Goal: Contribute content: Add original content to the website for others to see

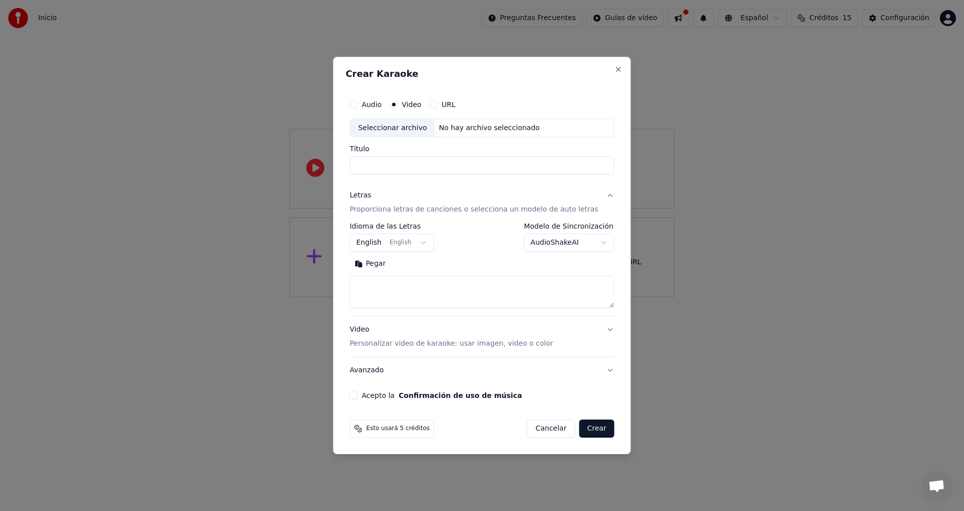
click at [414, 127] on div "Seleccionar archivo" at bounding box center [392, 128] width 85 height 18
type input "**********"
click at [420, 284] on textarea at bounding box center [481, 292] width 265 height 32
paste textarea "**********"
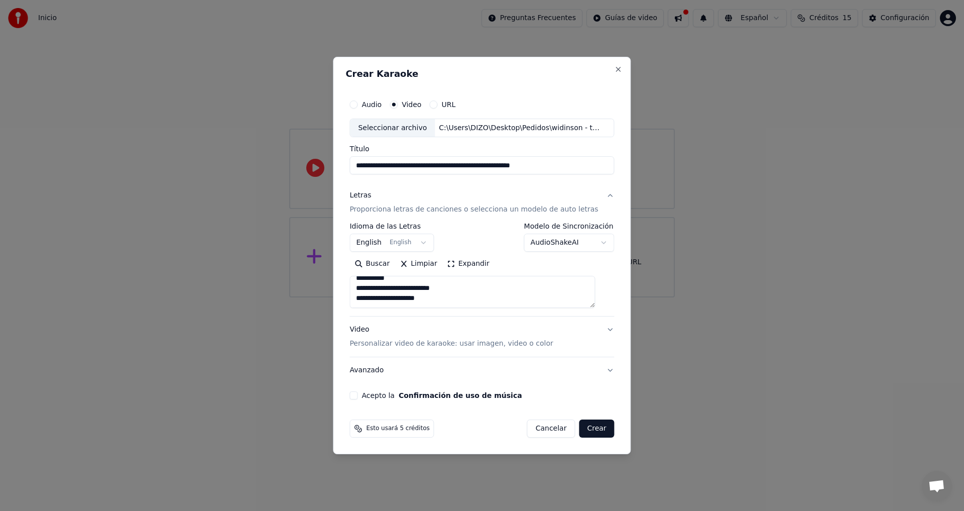
drag, startPoint x: 367, startPoint y: 296, endPoint x: 467, endPoint y: 322, distance: 103.3
click at [467, 322] on div "**********" at bounding box center [481, 283] width 265 height 201
click at [366, 284] on textarea "**********" at bounding box center [471, 292] width 245 height 32
click at [371, 283] on textarea "**********" at bounding box center [471, 292] width 245 height 32
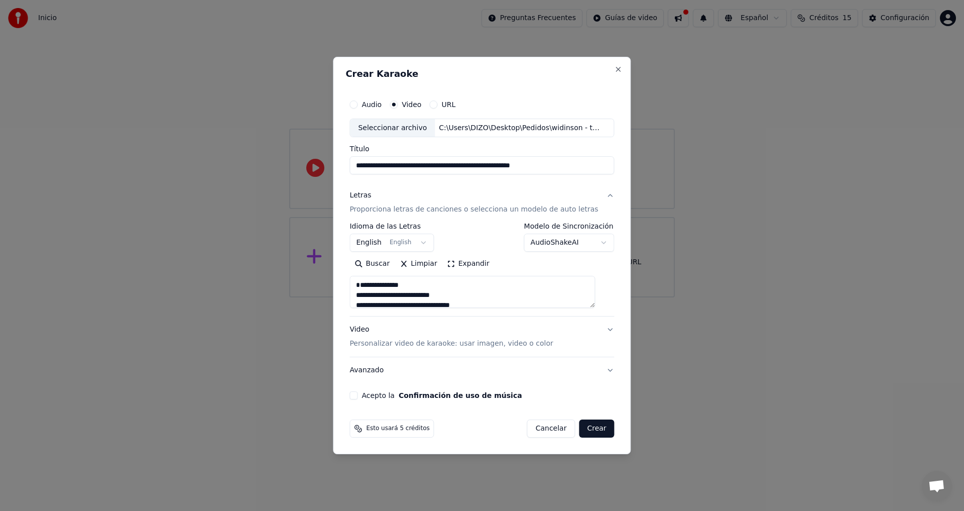
paste textarea "**********"
type textarea "**********"
click at [398, 238] on button "English English" at bounding box center [391, 243] width 84 height 18
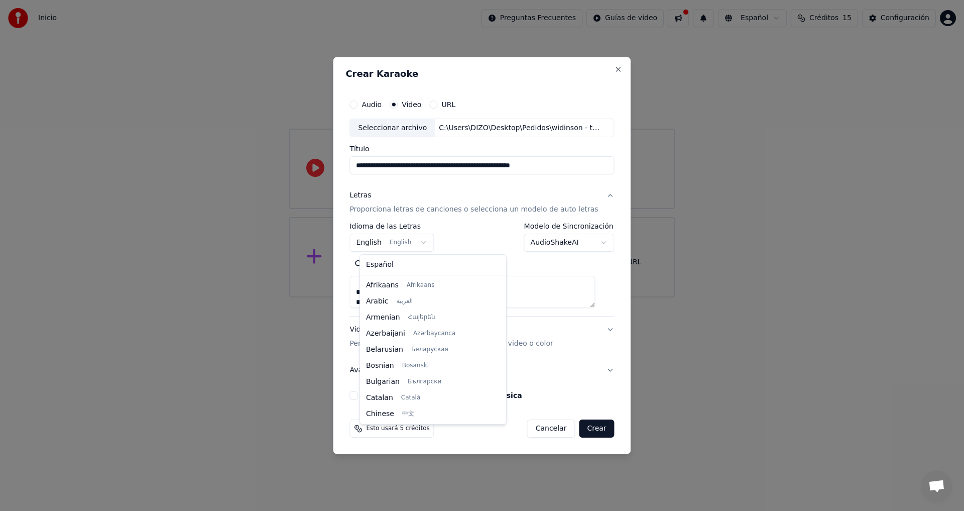
scroll to position [80, 0]
select select "**"
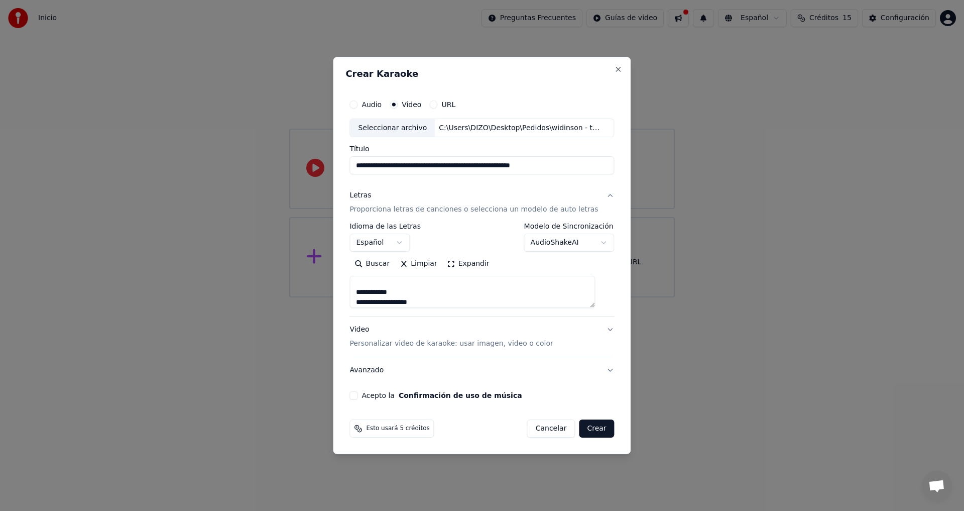
click at [357, 399] on button "Acepto la Confirmación de uso de música" at bounding box center [353, 395] width 8 height 8
click at [590, 429] on button "Crear" at bounding box center [596, 428] width 35 height 18
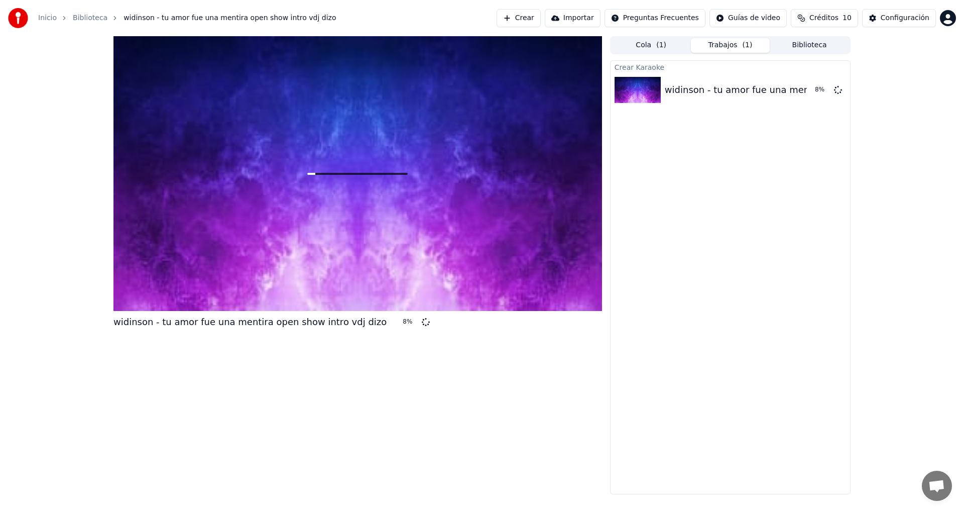
click at [92, 20] on link "Biblioteca" at bounding box center [90, 18] width 35 height 10
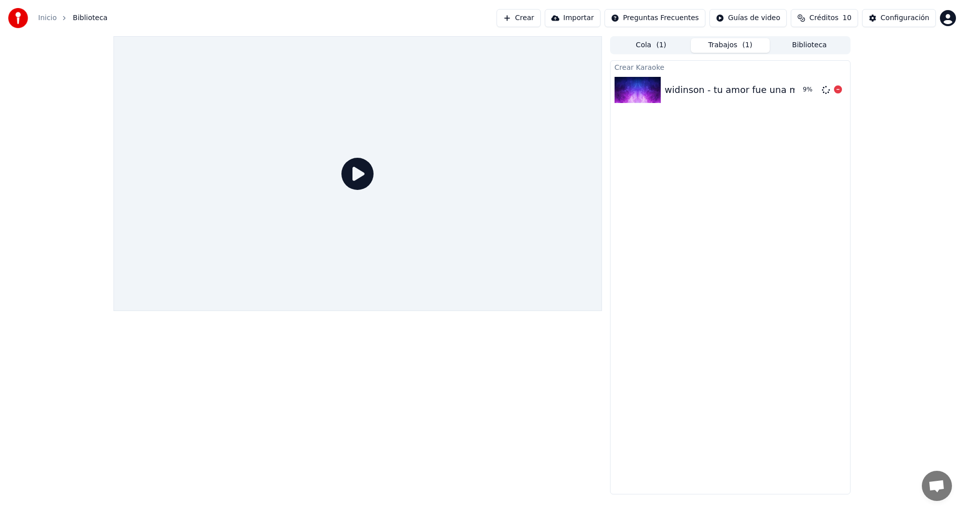
click at [704, 90] on div "widinson - tu amor fue una mentira open show intro vdj dizo" at bounding box center [801, 90] width 273 height 14
click at [360, 176] on icon at bounding box center [357, 174] width 32 height 32
click at [815, 47] on button "Biblioteca" at bounding box center [809, 45] width 79 height 15
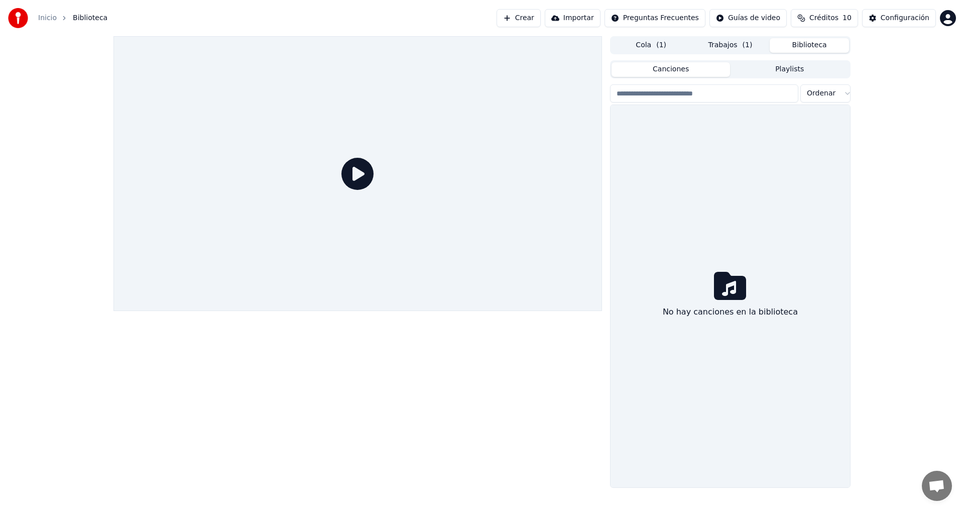
click at [724, 47] on button "Trabajos ( 1 )" at bounding box center [730, 45] width 79 height 15
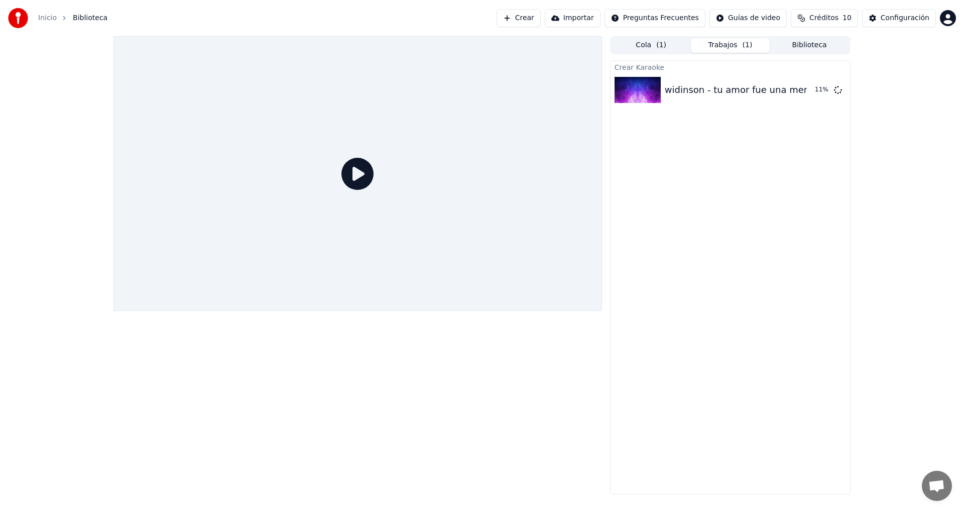
click at [651, 47] on button "Cola ( 1 )" at bounding box center [650, 45] width 79 height 15
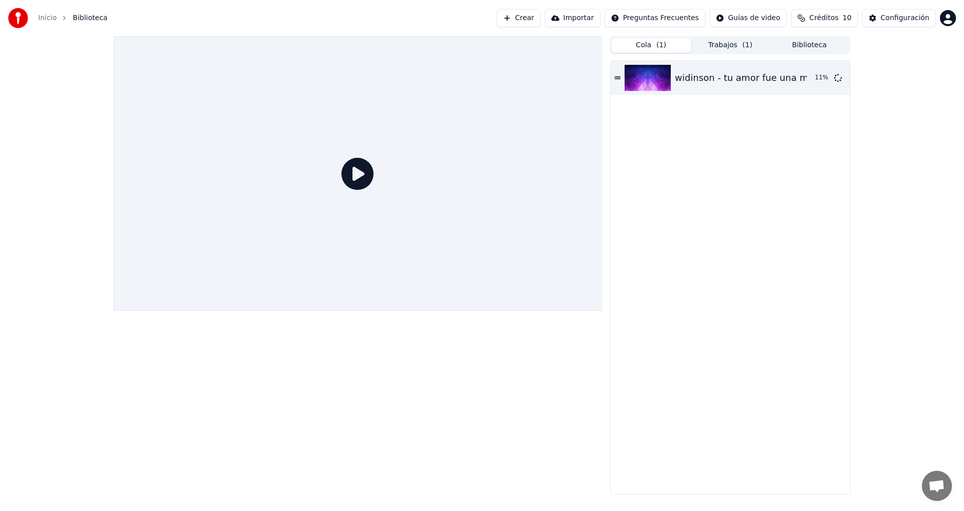
click at [721, 47] on button "Trabajos ( 1 )" at bounding box center [730, 45] width 79 height 15
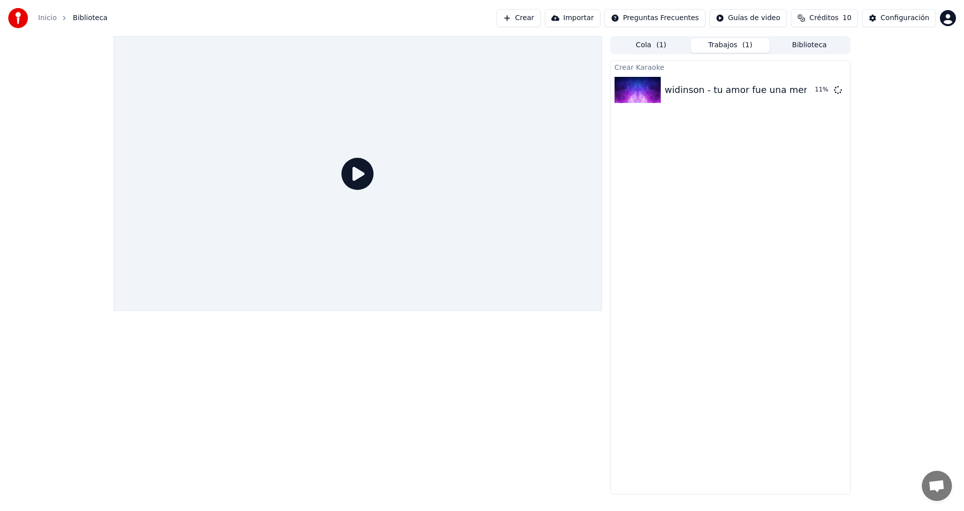
click at [835, 16] on span "Créditos" at bounding box center [823, 18] width 29 height 10
click at [903, 20] on div "Configuración" at bounding box center [905, 18] width 49 height 10
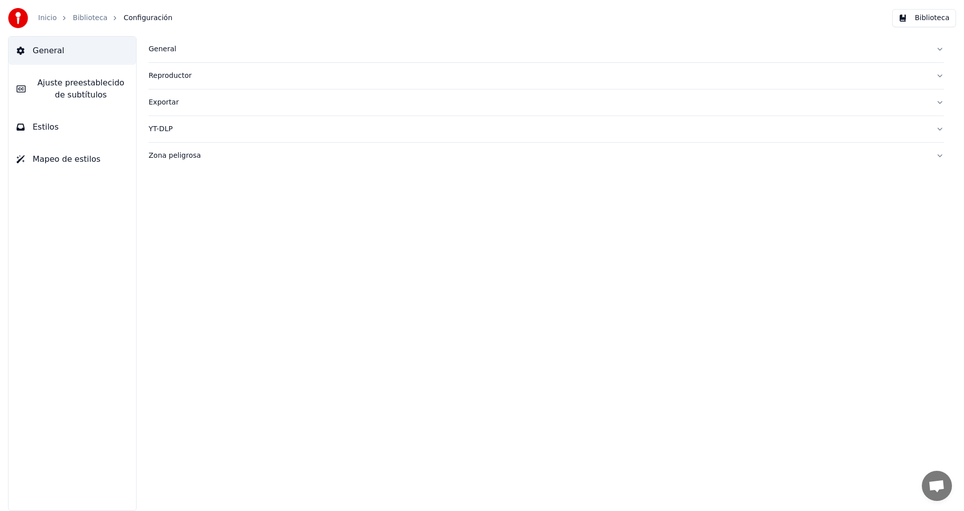
click at [70, 85] on span "Ajuste preestablecido de subtítulos" at bounding box center [81, 89] width 94 height 24
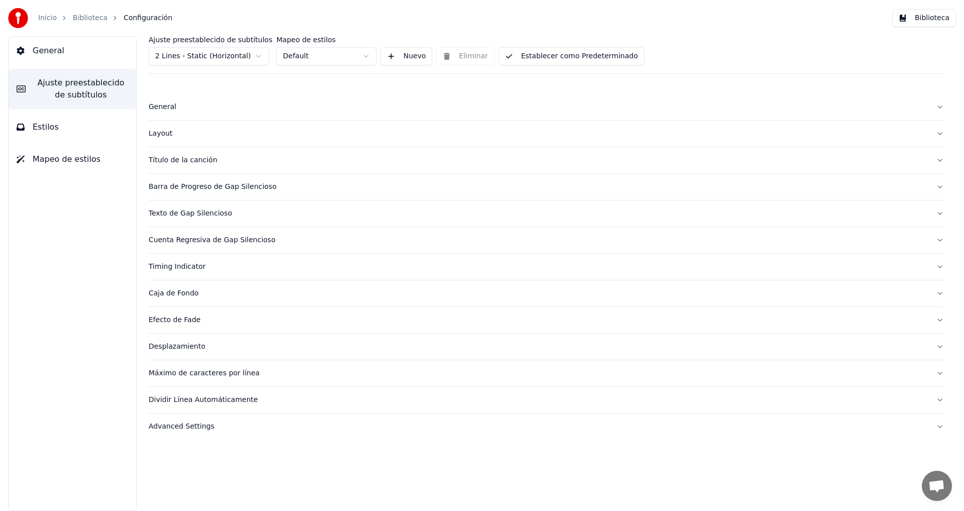
click at [184, 160] on div "Título de la canción" at bounding box center [538, 160] width 779 height 10
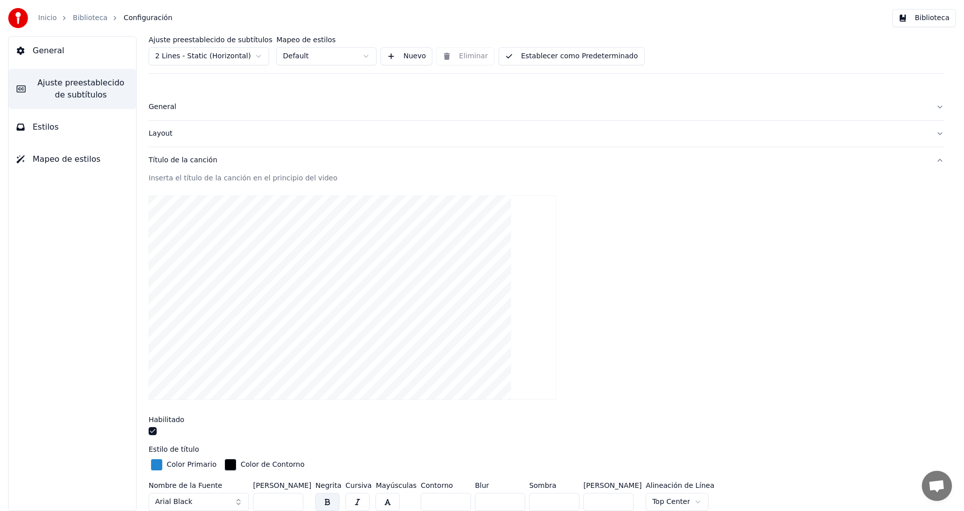
click at [153, 430] on button "button" at bounding box center [153, 431] width 8 height 8
click at [676, 343] on div at bounding box center [546, 297] width 795 height 220
click at [85, 19] on link "Biblioteca" at bounding box center [90, 18] width 35 height 10
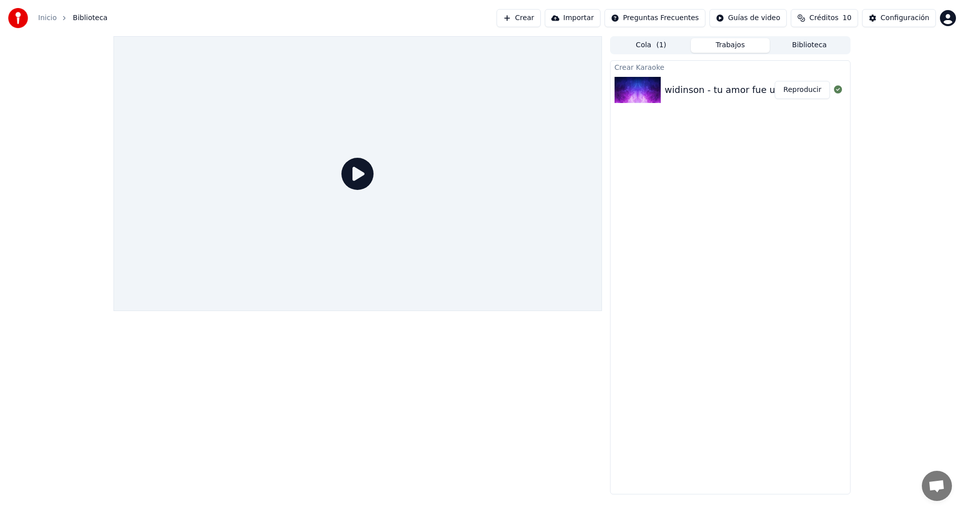
click at [356, 174] on icon at bounding box center [357, 174] width 32 height 32
click at [795, 85] on button "Reproducir" at bounding box center [802, 90] width 55 height 18
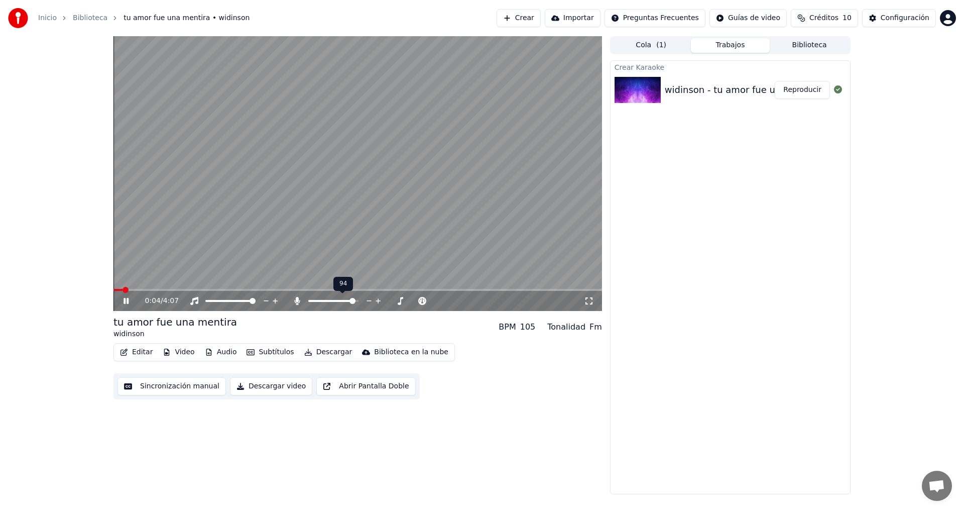
click at [355, 300] on span at bounding box center [352, 301] width 6 height 6
click at [113, 291] on span at bounding box center [113, 290] width 0 height 2
click at [236, 303] on span at bounding box center [236, 301] width 6 height 6
click at [590, 302] on icon at bounding box center [589, 301] width 10 height 8
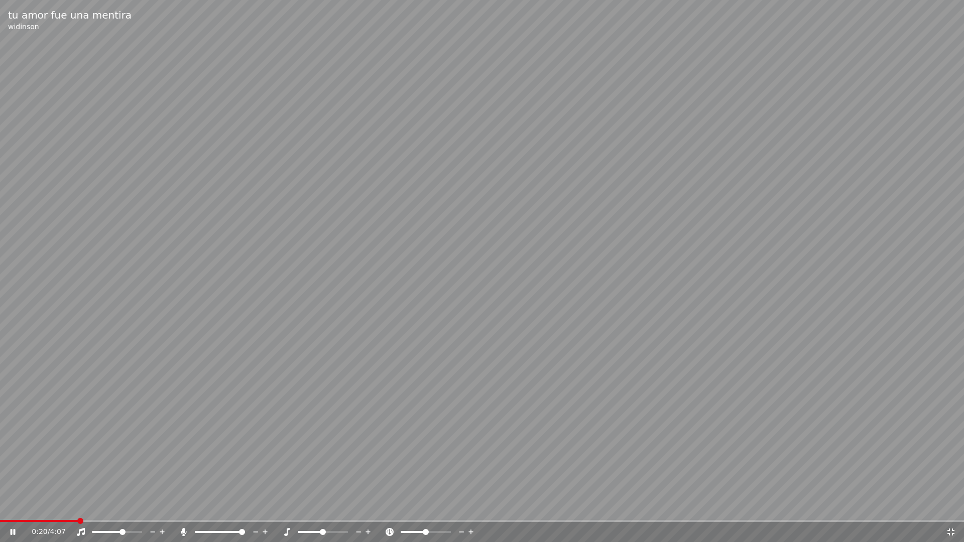
click at [0, 510] on span at bounding box center [39, 521] width 78 height 2
click at [14, 510] on icon at bounding box center [13, 532] width 5 height 6
click at [0, 510] on span at bounding box center [3, 521] width 6 height 6
click at [10, 510] on icon at bounding box center [13, 532] width 6 height 7
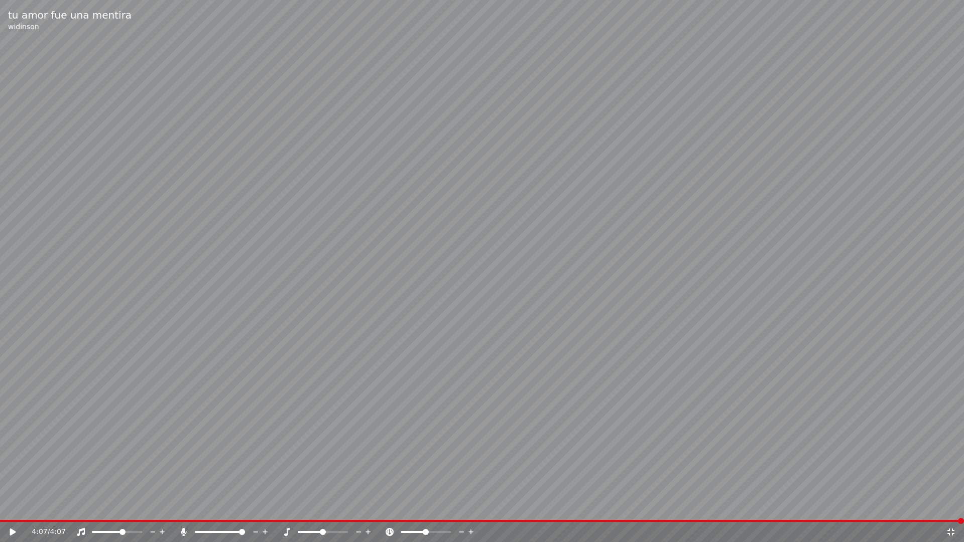
click at [625, 125] on video at bounding box center [482, 271] width 964 height 542
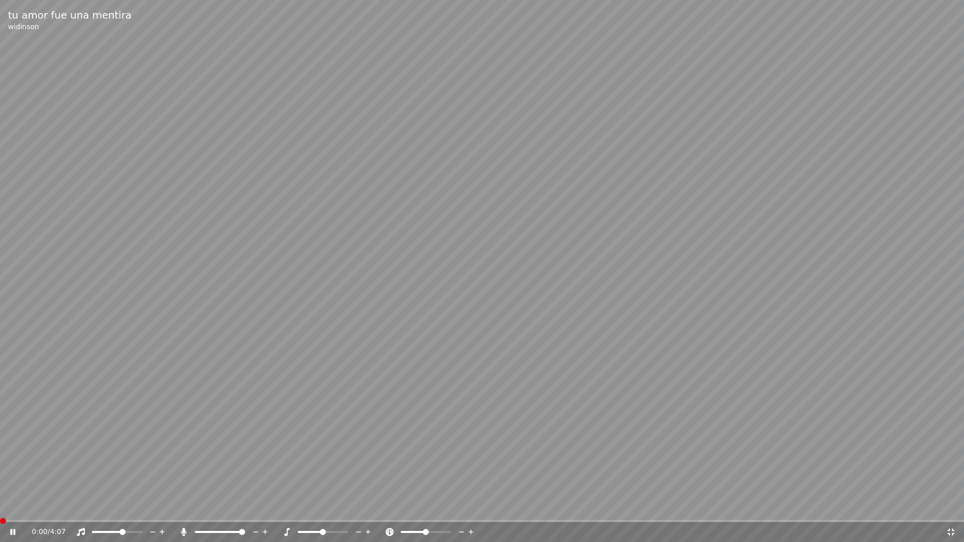
click at [625, 125] on video at bounding box center [482, 271] width 964 height 542
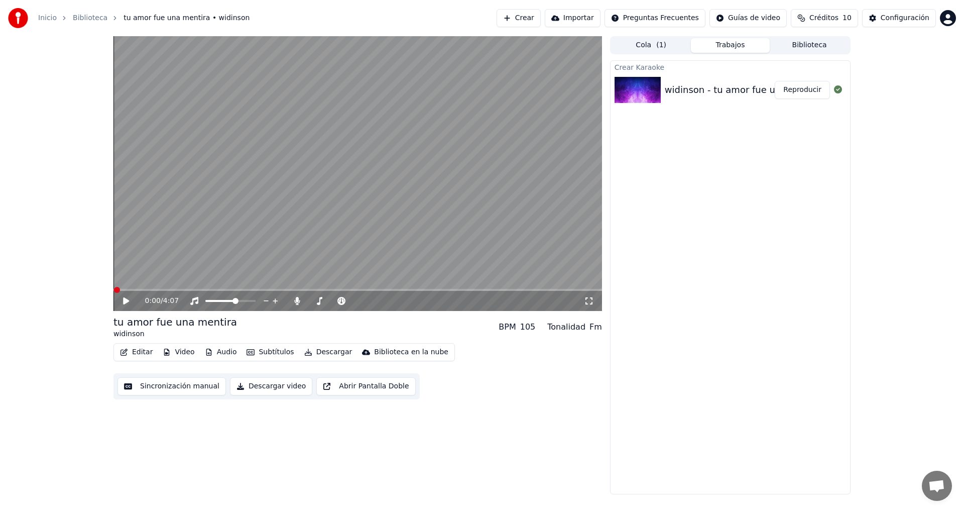
click at [64, 260] on div "0:00 / 4:07 tu amor fue una mentira widinson BPM 105 Tonalidad Fm Editar Video …" at bounding box center [482, 265] width 964 height 458
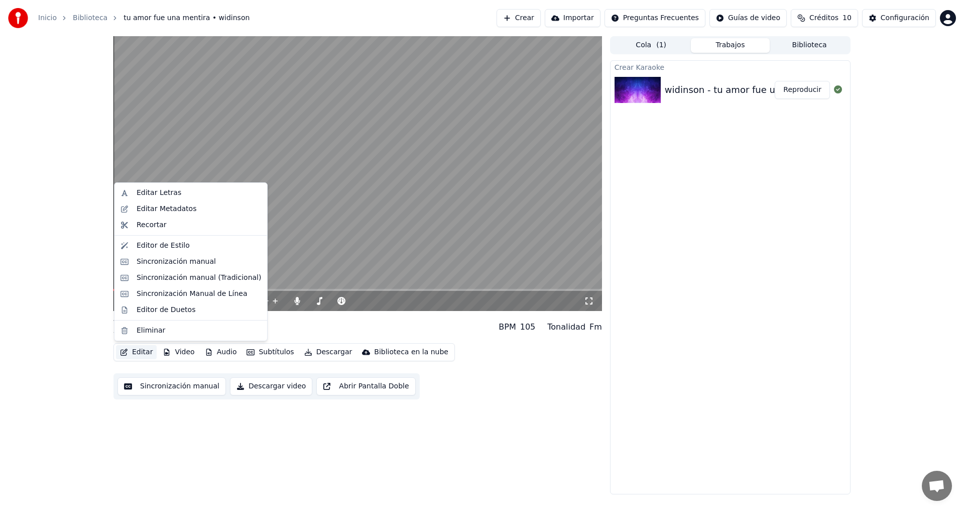
click at [132, 354] on button "Editar" at bounding box center [136, 352] width 41 height 14
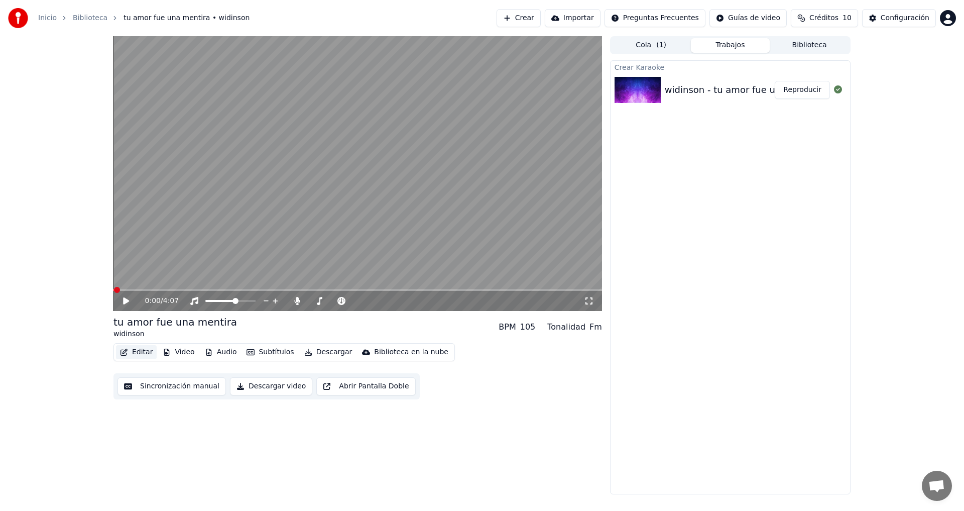
click at [144, 352] on button "Editar" at bounding box center [136, 352] width 41 height 14
click at [144, 351] on button "Editar" at bounding box center [136, 352] width 41 height 14
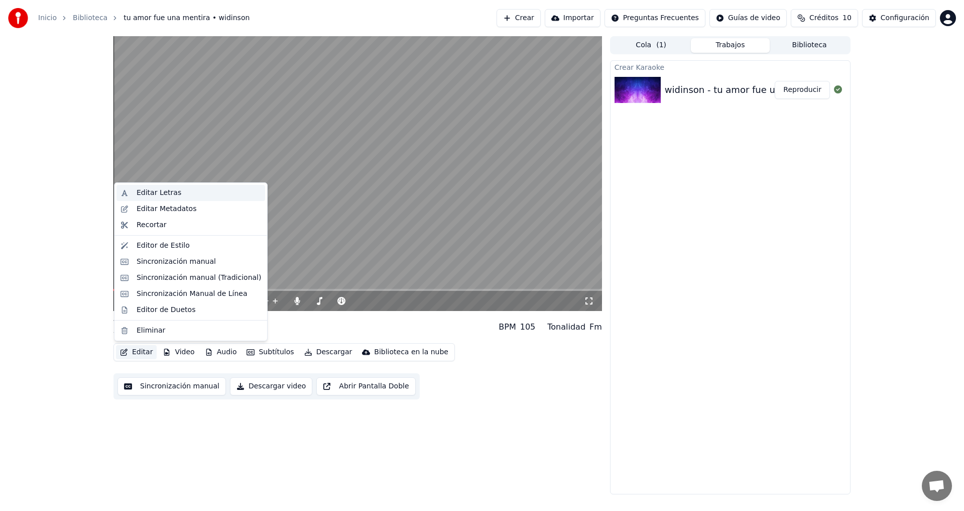
click at [186, 194] on div "Editar Letras" at bounding box center [199, 193] width 125 height 10
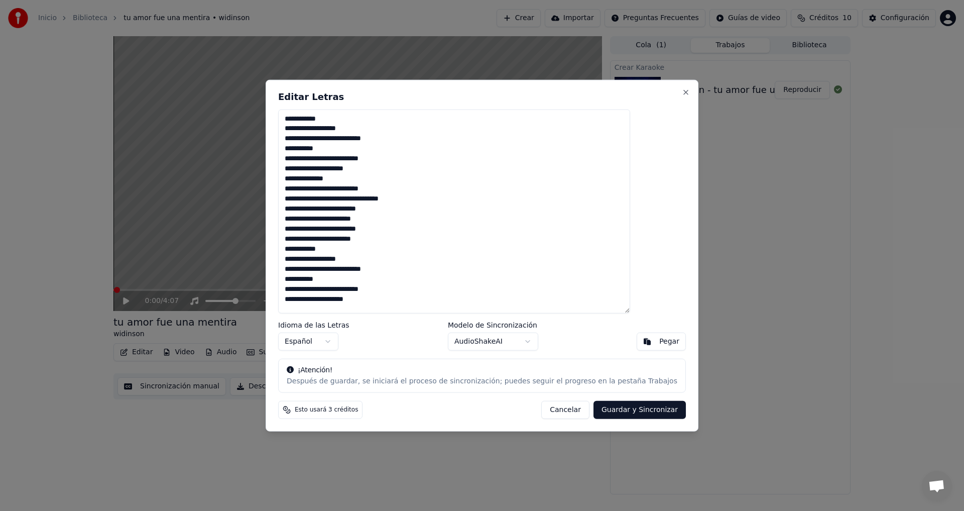
click at [396, 301] on textarea "**********" at bounding box center [454, 211] width 352 height 204
drag, startPoint x: 310, startPoint y: 180, endPoint x: 451, endPoint y: 294, distance: 181.3
click at [451, 294] on textarea "**********" at bounding box center [454, 211] width 352 height 204
click at [405, 301] on textarea "**********" at bounding box center [454, 211] width 352 height 204
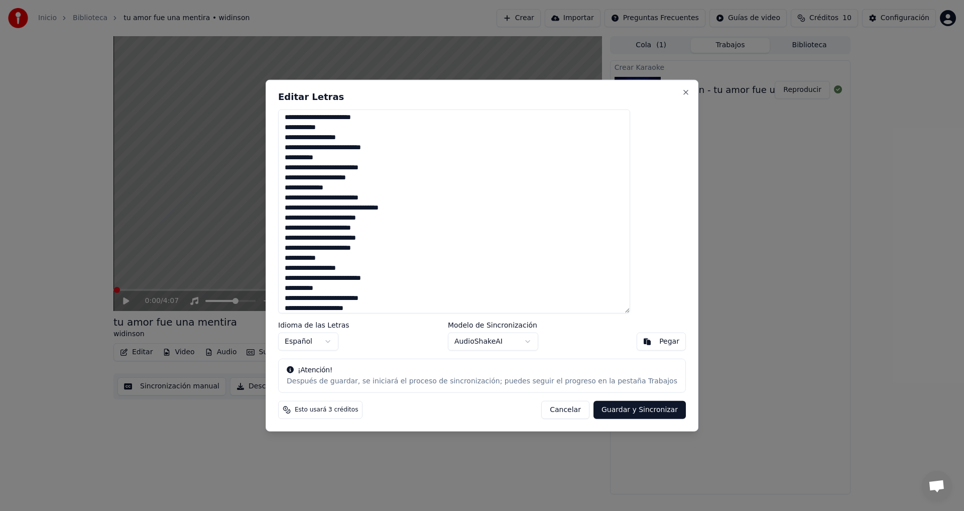
type textarea "**********"
click at [611, 413] on button "Guardar y Sincronizar" at bounding box center [639, 410] width 92 height 18
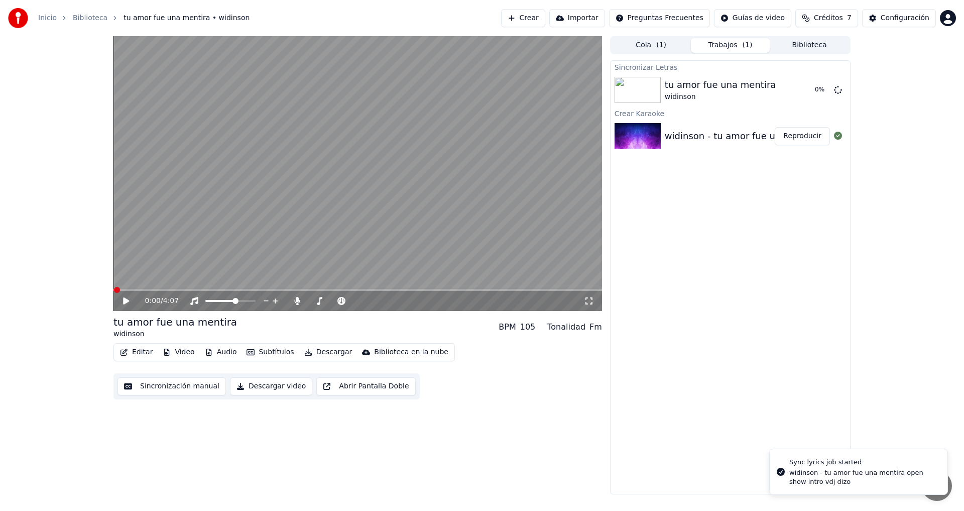
click at [126, 299] on icon at bounding box center [126, 300] width 6 height 7
click at [205, 300] on span at bounding box center [208, 301] width 6 height 6
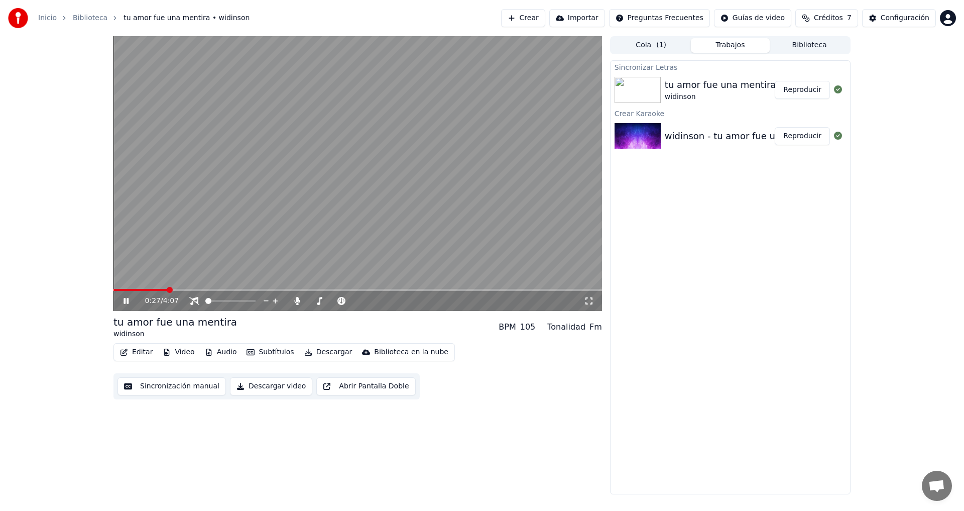
click at [238, 287] on video at bounding box center [357, 173] width 488 height 275
click at [126, 300] on icon at bounding box center [126, 300] width 6 height 7
click at [203, 290] on span at bounding box center [357, 290] width 488 height 2
click at [223, 290] on span at bounding box center [357, 290] width 488 height 2
click at [308, 301] on span at bounding box center [308, 301] width 0 height 2
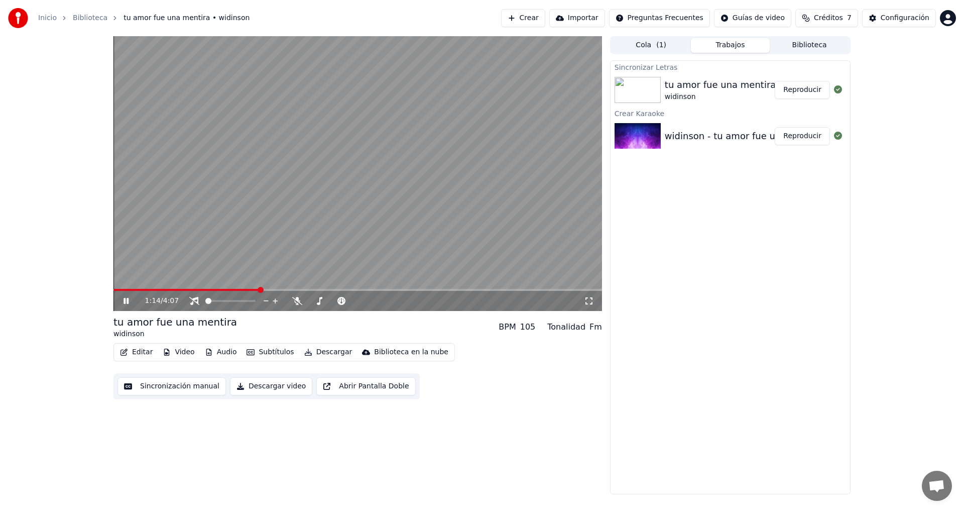
click at [261, 289] on span at bounding box center [357, 290] width 488 height 2
click at [378, 300] on span at bounding box center [378, 301] width 6 height 6
click at [358, 303] on span at bounding box center [355, 301] width 6 height 6
click at [356, 301] on span at bounding box center [355, 301] width 50 height 2
click at [358, 303] on span at bounding box center [355, 301] width 6 height 6
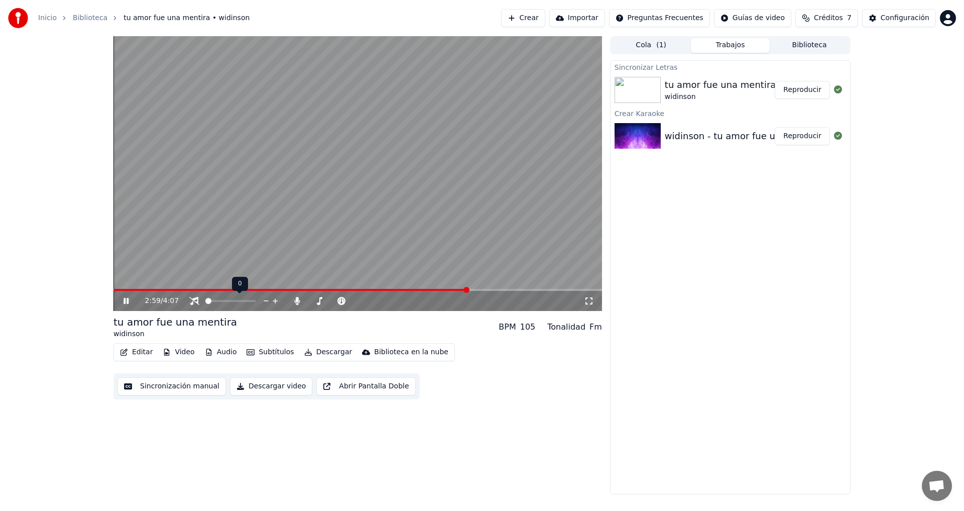
click at [205, 300] on span at bounding box center [208, 301] width 6 height 6
click at [343, 290] on span at bounding box center [291, 290] width 356 height 2
click at [327, 287] on video at bounding box center [357, 173] width 488 height 275
click at [308, 290] on span at bounding box center [229, 290] width 232 height 2
click at [123, 304] on icon at bounding box center [133, 301] width 24 height 8
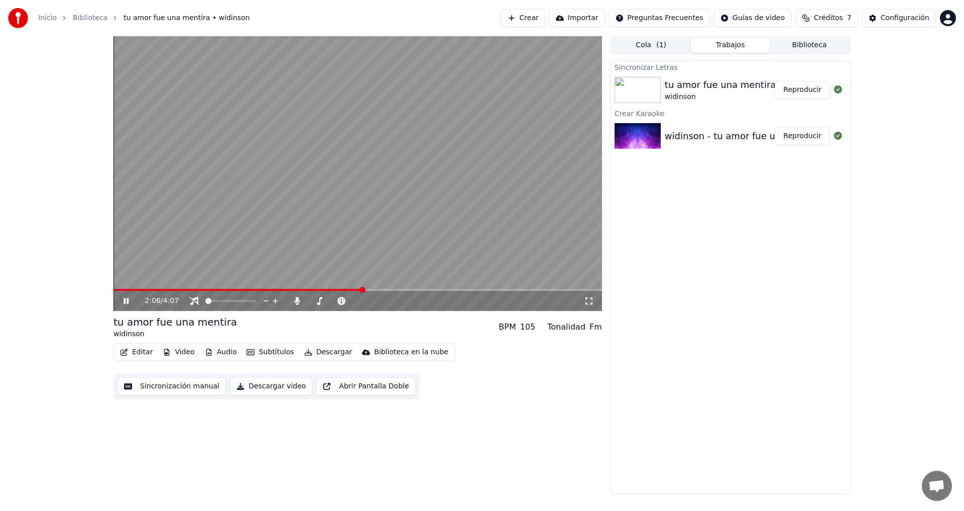
click at [361, 290] on span at bounding box center [357, 290] width 488 height 2
click at [373, 290] on span at bounding box center [357, 290] width 488 height 2
click at [381, 291] on span at bounding box center [357, 290] width 488 height 2
click at [393, 291] on span at bounding box center [357, 290] width 488 height 2
click at [404, 291] on span at bounding box center [357, 290] width 488 height 2
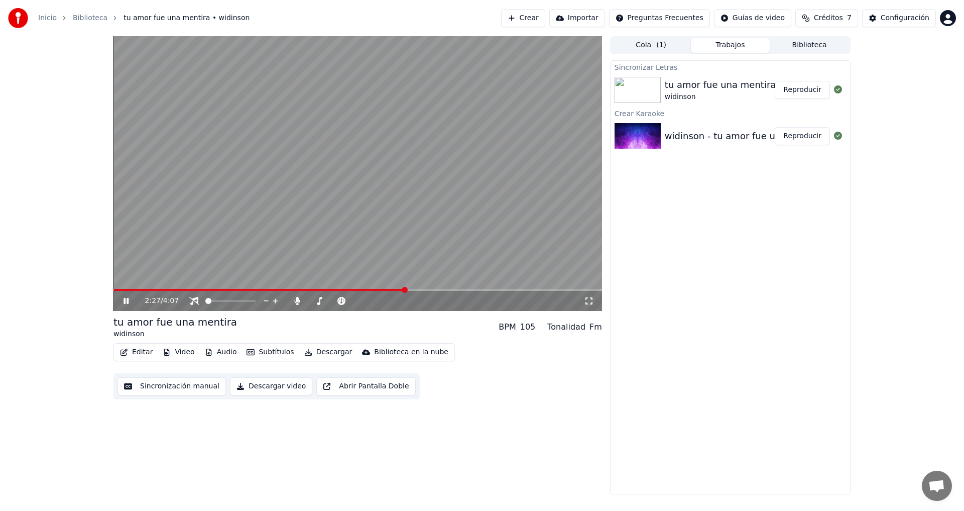
click at [417, 291] on span at bounding box center [357, 290] width 488 height 2
click at [256, 304] on span at bounding box center [253, 301] width 6 height 6
click at [123, 300] on icon at bounding box center [133, 301] width 24 height 8
click at [589, 302] on icon at bounding box center [589, 301] width 10 height 8
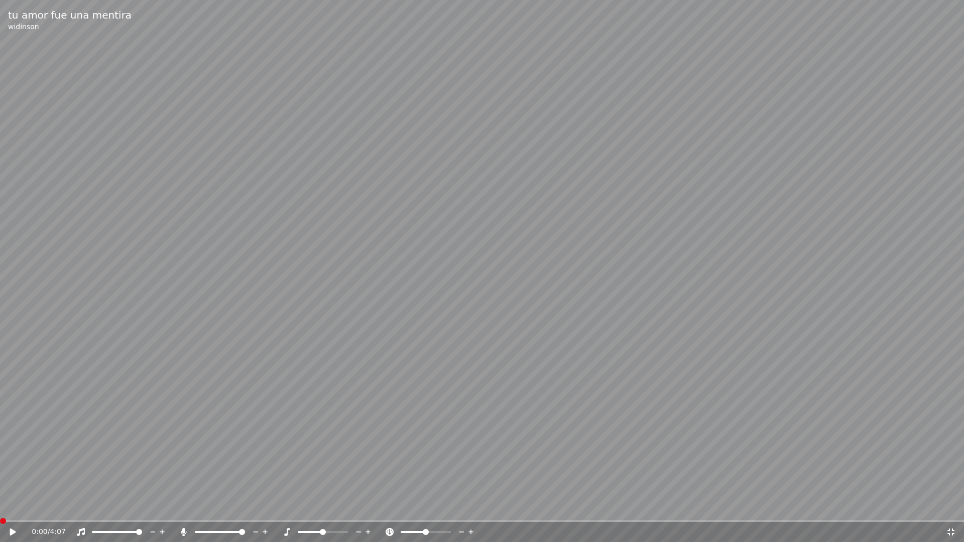
click at [0, 510] on span at bounding box center [0, 521] width 0 height 2
click at [9, 510] on icon at bounding box center [20, 532] width 24 height 8
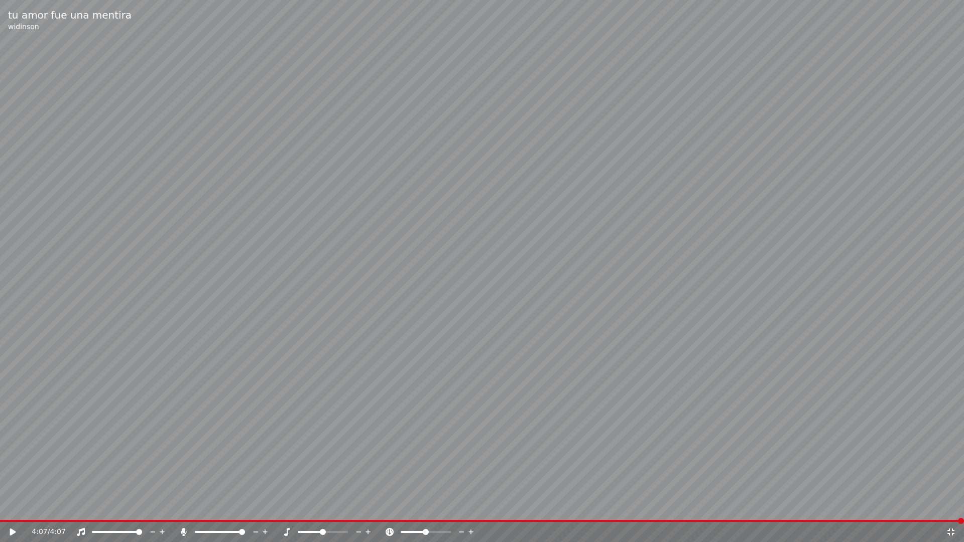
click at [364, 190] on video at bounding box center [482, 271] width 964 height 542
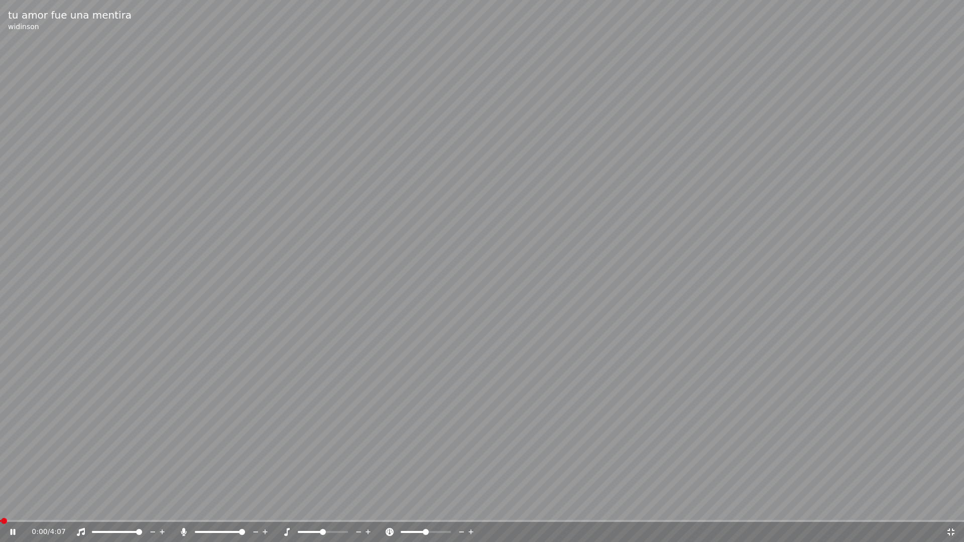
click at [364, 190] on video at bounding box center [482, 271] width 964 height 542
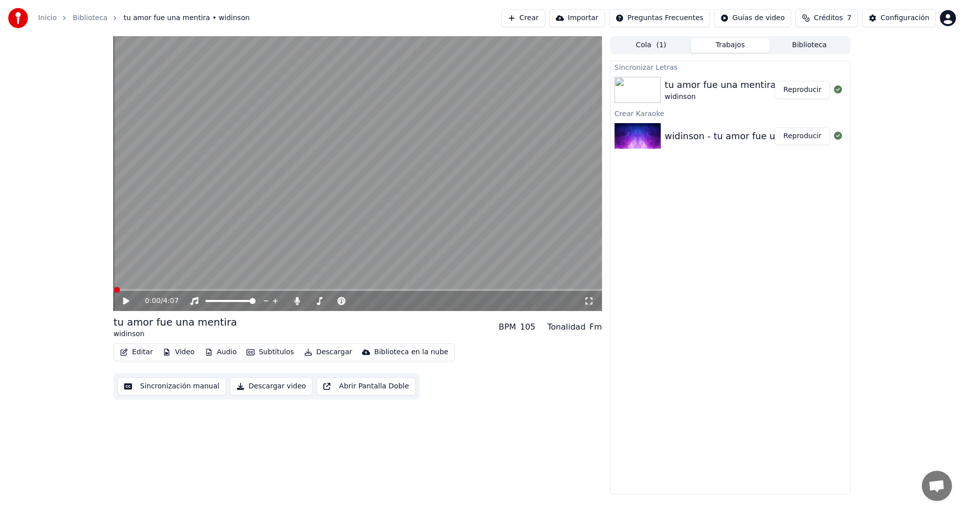
click at [48, 182] on div "0:00 / 4:07 tu amor fue una mentira widinson BPM 105 Tonalidad Fm Editar Video …" at bounding box center [482, 265] width 964 height 458
click at [730, 84] on div "tu amor fue una mentira" at bounding box center [720, 85] width 111 height 14
click at [826, 16] on span "Créditos" at bounding box center [828, 18] width 29 height 10
click at [851, 93] on button "Actualizar" at bounding box center [832, 93] width 60 height 18
click at [851, 91] on button "Actualizar" at bounding box center [832, 93] width 60 height 18
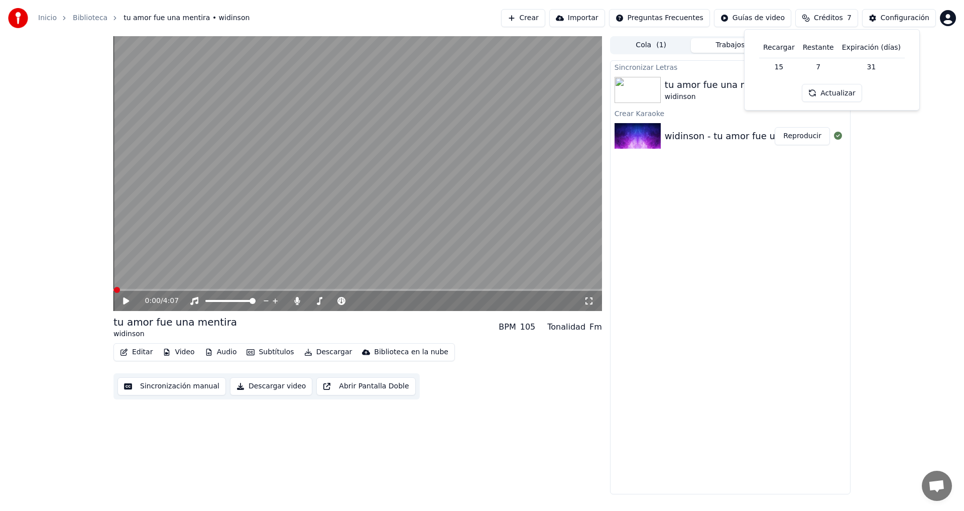
click at [851, 91] on button "Actualizar" at bounding box center [832, 93] width 60 height 18
click at [703, 226] on div "Sincronizar Letras tu amor fue una mentira widinson Reproducir Crear Karaoke wi…" at bounding box center [730, 277] width 240 height 434
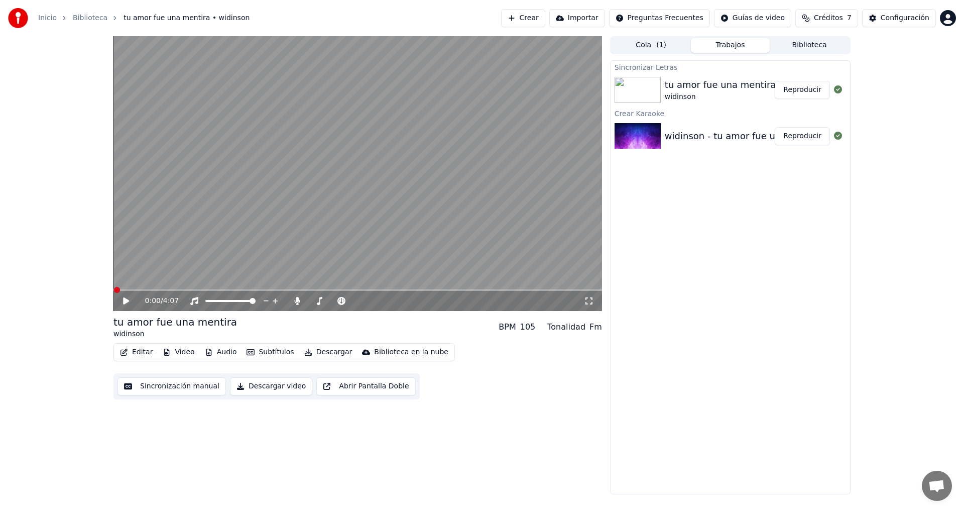
click at [880, 256] on div "0:00 / 4:07 tu amor fue una mentira widinson BPM 105 Tonalidad Fm Editar Video …" at bounding box center [482, 265] width 964 height 458
click at [650, 67] on div "Sincronizar Letras" at bounding box center [729, 67] width 239 height 12
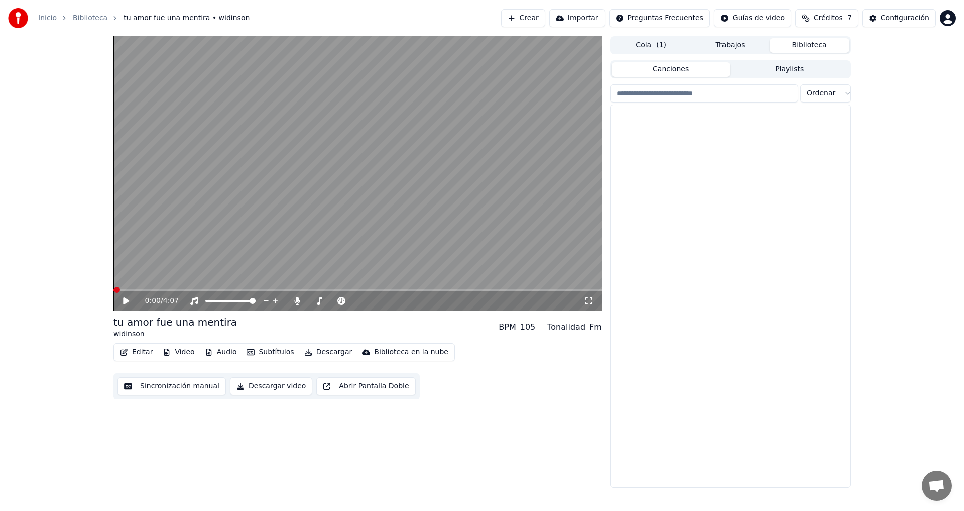
click at [809, 42] on button "Biblioteca" at bounding box center [809, 45] width 79 height 15
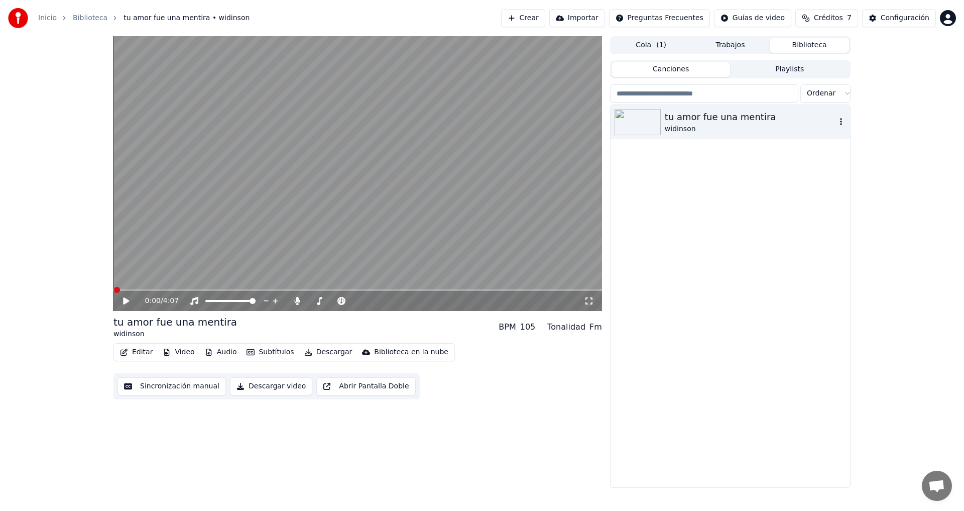
click at [745, 119] on div "tu amor fue una mentira" at bounding box center [750, 117] width 171 height 14
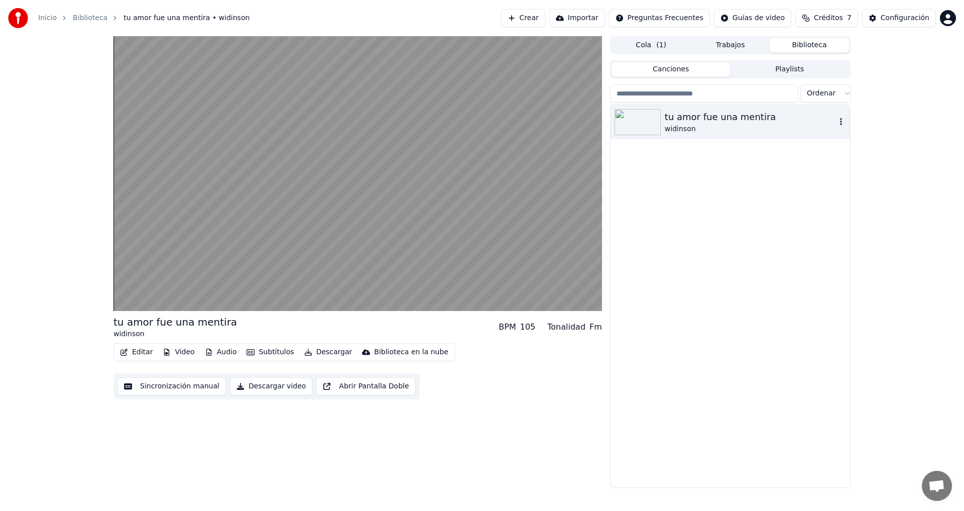
click at [838, 119] on icon "button" at bounding box center [841, 121] width 10 height 8
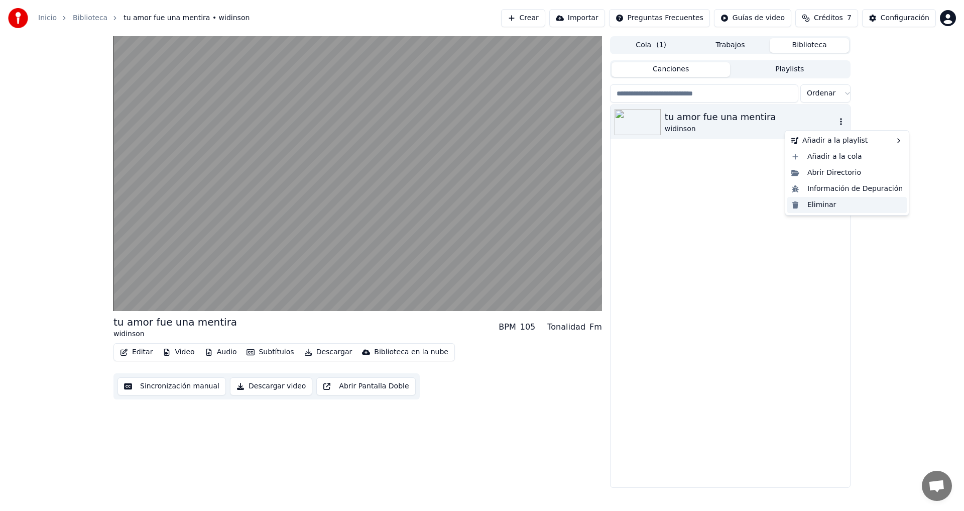
click at [842, 204] on div "Eliminar" at bounding box center [846, 205] width 119 height 16
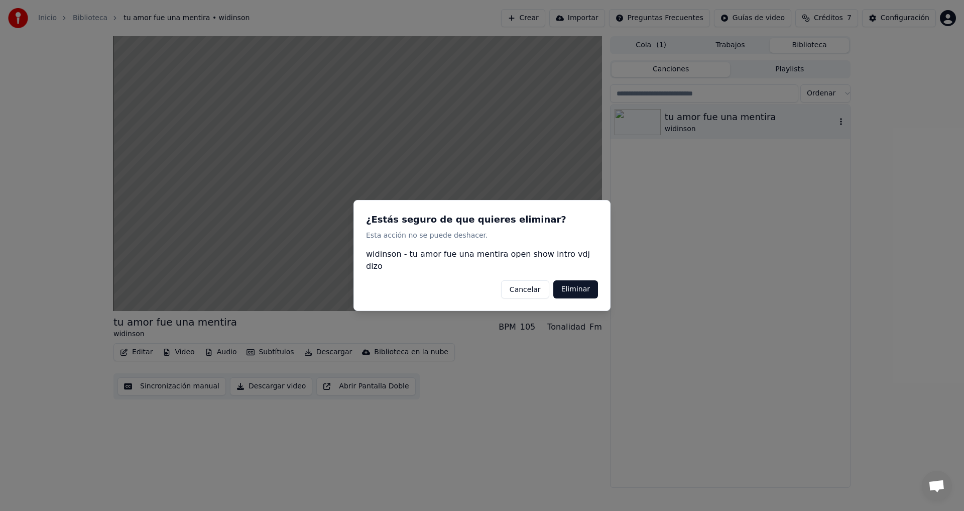
click at [577, 286] on button "Eliminar" at bounding box center [575, 289] width 45 height 18
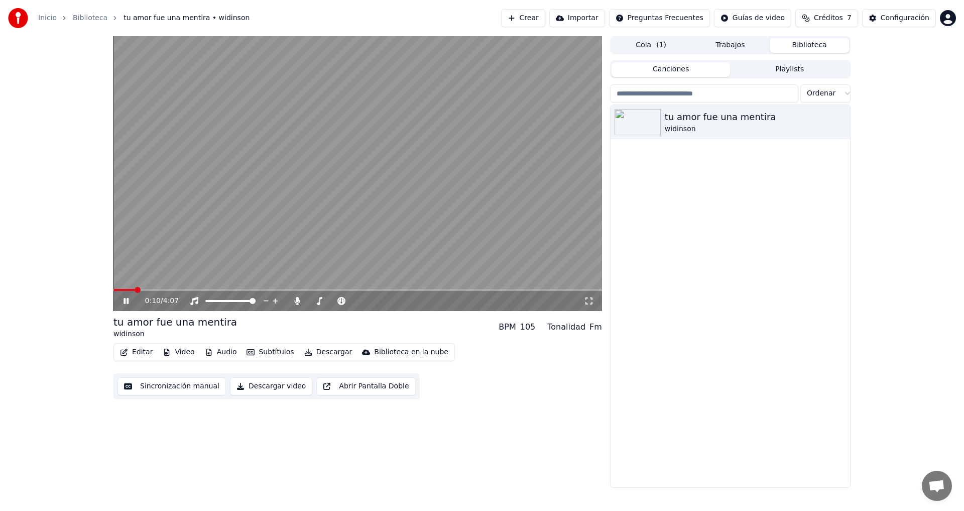
click at [121, 302] on icon at bounding box center [133, 301] width 24 height 8
click at [837, 124] on icon "button" at bounding box center [841, 121] width 10 height 8
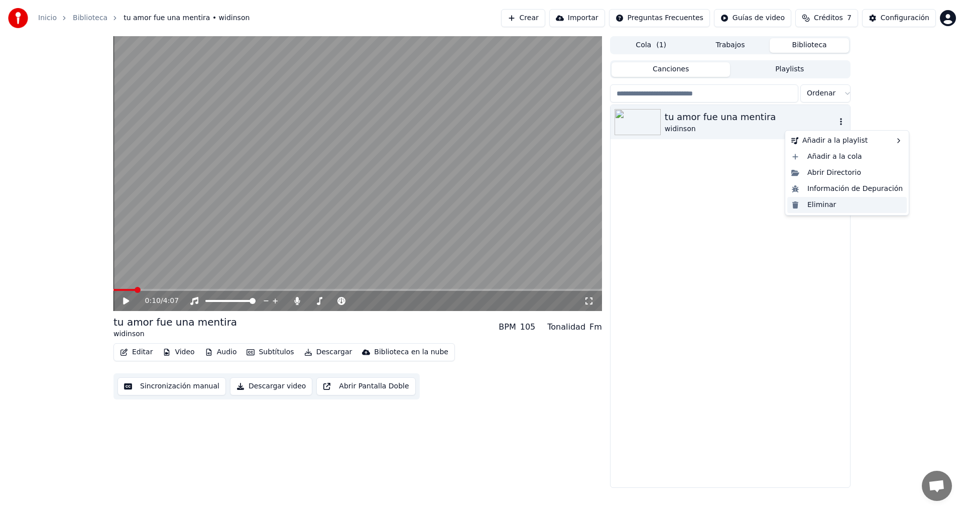
click at [814, 207] on div "Eliminar" at bounding box center [846, 205] width 119 height 16
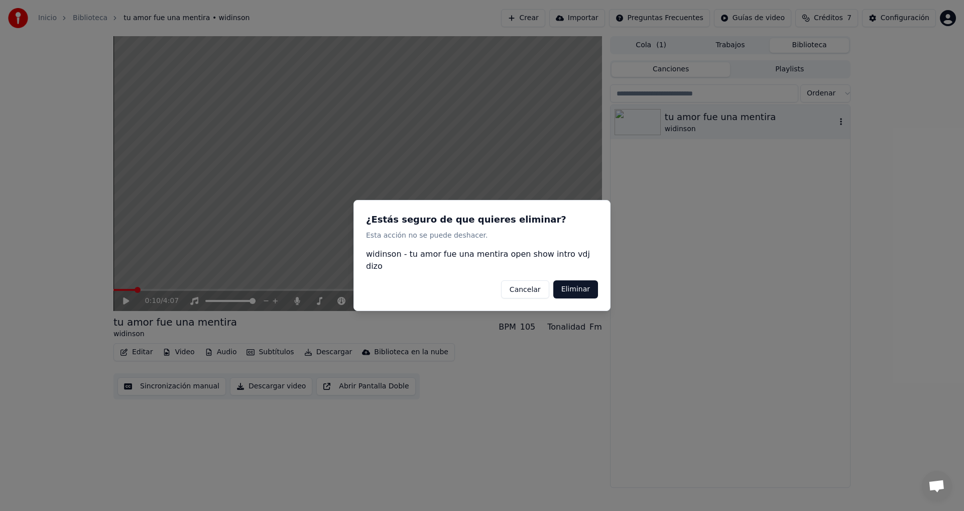
click at [574, 284] on button "Eliminar" at bounding box center [575, 289] width 45 height 18
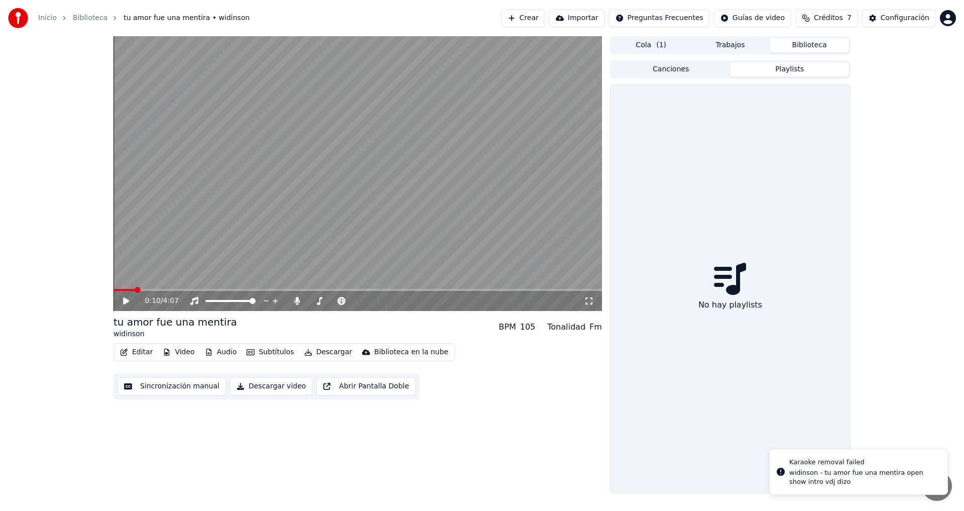
click at [797, 68] on button "Playlists" at bounding box center [789, 69] width 119 height 15
click at [697, 71] on button "Canciones" at bounding box center [670, 69] width 119 height 15
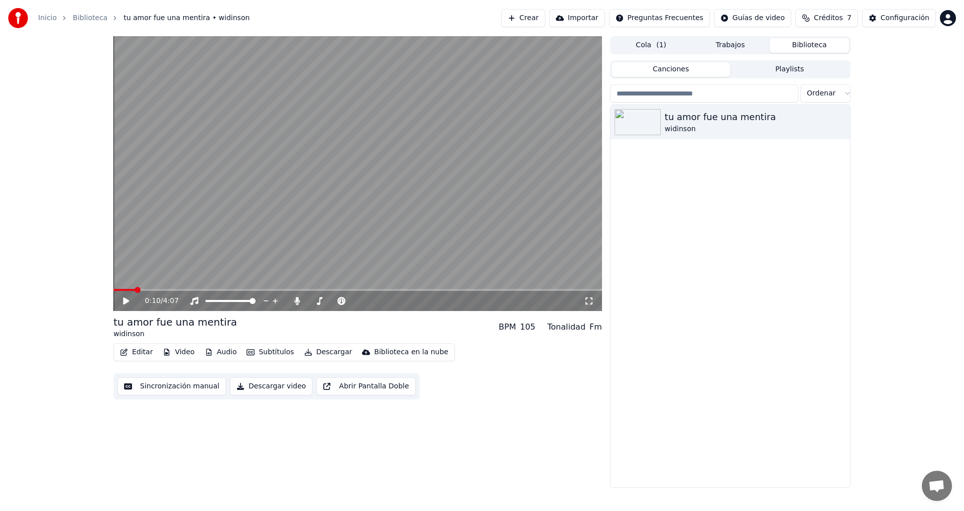
click at [717, 43] on button "Trabajos" at bounding box center [730, 45] width 79 height 15
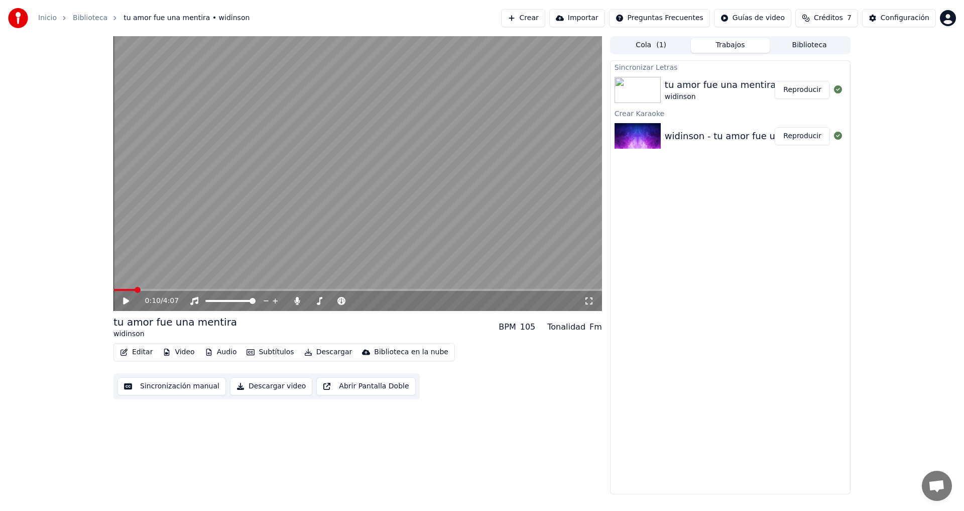
click at [659, 46] on span "( 1 )" at bounding box center [661, 45] width 10 height 10
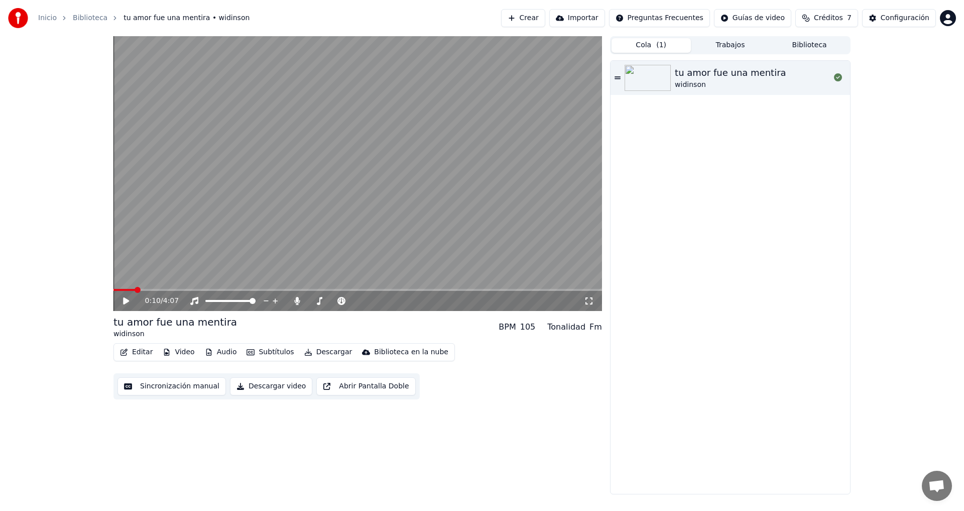
click at [617, 77] on icon at bounding box center [617, 77] width 6 height 3
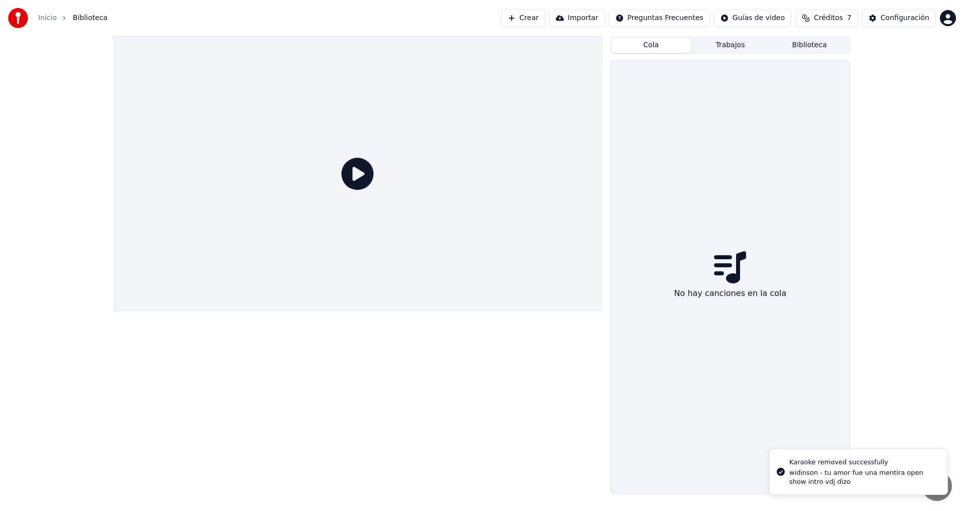
click at [48, 21] on link "Inicio" at bounding box center [47, 18] width 19 height 10
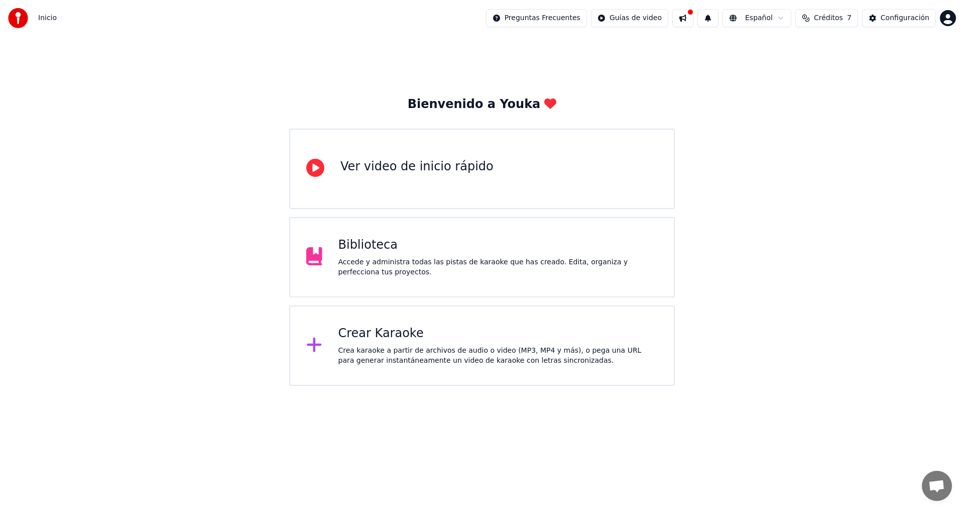
click at [51, 20] on span "Inicio" at bounding box center [47, 18] width 19 height 10
click at [386, 343] on div "Crear Karaoke Crea karaoke a partir de archivos de audio o video (MP3, MP4 y má…" at bounding box center [498, 345] width 320 height 40
click at [403, 322] on div "Crear Karaoke Crea karaoke a partir de archivos de audio o video (MP3, MP4 y má…" at bounding box center [482, 345] width 386 height 80
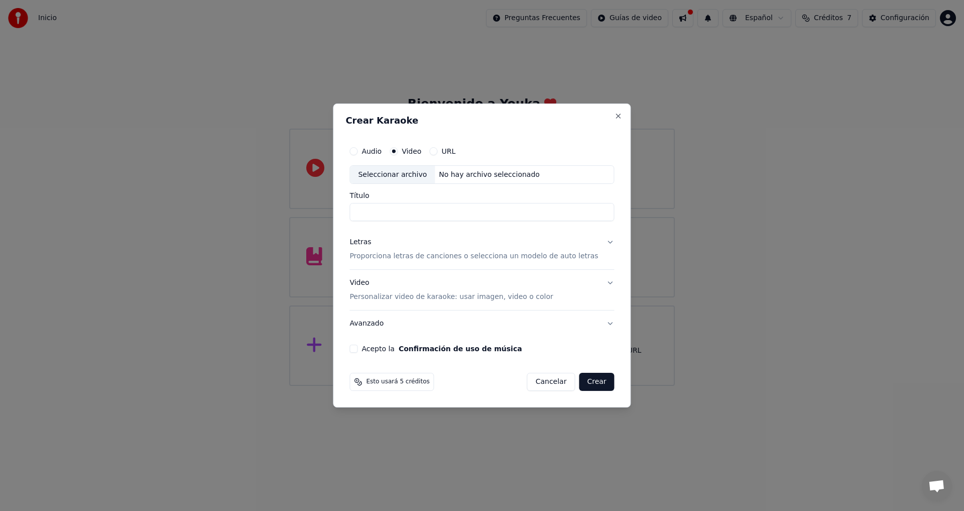
click at [357, 348] on button "Acepto la Confirmación de uso de música" at bounding box center [353, 348] width 8 height 8
click at [423, 214] on input "Título" at bounding box center [481, 212] width 265 height 18
click at [411, 177] on div "Seleccionar archivo" at bounding box center [392, 175] width 85 height 18
type input "**********"
click at [376, 256] on p "Proporciona letras de canciones o selecciona un modelo de auto letras" at bounding box center [473, 257] width 249 height 10
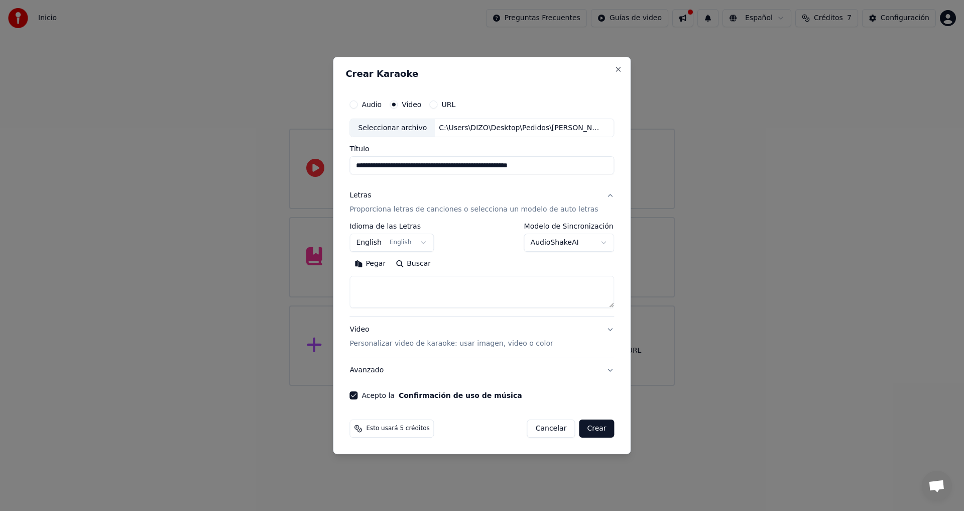
click at [405, 241] on button "English English" at bounding box center [391, 243] width 84 height 18
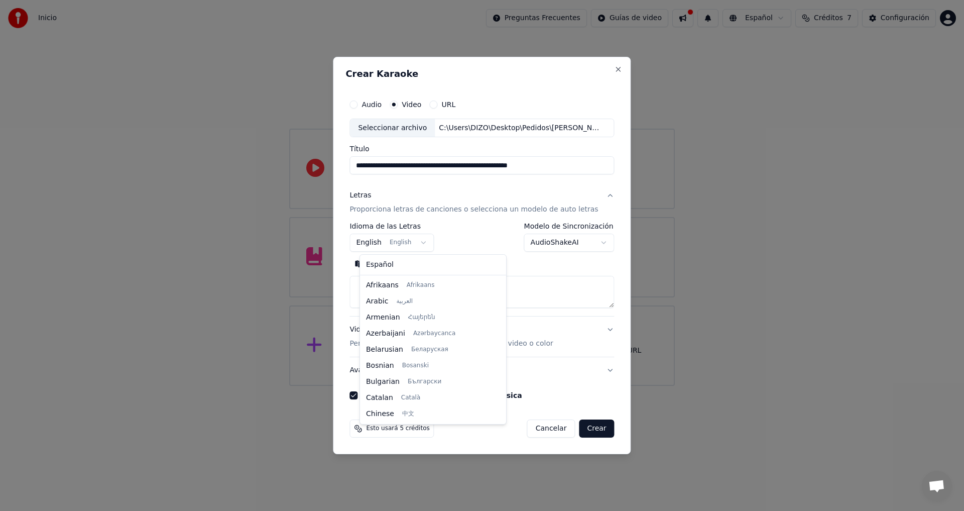
scroll to position [80, 0]
select select "**"
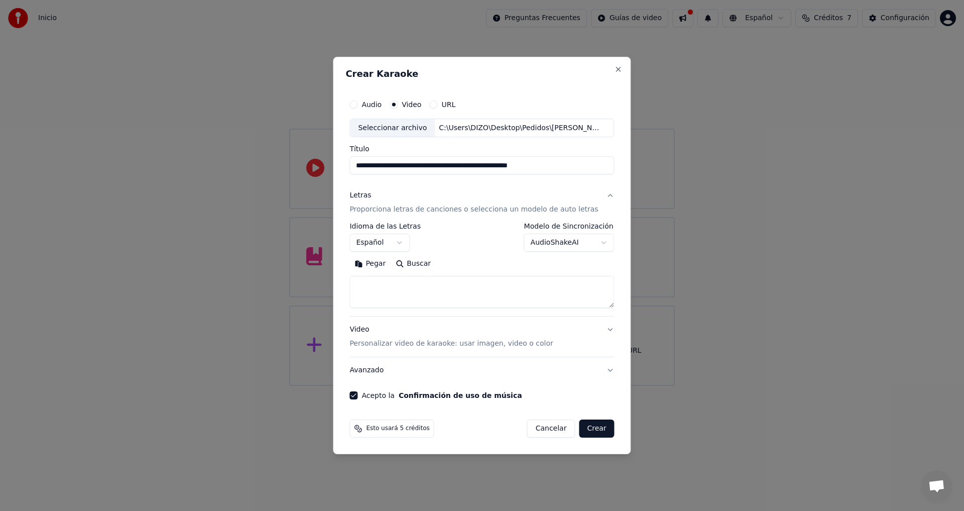
click at [393, 288] on textarea at bounding box center [481, 292] width 265 height 32
paste textarea "**********"
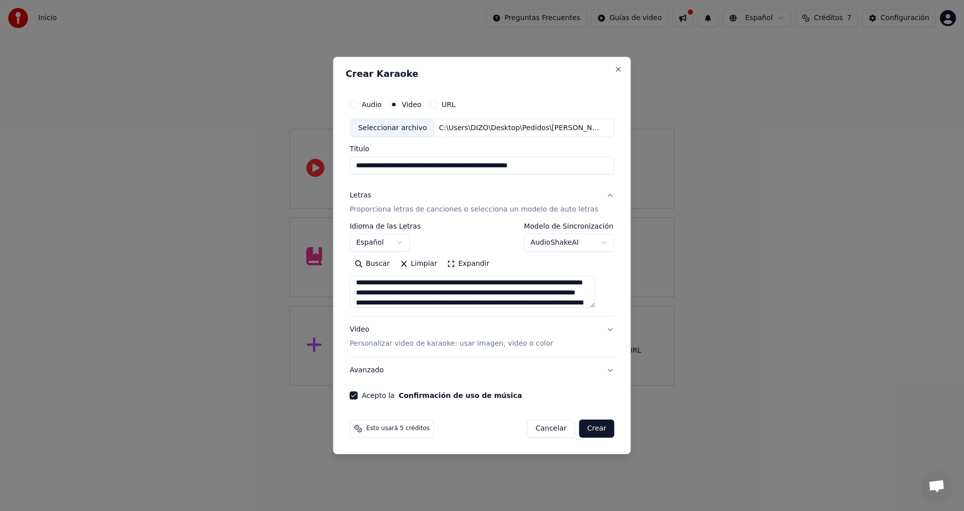
scroll to position [0, 0]
click at [391, 303] on textarea at bounding box center [471, 292] width 245 height 32
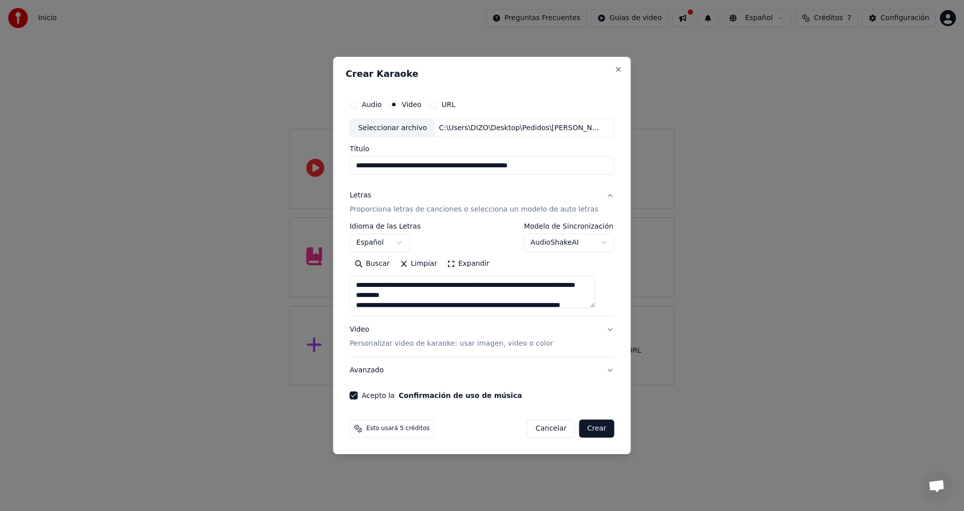
scroll to position [13, 0]
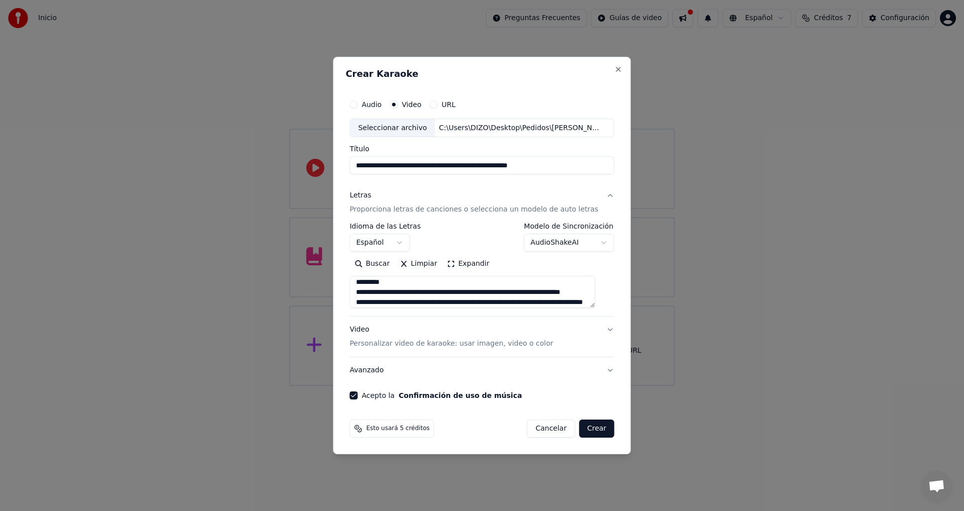
click at [392, 294] on textarea at bounding box center [471, 292] width 245 height 32
click at [427, 292] on textarea at bounding box center [471, 292] width 245 height 32
click at [393, 282] on textarea at bounding box center [471, 292] width 245 height 32
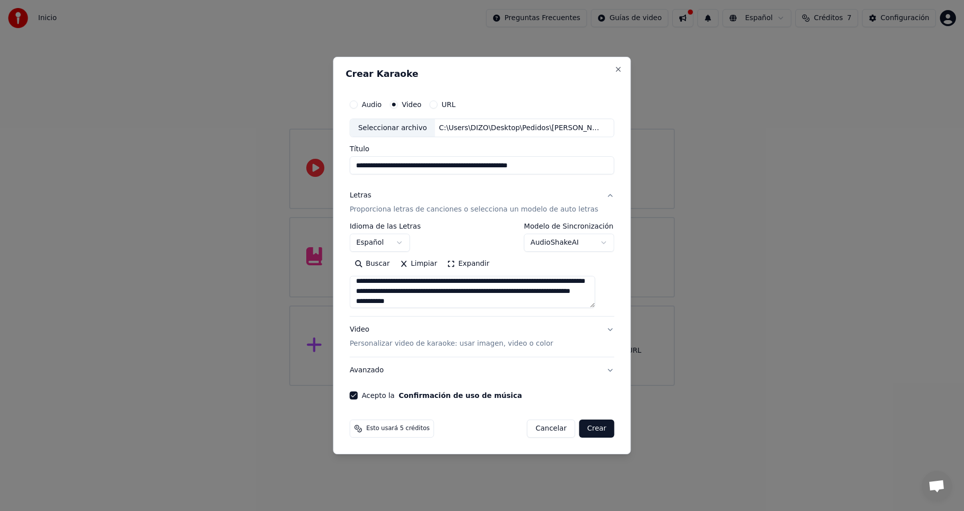
click at [408, 281] on textarea at bounding box center [471, 292] width 245 height 32
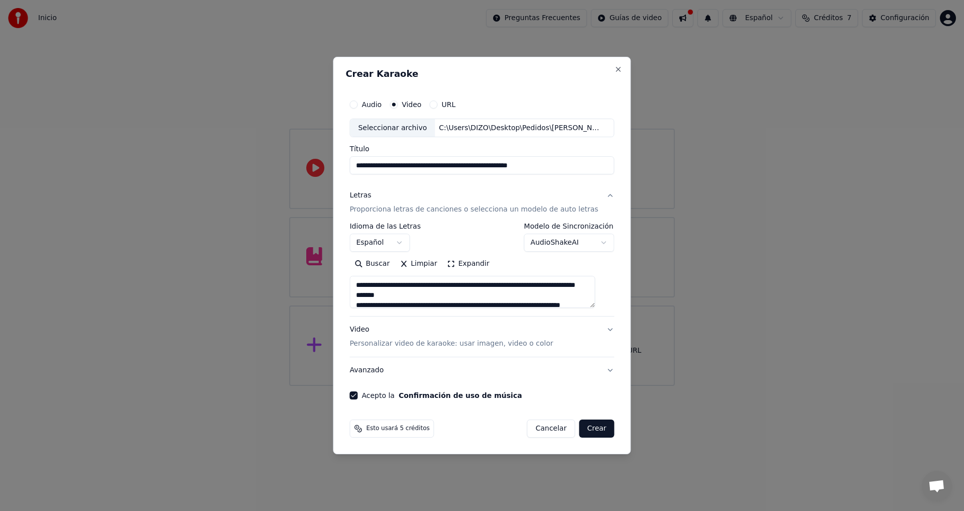
click at [364, 304] on textarea at bounding box center [471, 292] width 245 height 32
click at [386, 284] on textarea at bounding box center [471, 292] width 245 height 32
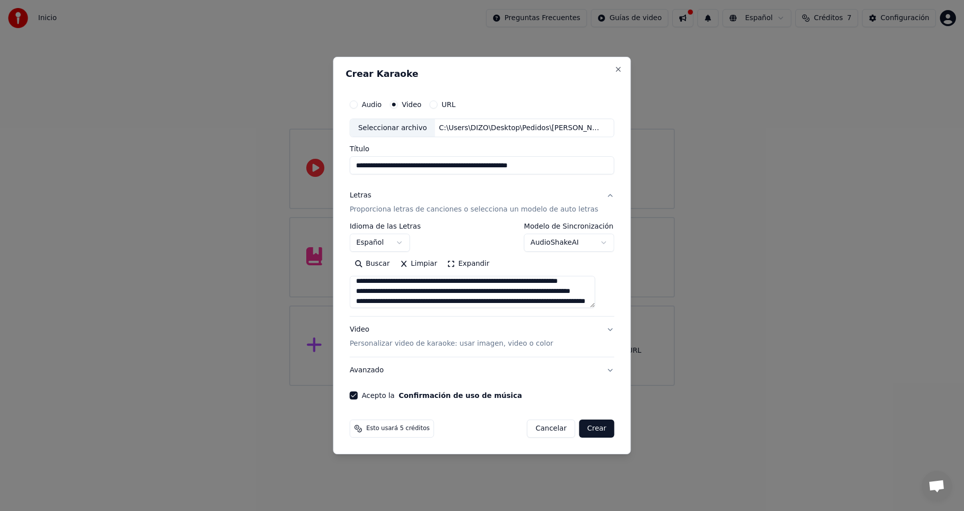
click at [365, 292] on textarea at bounding box center [471, 292] width 245 height 32
click at [447, 290] on textarea at bounding box center [471, 292] width 245 height 32
click at [400, 299] on textarea at bounding box center [471, 292] width 245 height 32
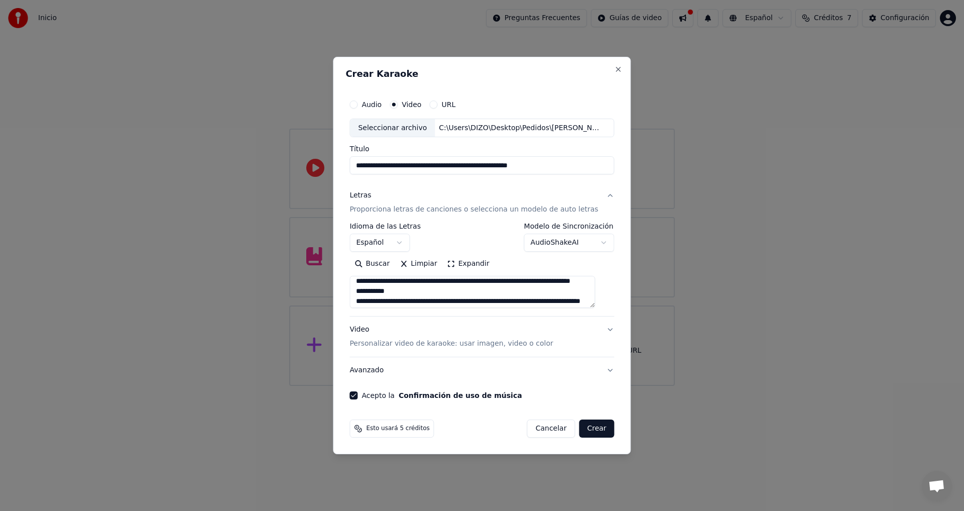
click at [412, 301] on textarea at bounding box center [471, 292] width 245 height 32
click at [365, 292] on textarea at bounding box center [471, 292] width 245 height 32
click at [410, 290] on textarea at bounding box center [471, 292] width 245 height 32
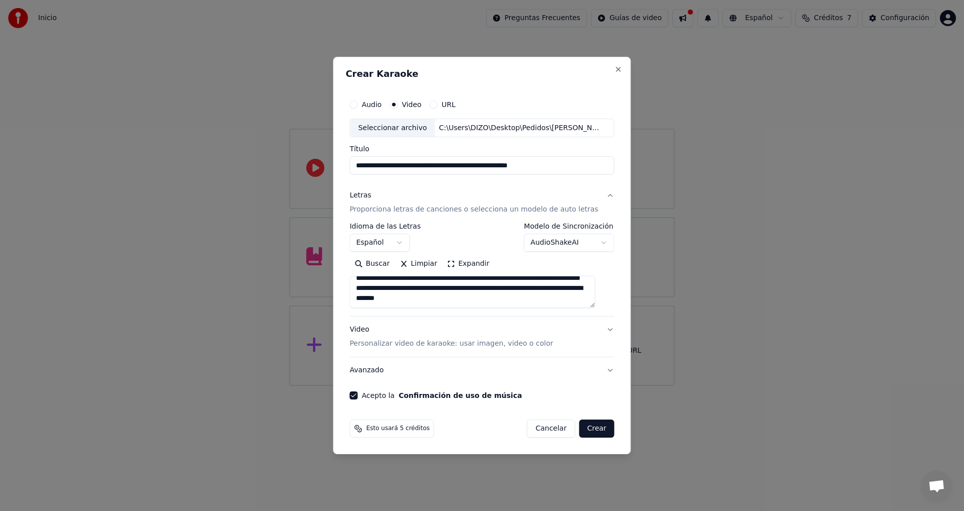
click at [366, 293] on textarea at bounding box center [471, 292] width 245 height 32
click at [451, 291] on textarea at bounding box center [471, 292] width 245 height 32
click at [432, 291] on textarea at bounding box center [471, 292] width 245 height 32
click at [364, 303] on textarea at bounding box center [471, 292] width 245 height 32
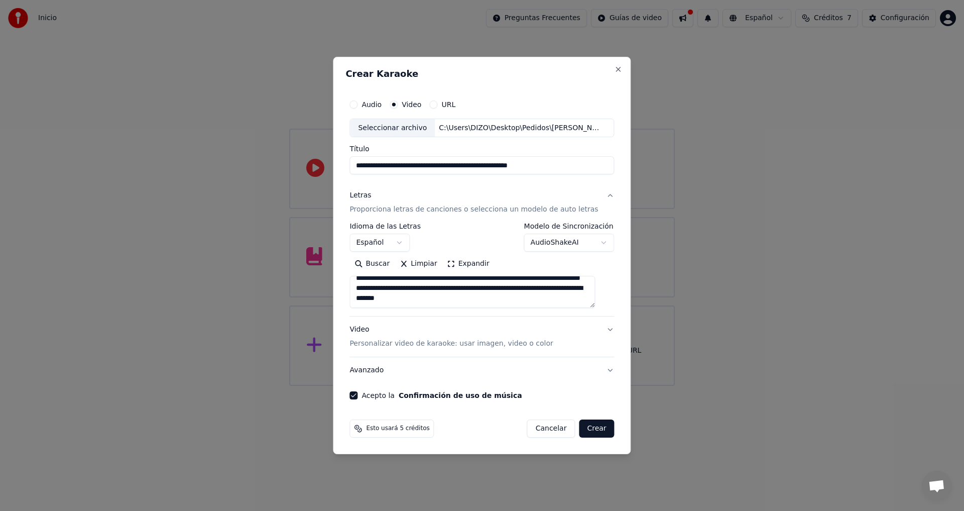
click at [469, 292] on textarea at bounding box center [471, 292] width 245 height 32
click at [365, 300] on textarea at bounding box center [471, 292] width 245 height 32
click at [425, 291] on textarea at bounding box center [471, 292] width 245 height 32
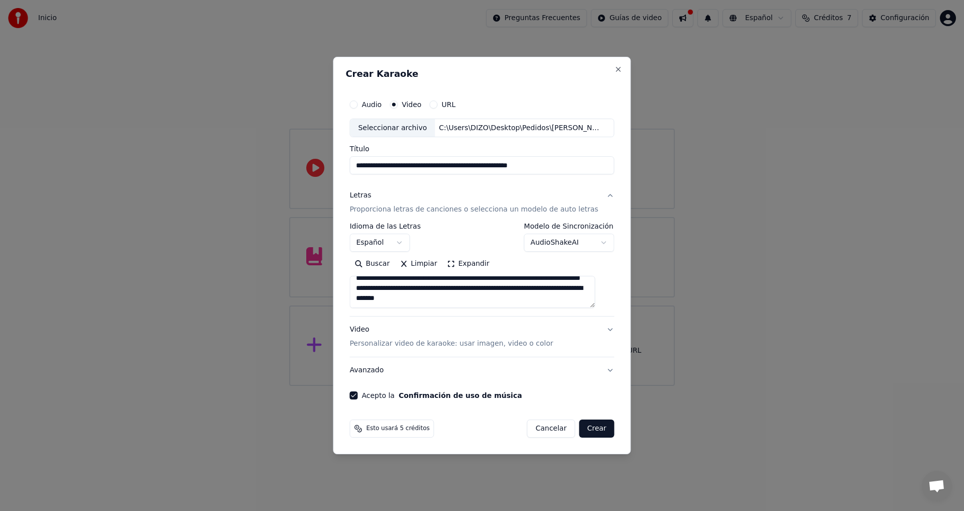
click at [366, 301] on textarea at bounding box center [471, 292] width 245 height 32
click at [384, 301] on textarea at bounding box center [471, 292] width 245 height 32
click at [383, 280] on textarea at bounding box center [471, 292] width 245 height 32
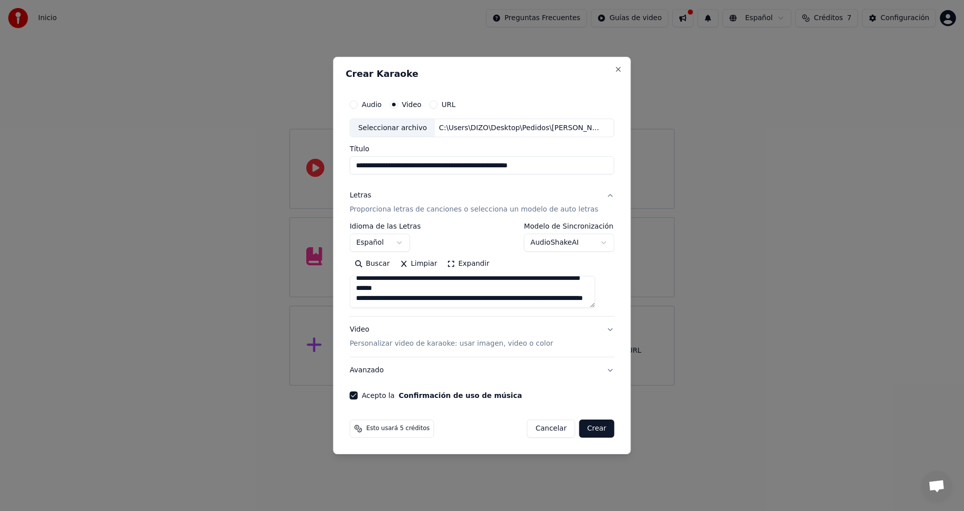
scroll to position [345, 0]
click at [445, 301] on textarea at bounding box center [471, 292] width 245 height 32
click at [553, 288] on textarea at bounding box center [471, 292] width 245 height 32
click at [487, 287] on textarea at bounding box center [471, 292] width 245 height 32
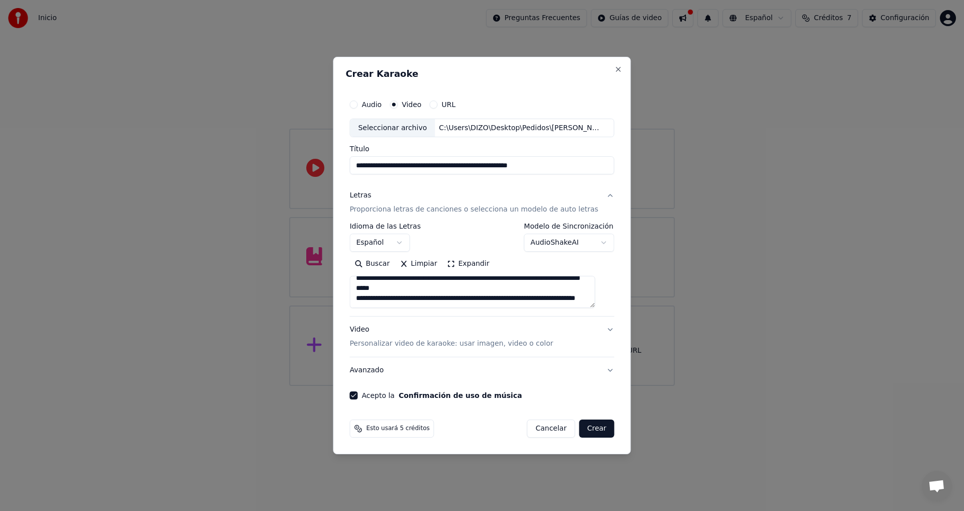
scroll to position [197, 0]
click at [504, 289] on textarea at bounding box center [471, 292] width 245 height 32
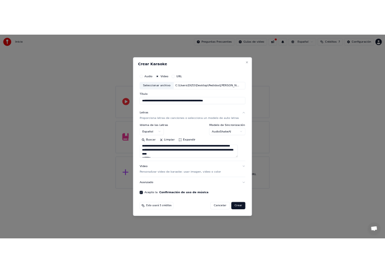
scroll to position [0, 0]
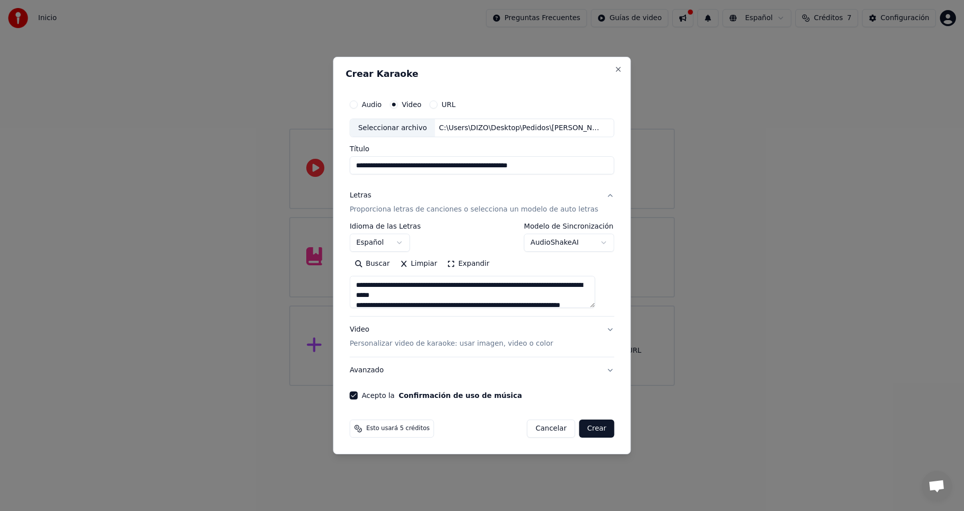
type textarea "**********"
click at [588, 429] on button "Crear" at bounding box center [596, 428] width 35 height 18
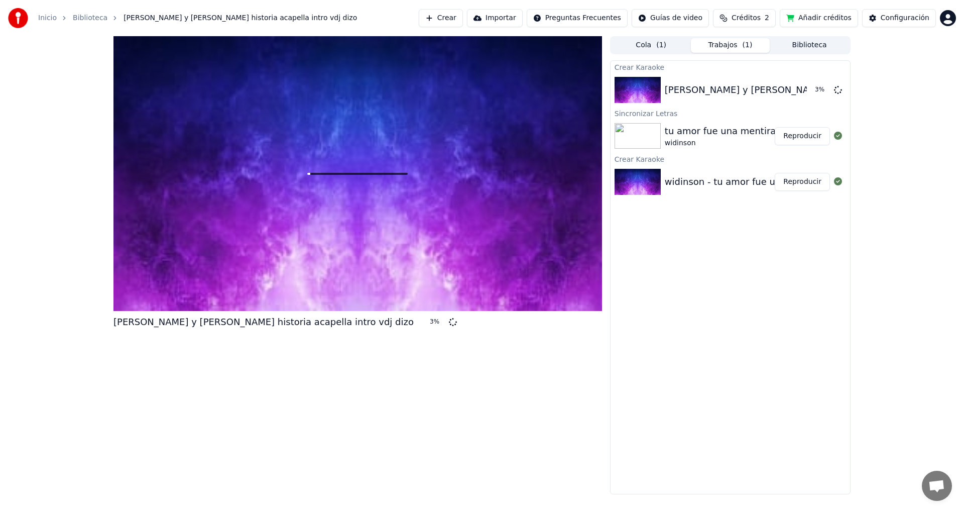
click at [814, 19] on button "Añadir créditos" at bounding box center [819, 18] width 78 height 18
click at [748, 17] on span "Créditos" at bounding box center [745, 18] width 29 height 10
click at [762, 92] on button "Actualizar" at bounding box center [755, 93] width 60 height 18
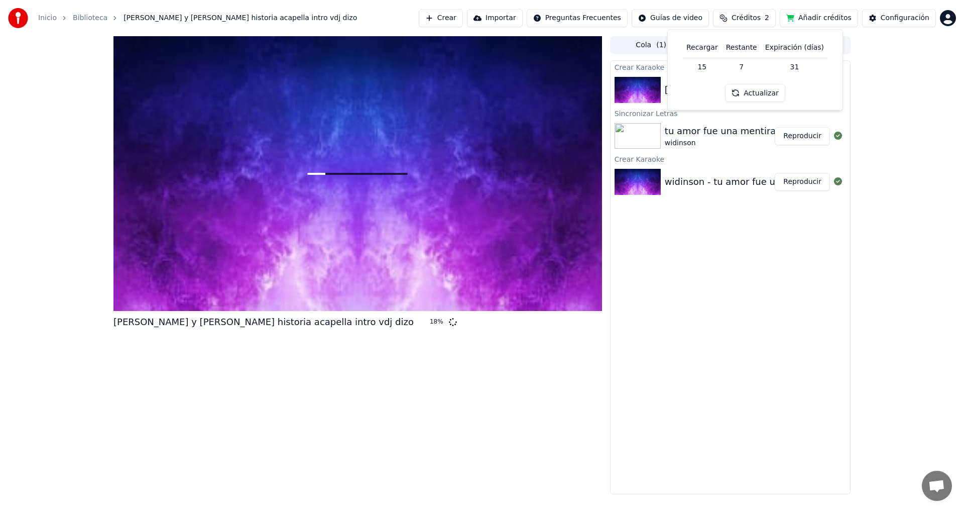
click at [762, 92] on button "Actualizar" at bounding box center [755, 93] width 60 height 18
click at [737, 20] on button "Créditos 2" at bounding box center [744, 18] width 63 height 18
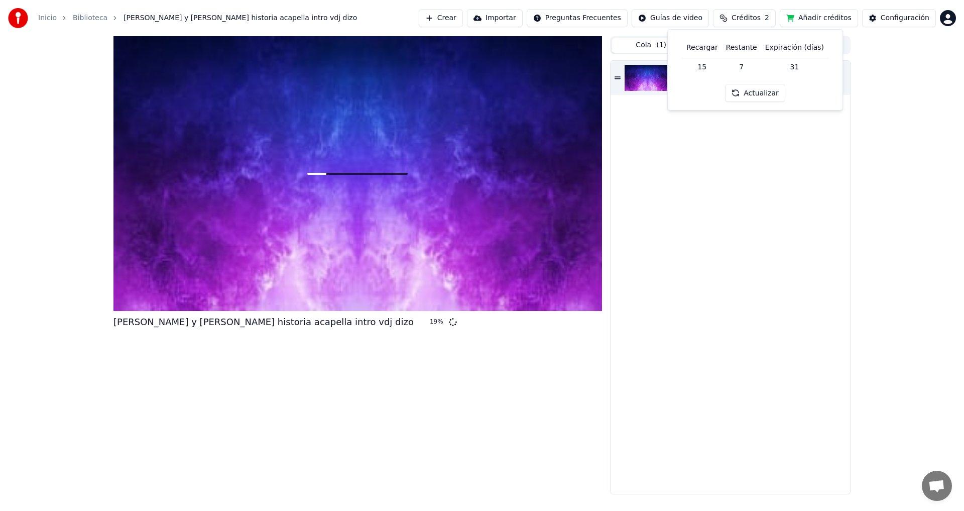
click at [631, 45] on button "Cola ( 1 )" at bounding box center [650, 45] width 79 height 15
click at [716, 44] on button "Trabajos ( 1 )" at bounding box center [730, 45] width 79 height 15
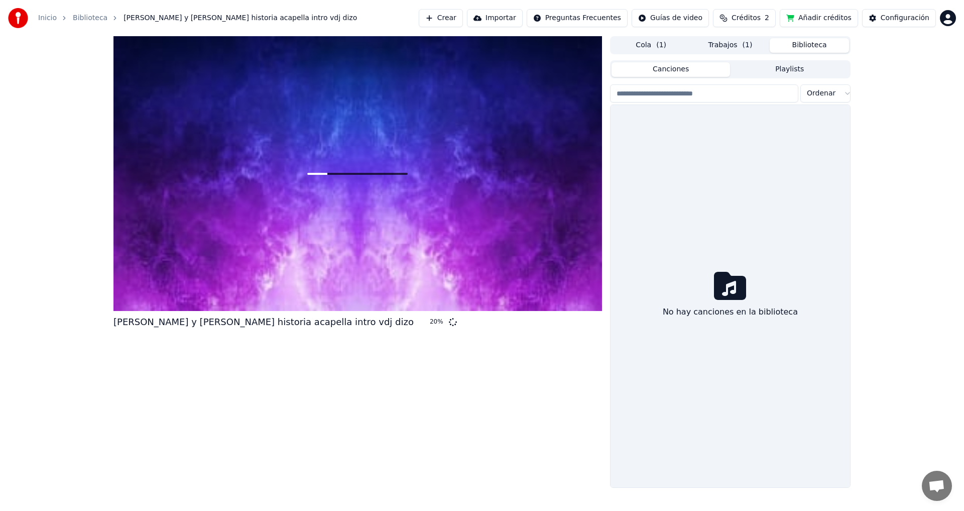
click at [795, 44] on button "Biblioteca" at bounding box center [809, 45] width 79 height 15
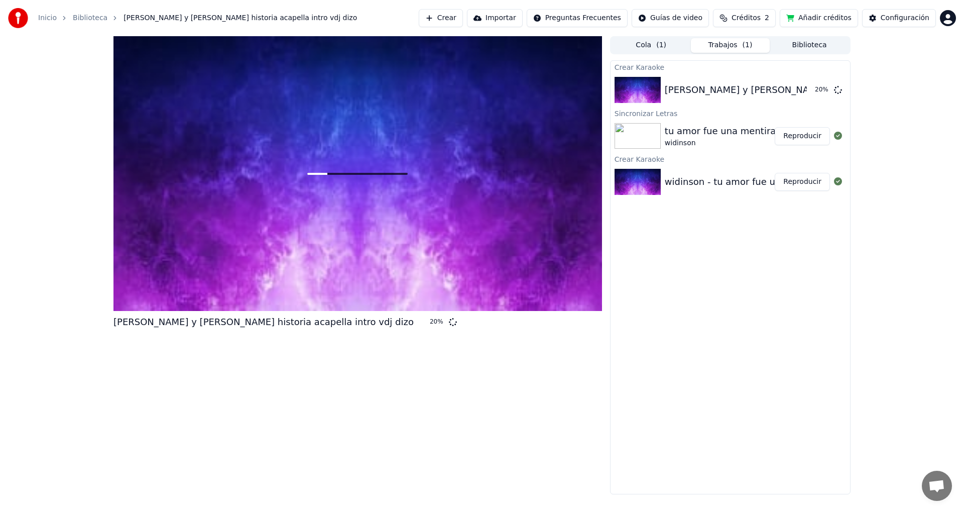
click at [738, 39] on button "Trabajos ( 1 )" at bounding box center [730, 45] width 79 height 15
click at [666, 53] on div "Cola ( 1 ) Trabajos ( 1 ) Biblioteca" at bounding box center [730, 45] width 240 height 18
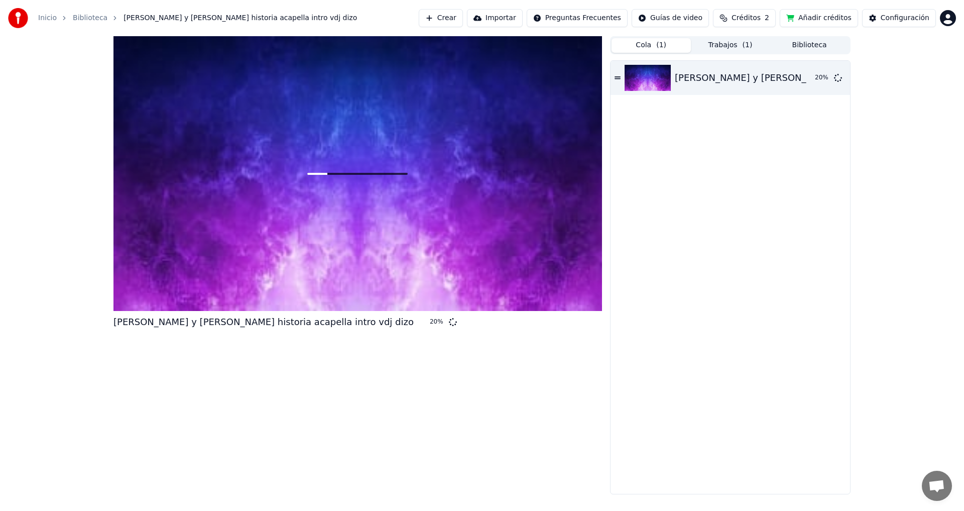
click at [656, 43] on span "( 1 )" at bounding box center [661, 45] width 10 height 10
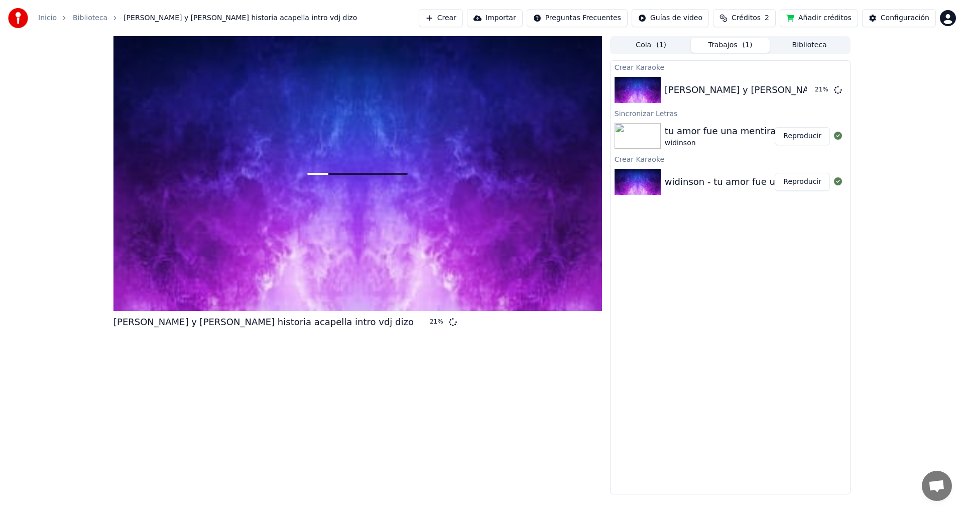
click at [734, 43] on button "Trabajos ( 1 )" at bounding box center [730, 45] width 79 height 15
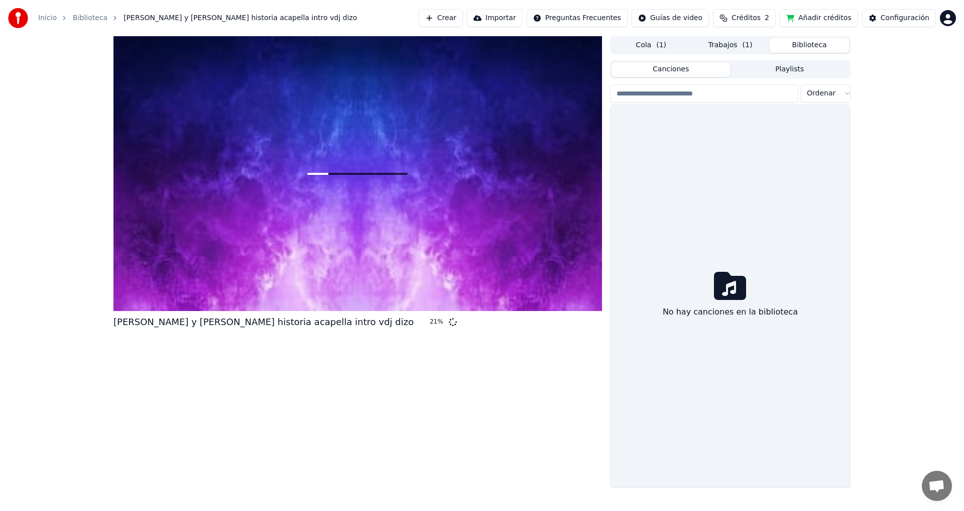
click at [808, 41] on button "Biblioteca" at bounding box center [809, 45] width 79 height 15
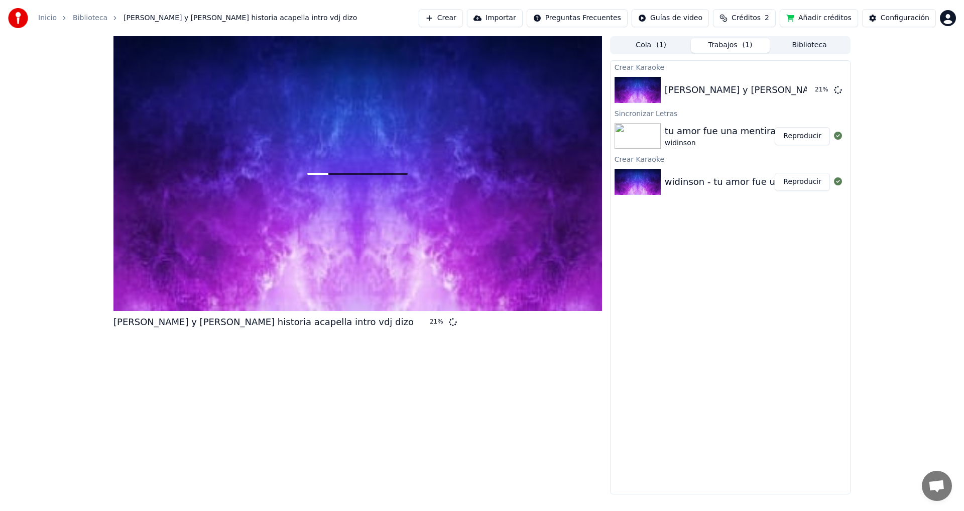
click at [734, 40] on button "Trabajos ( 1 )" at bounding box center [730, 45] width 79 height 15
click at [666, 40] on button "Cola ( 1 )" at bounding box center [650, 45] width 79 height 15
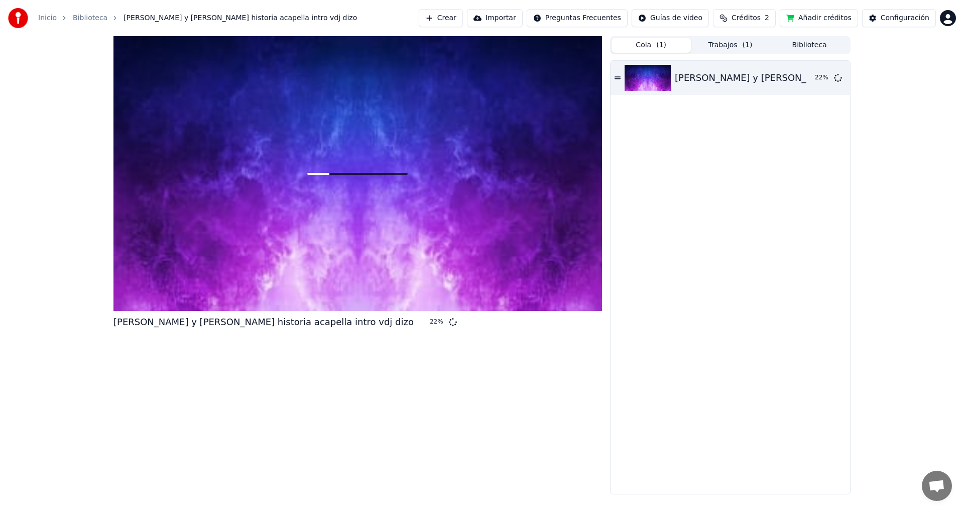
click at [723, 40] on button "Trabajos ( 1 )" at bounding box center [730, 45] width 79 height 15
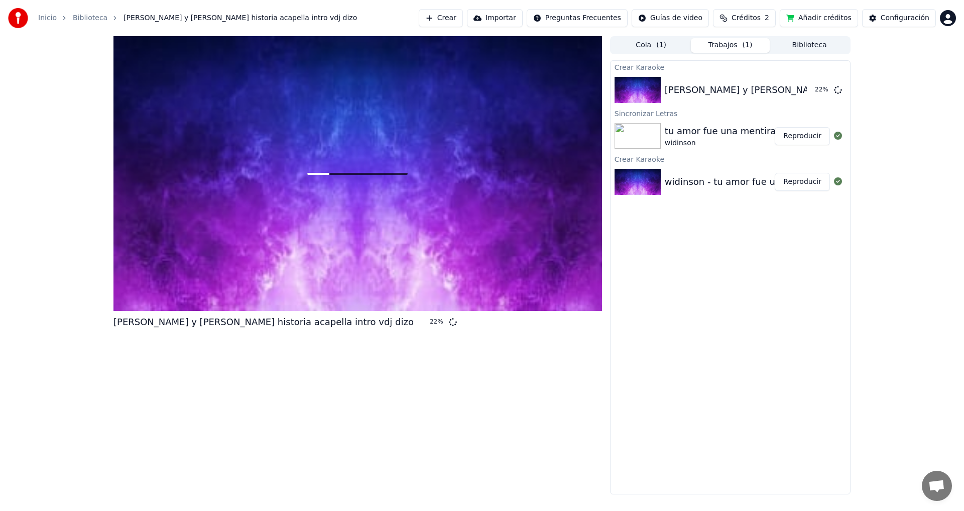
click at [799, 41] on button "Biblioteca" at bounding box center [809, 45] width 79 height 15
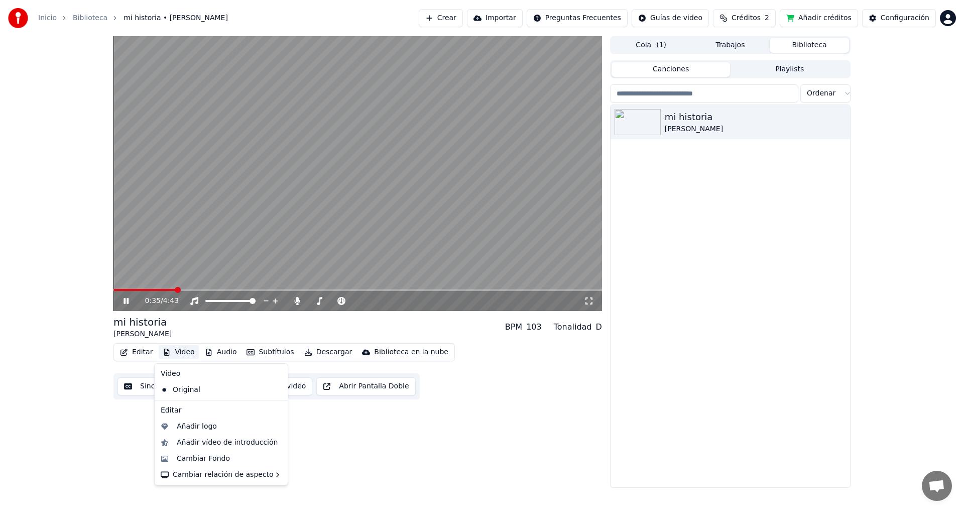
click at [179, 351] on button "Video" at bounding box center [179, 352] width 40 height 14
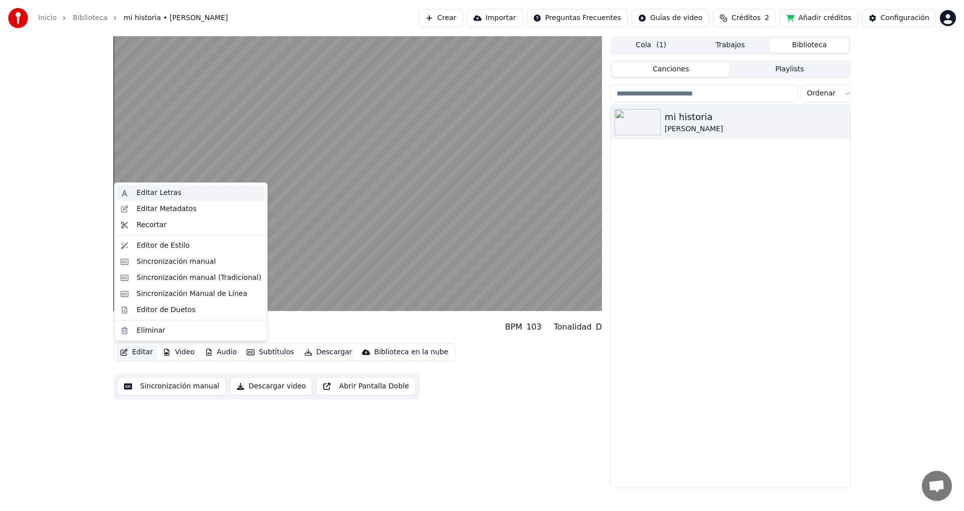
click at [181, 195] on div "Editar Letras" at bounding box center [199, 193] width 125 height 10
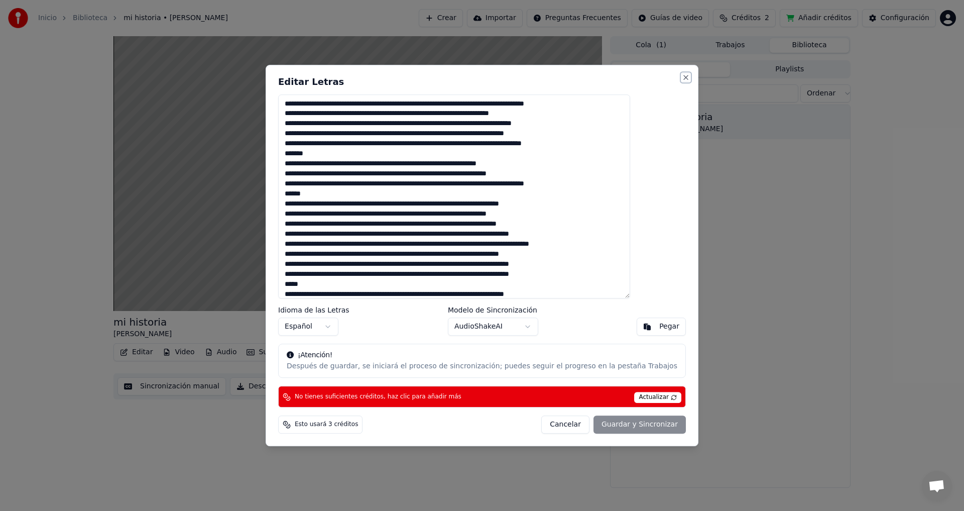
click at [682, 78] on button "Close" at bounding box center [686, 77] width 8 height 8
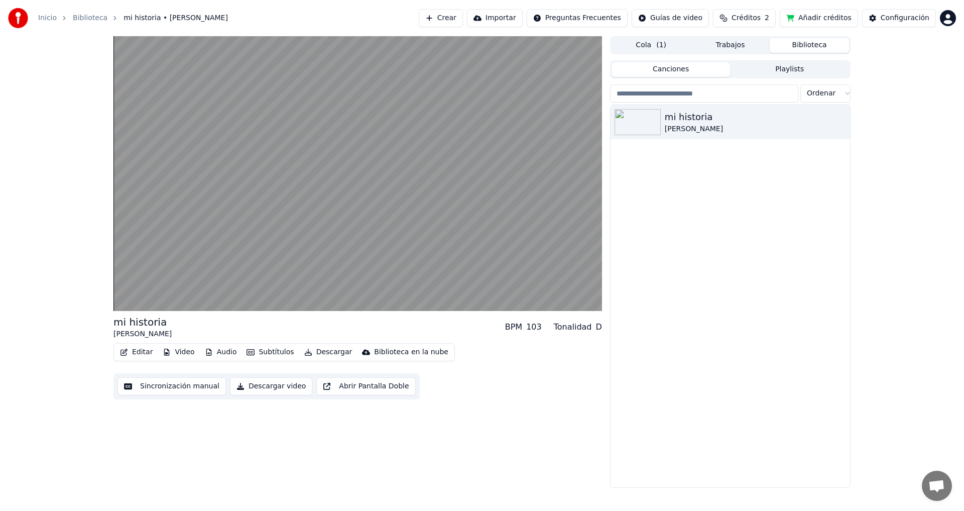
click at [248, 351] on icon "button" at bounding box center [250, 351] width 8 height 7
click at [446, 425] on div "mi historia [PERSON_NAME] BPM 103 Tonalidad D Editar Video Audio Subtítulos Des…" at bounding box center [357, 261] width 488 height 451
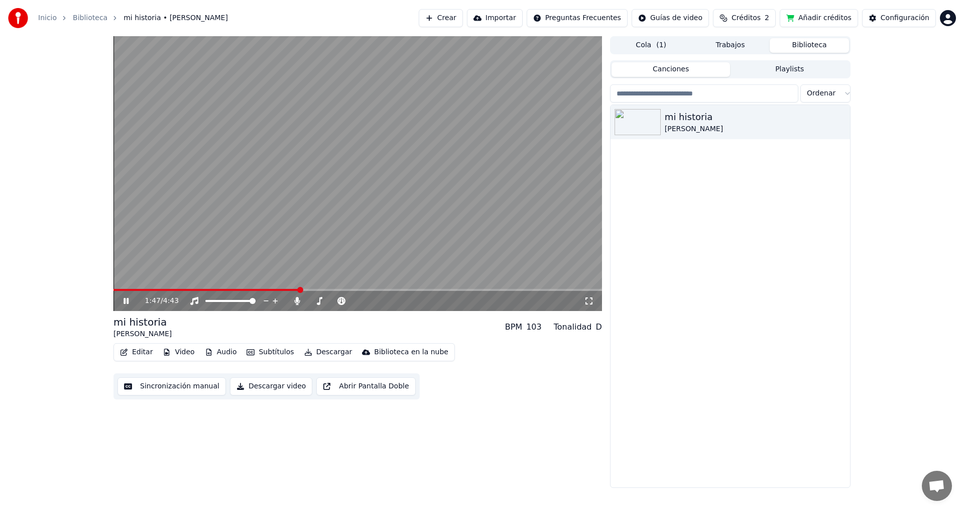
click at [276, 352] on button "Subtítulos" at bounding box center [269, 352] width 55 height 14
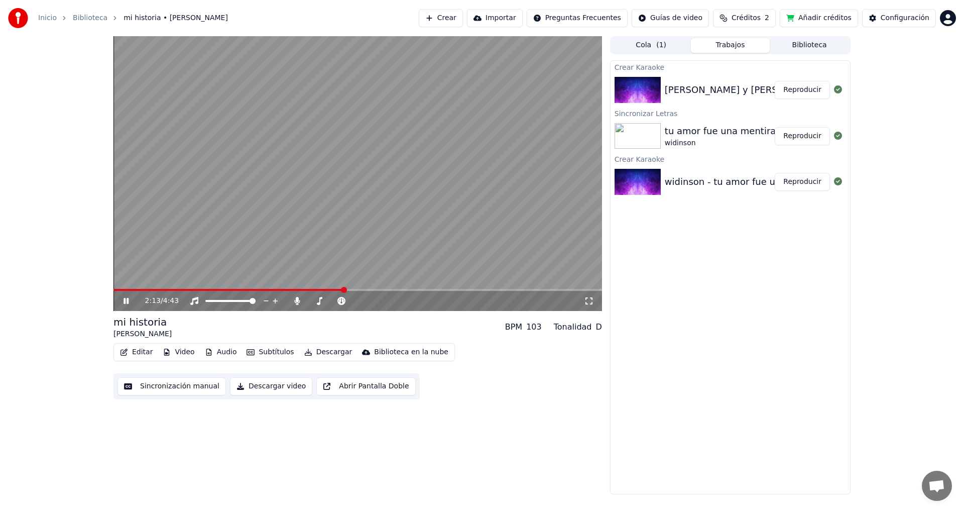
click at [728, 46] on button "Trabajos" at bounding box center [730, 45] width 79 height 15
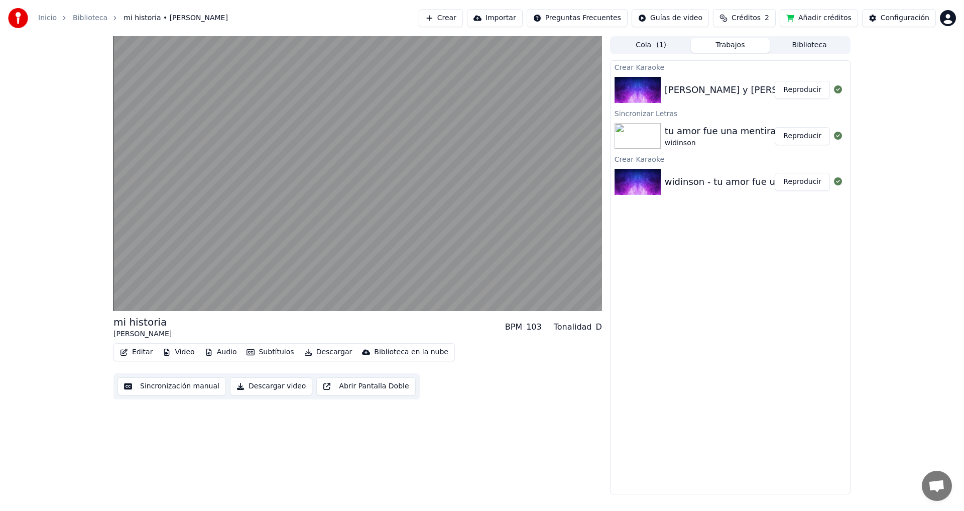
click at [802, 135] on button "Reproducir" at bounding box center [802, 136] width 55 height 18
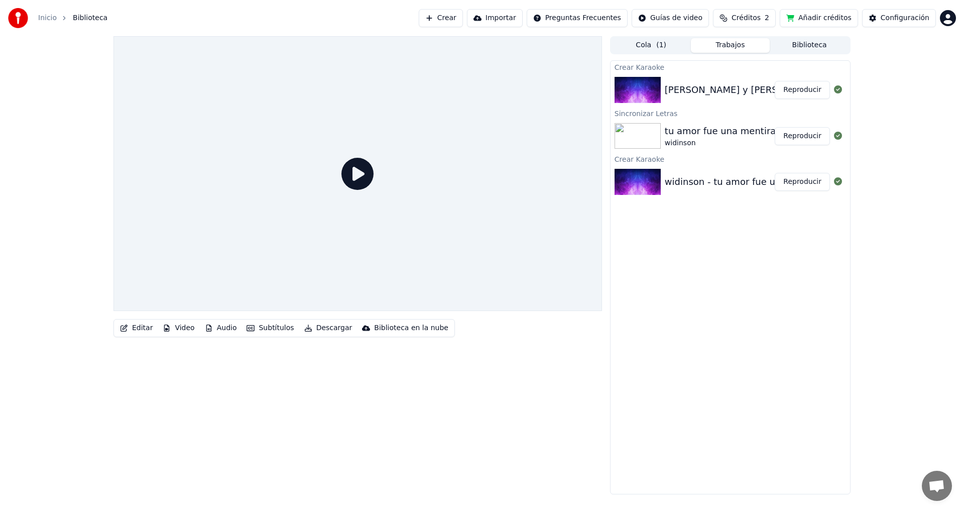
click at [361, 171] on icon at bounding box center [357, 174] width 32 height 32
click at [799, 184] on button "Reproducir" at bounding box center [802, 182] width 55 height 18
click at [702, 181] on div "widinson - tu amor fue una mentira open show intro vdj dizo" at bounding box center [801, 182] width 273 height 14
click at [810, 181] on button "Reproducir" at bounding box center [802, 182] width 55 height 18
click at [725, 91] on div "[PERSON_NAME] y [PERSON_NAME] historia acapella intro vdj dizo" at bounding box center [815, 90] width 300 height 14
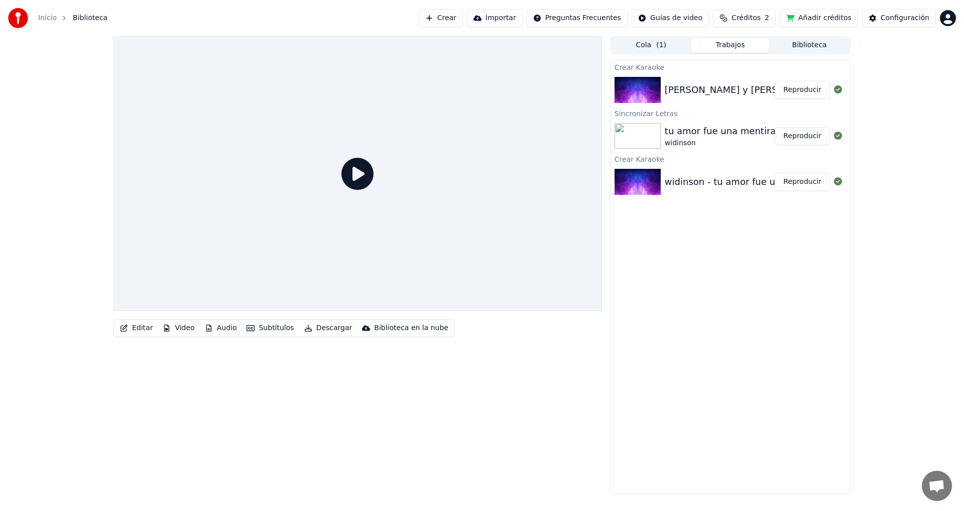
click at [802, 90] on button "Reproducir" at bounding box center [802, 90] width 55 height 18
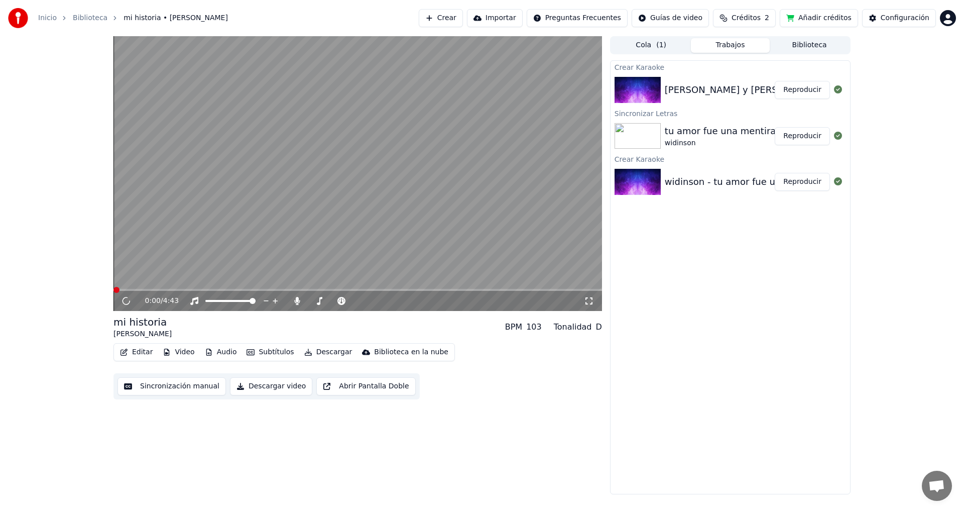
click at [810, 185] on button "Reproducir" at bounding box center [802, 182] width 55 height 18
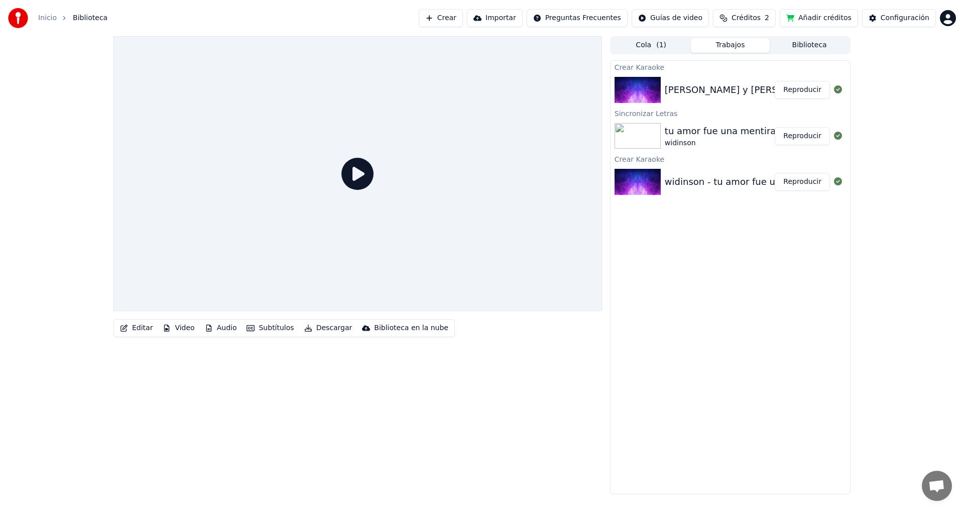
click at [808, 179] on button "Reproducir" at bounding box center [802, 182] width 55 height 18
click at [807, 180] on button "Reproducir" at bounding box center [802, 182] width 55 height 18
click at [804, 34] on div "Inicio Biblioteca Crear Importar Preguntas Frecuentes Guías de video Créditos 2…" at bounding box center [482, 18] width 964 height 36
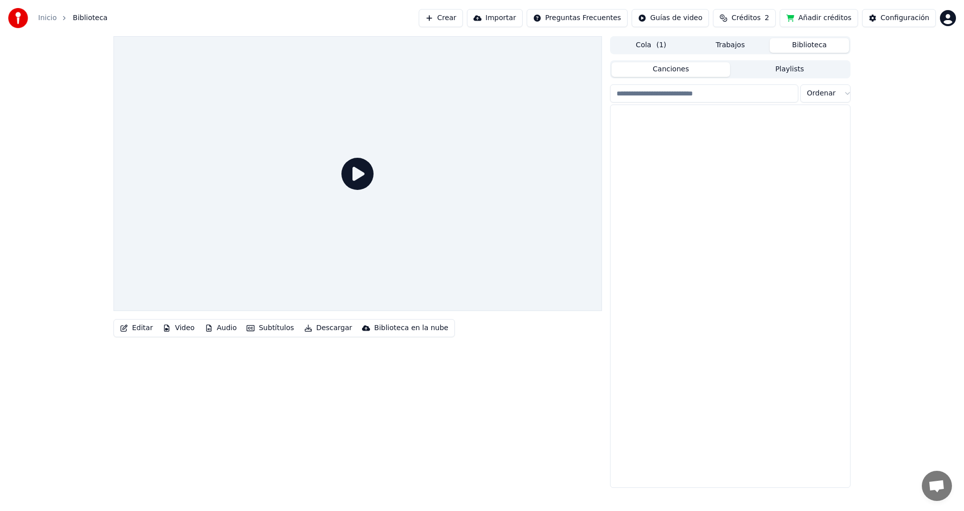
click at [802, 49] on button "Biblioteca" at bounding box center [809, 45] width 79 height 15
click at [730, 47] on button "Trabajos" at bounding box center [730, 45] width 79 height 15
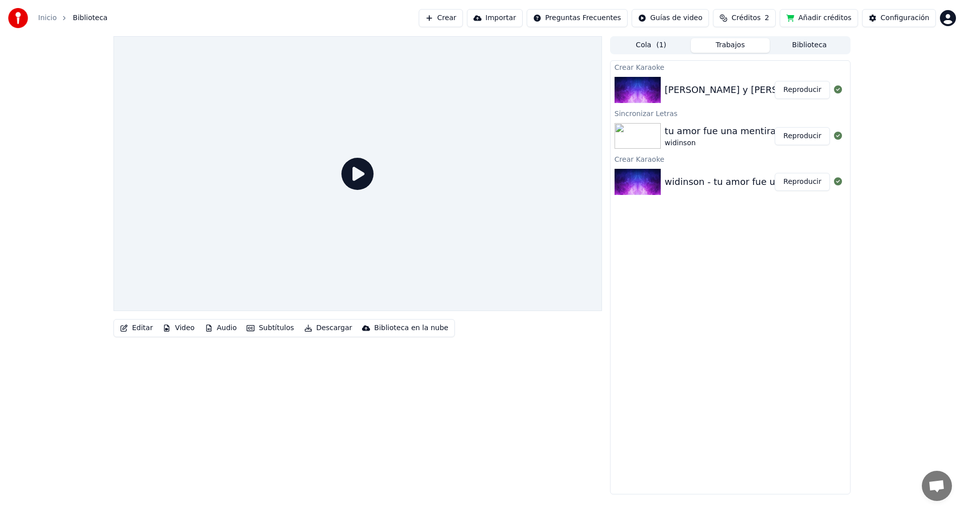
click at [799, 90] on button "Reproducir" at bounding box center [802, 90] width 55 height 18
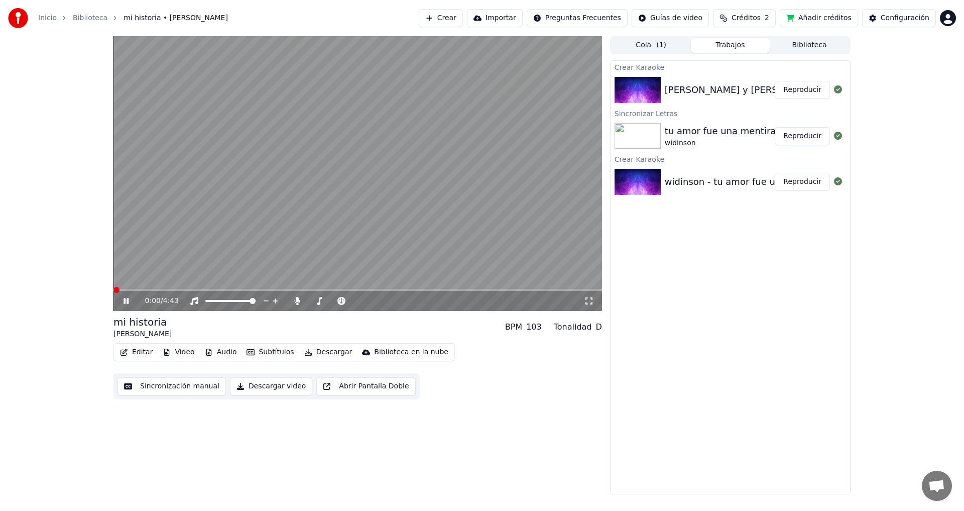
click at [148, 354] on button "Editar" at bounding box center [136, 352] width 41 height 14
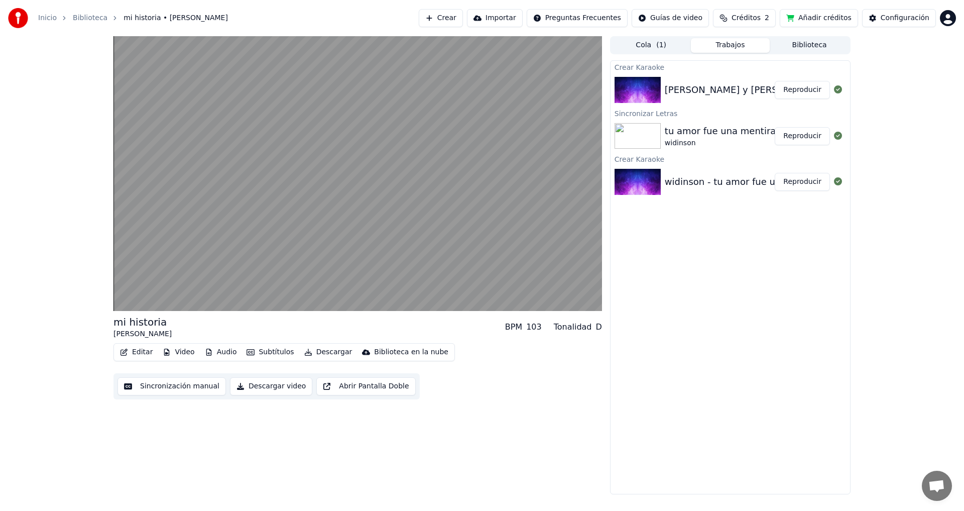
click at [216, 432] on div "mi historia [PERSON_NAME] BPM 103 Tonalidad D Editar Video Audio Subtítulos Des…" at bounding box center [357, 265] width 488 height 458
click at [184, 353] on button "Video" at bounding box center [179, 352] width 40 height 14
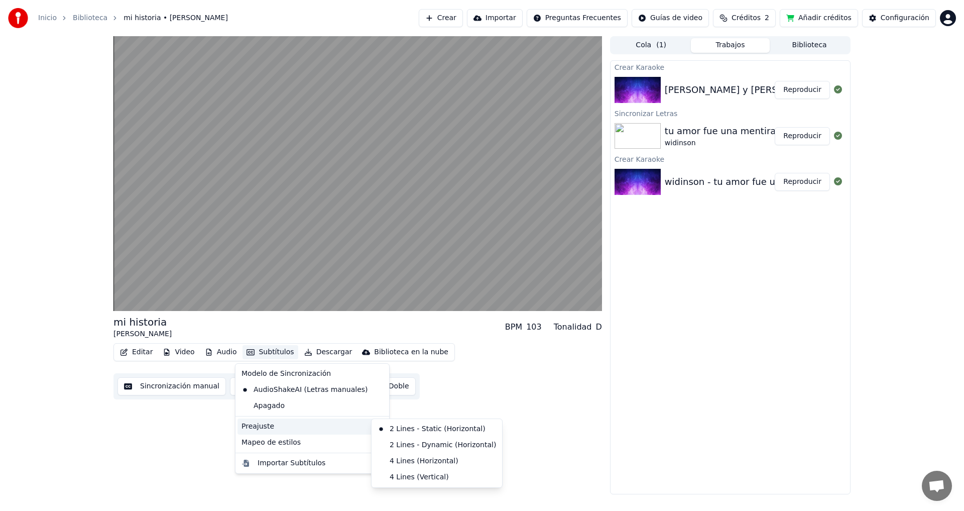
click at [375, 426] on icon at bounding box center [379, 426] width 8 height 8
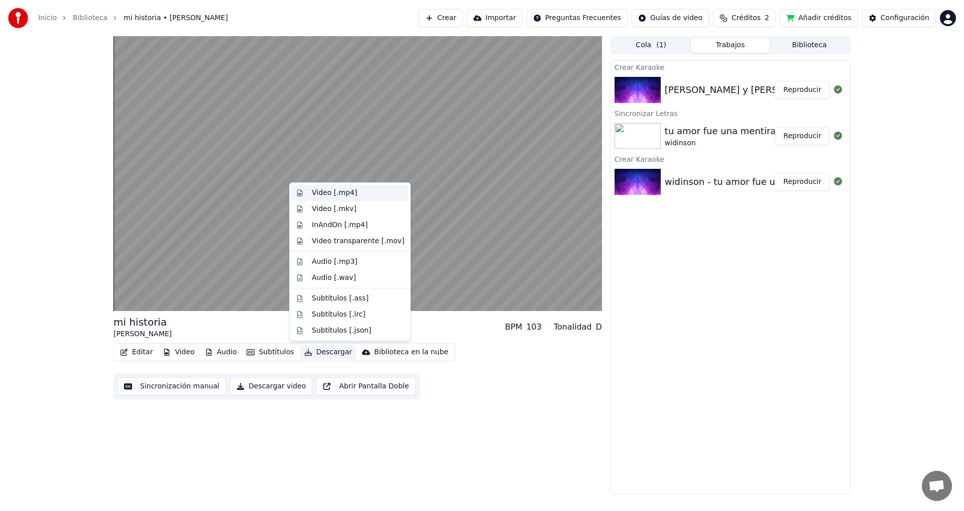
click at [341, 192] on div "Video [.mp4]" at bounding box center [334, 193] width 45 height 10
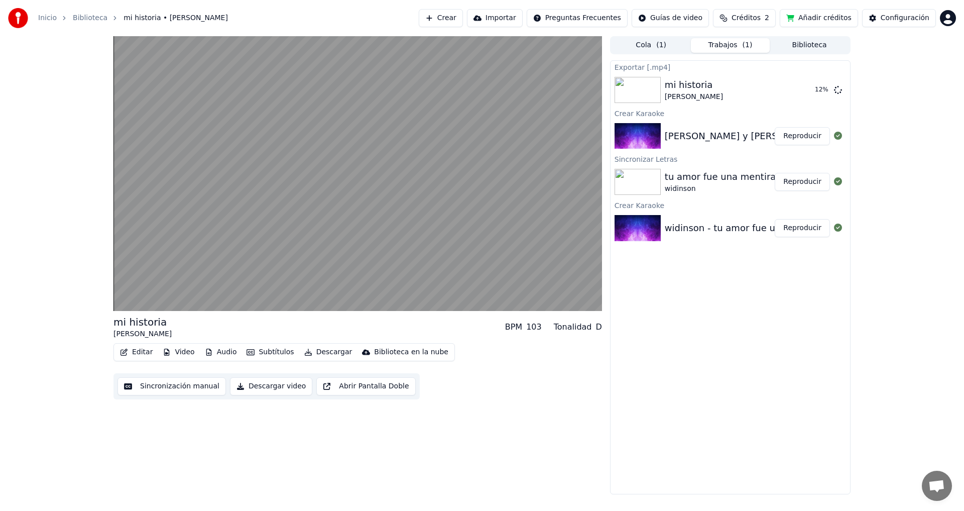
click at [284, 385] on button "Descargar video" at bounding box center [271, 386] width 82 height 18
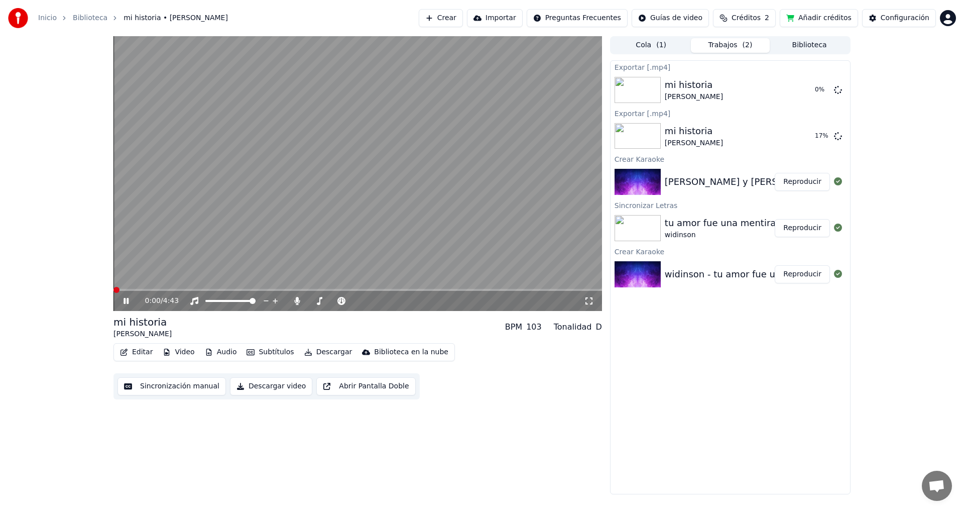
click at [126, 303] on icon at bounding box center [133, 301] width 24 height 8
click at [838, 90] on icon at bounding box center [838, 89] width 8 height 8
click at [801, 135] on button "Mostrar" at bounding box center [808, 136] width 44 height 18
drag, startPoint x: 68, startPoint y: 214, endPoint x: 105, endPoint y: 209, distance: 37.0
click at [68, 214] on div "0:00 / 4:43 mi historia [PERSON_NAME] BPM 103 Tonalidad D Editar Video Audio Su…" at bounding box center [482, 265] width 964 height 458
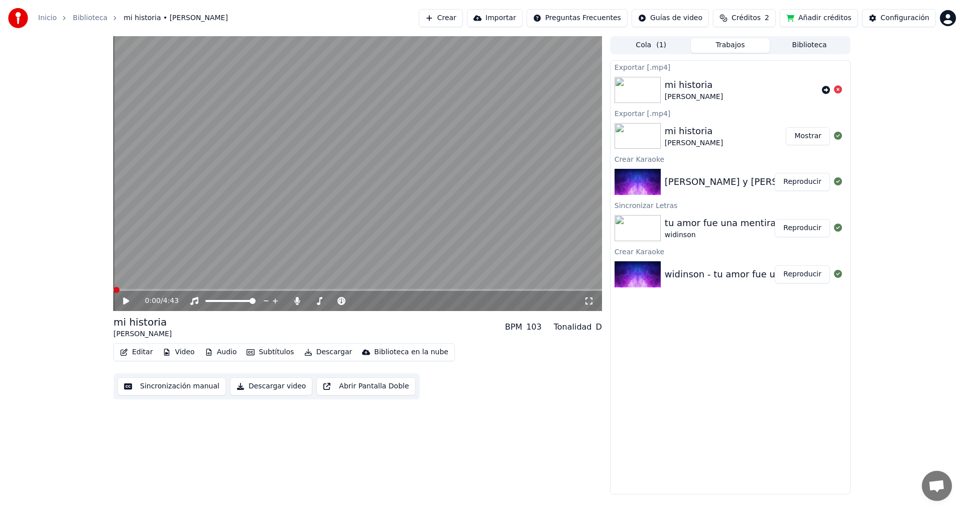
click at [722, 279] on div "widinson - tu amor fue una mentira open show intro vdj dizo" at bounding box center [801, 274] width 273 height 14
click at [808, 273] on button "Reproducir" at bounding box center [802, 274] width 55 height 18
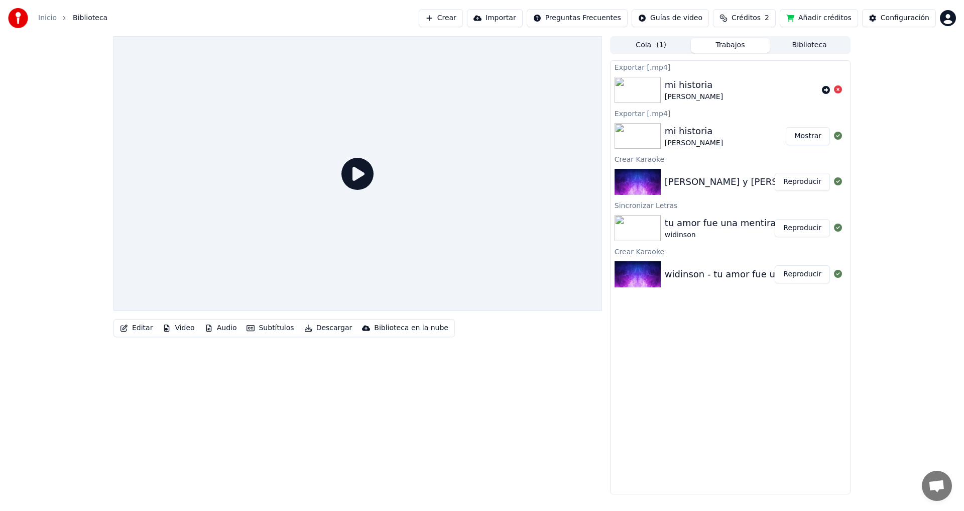
click at [349, 171] on icon at bounding box center [357, 174] width 32 height 32
click at [357, 166] on icon at bounding box center [357, 174] width 32 height 32
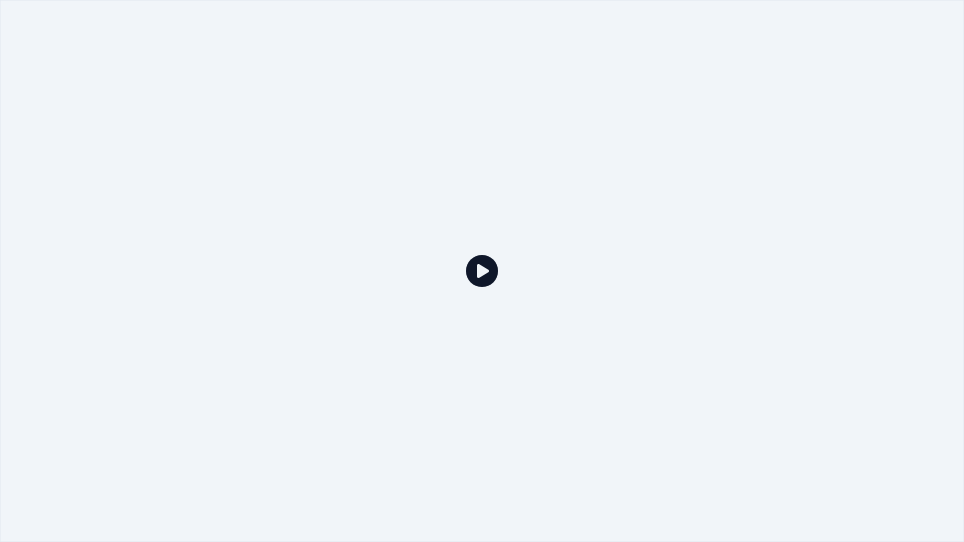
click at [357, 197] on div at bounding box center [482, 271] width 964 height 542
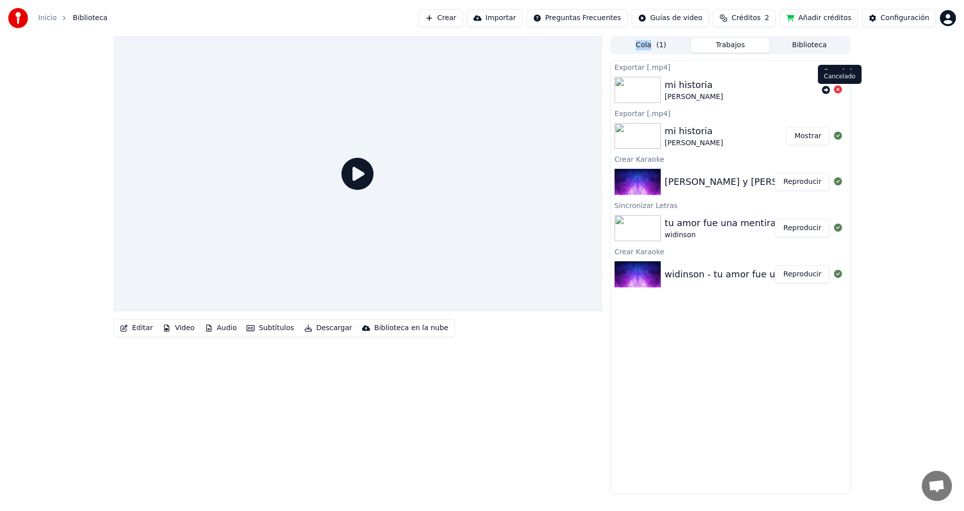
click at [837, 90] on icon at bounding box center [838, 89] width 8 height 8
click at [839, 181] on icon at bounding box center [838, 181] width 8 height 8
click at [791, 182] on button "Reproducir" at bounding box center [802, 182] width 55 height 18
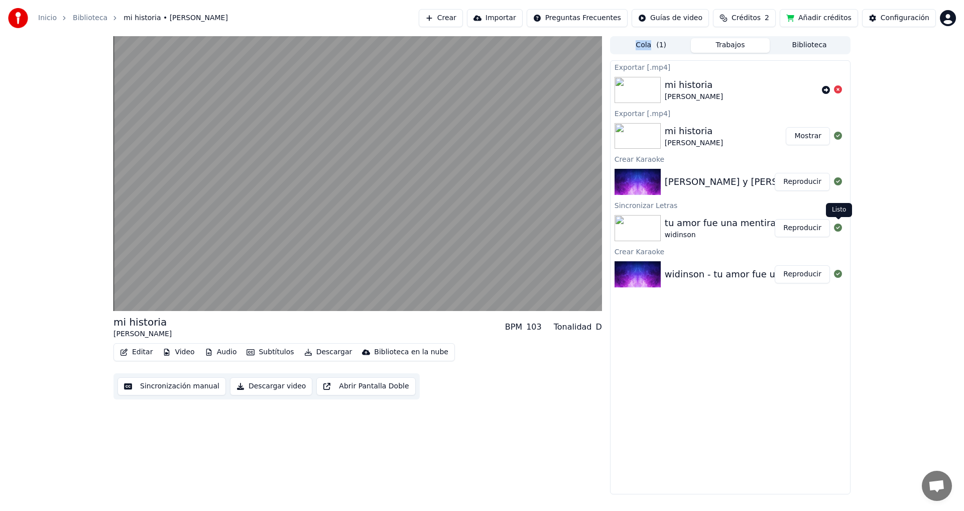
click at [810, 227] on button "Reproducir" at bounding box center [802, 228] width 55 height 18
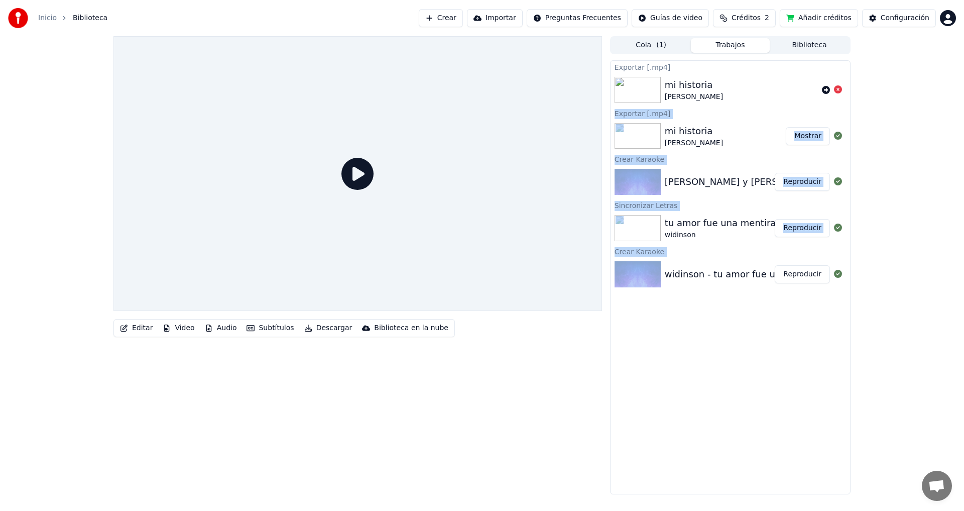
drag, startPoint x: 750, startPoint y: 322, endPoint x: 688, endPoint y: 93, distance: 237.0
click at [688, 93] on div "Exportar [.mp4] mi historia [PERSON_NAME] [.mp4] mi historia [PERSON_NAME] Crea…" at bounding box center [730, 277] width 240 height 434
click at [811, 42] on button "Biblioteca" at bounding box center [809, 45] width 79 height 15
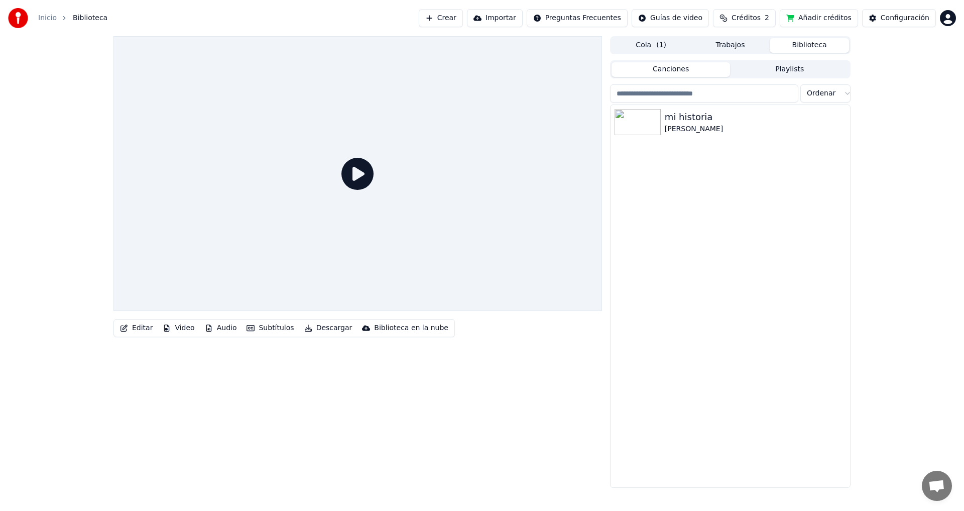
click at [747, 42] on button "Trabajos" at bounding box center [730, 45] width 79 height 15
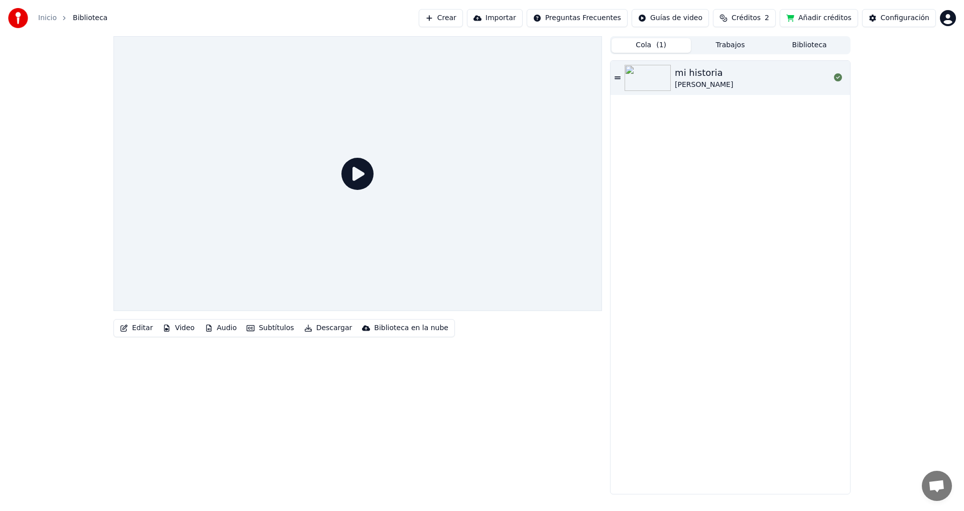
click at [658, 45] on span "( 1 )" at bounding box center [661, 45] width 10 height 10
click at [739, 45] on button "Trabajos" at bounding box center [730, 45] width 79 height 15
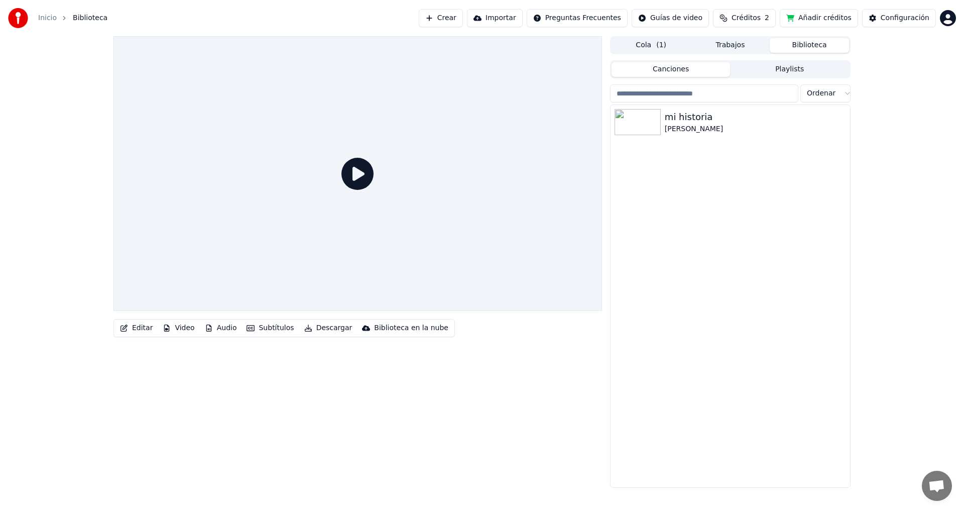
click at [812, 46] on button "Biblioteca" at bounding box center [809, 45] width 79 height 15
click at [660, 49] on span "( 1 )" at bounding box center [661, 45] width 10 height 10
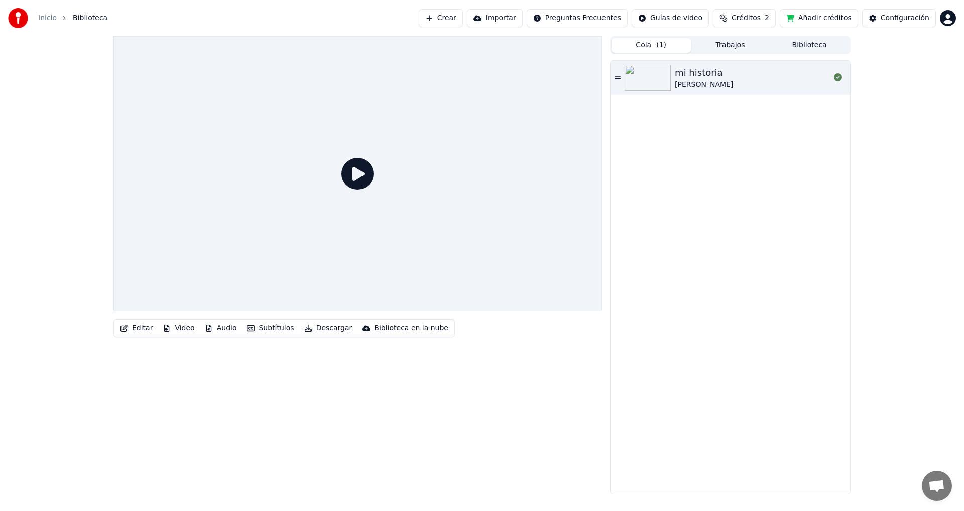
drag, startPoint x: 751, startPoint y: 50, endPoint x: 766, endPoint y: 50, distance: 15.6
click at [751, 50] on button "Trabajos" at bounding box center [730, 45] width 79 height 15
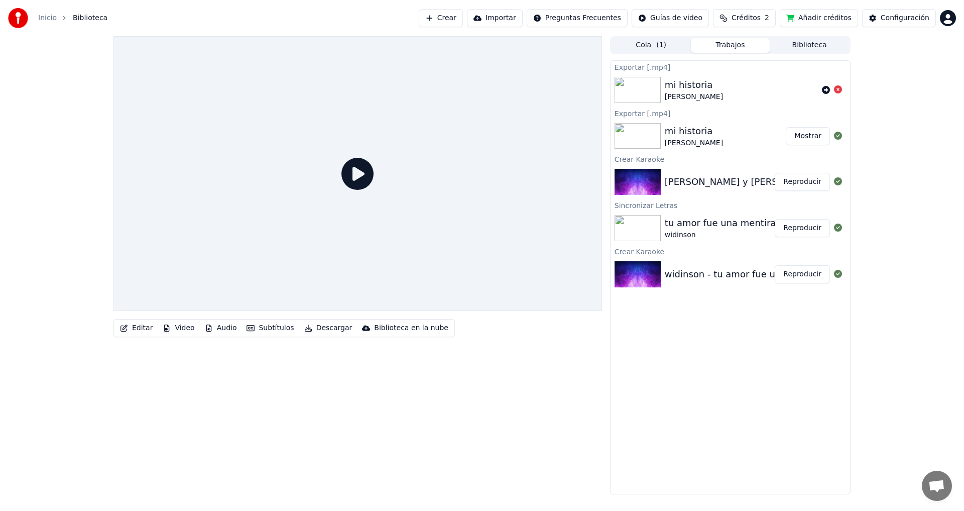
click at [702, 138] on div "[PERSON_NAME]" at bounding box center [694, 143] width 58 height 10
click at [652, 46] on button "Cola ( 1 )" at bounding box center [650, 45] width 79 height 15
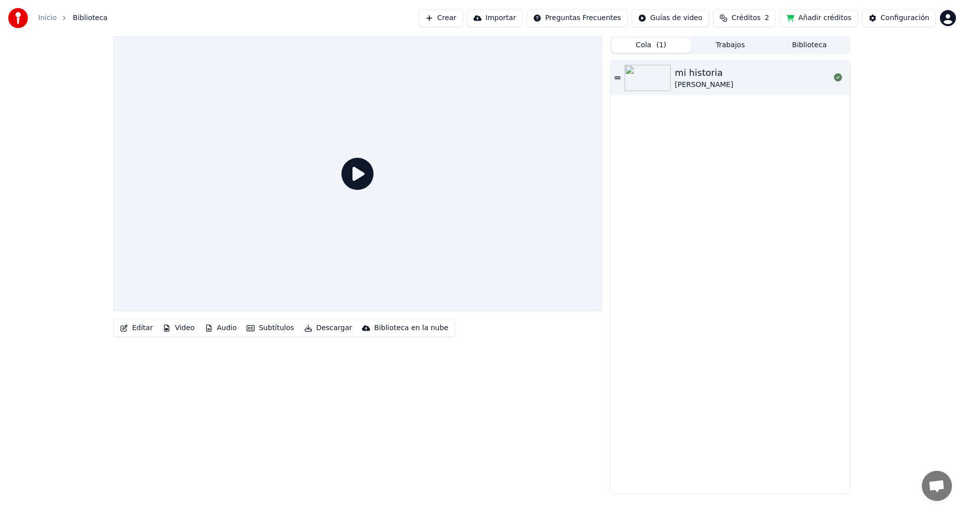
click at [463, 20] on button "Crear" at bounding box center [441, 18] width 44 height 18
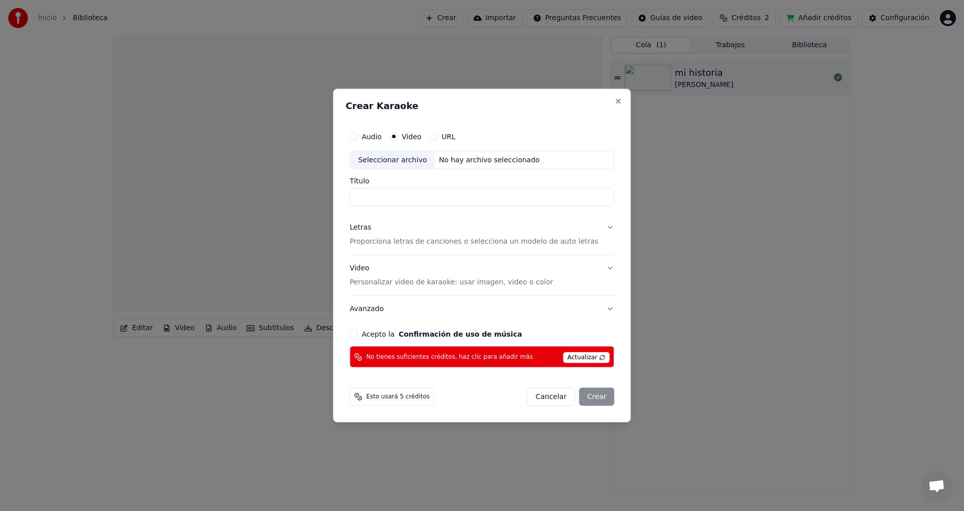
click at [565, 356] on span "Actualizar" at bounding box center [586, 357] width 47 height 11
click at [421, 198] on input "Título" at bounding box center [481, 197] width 265 height 18
click at [357, 137] on button "Audio" at bounding box center [353, 136] width 8 height 8
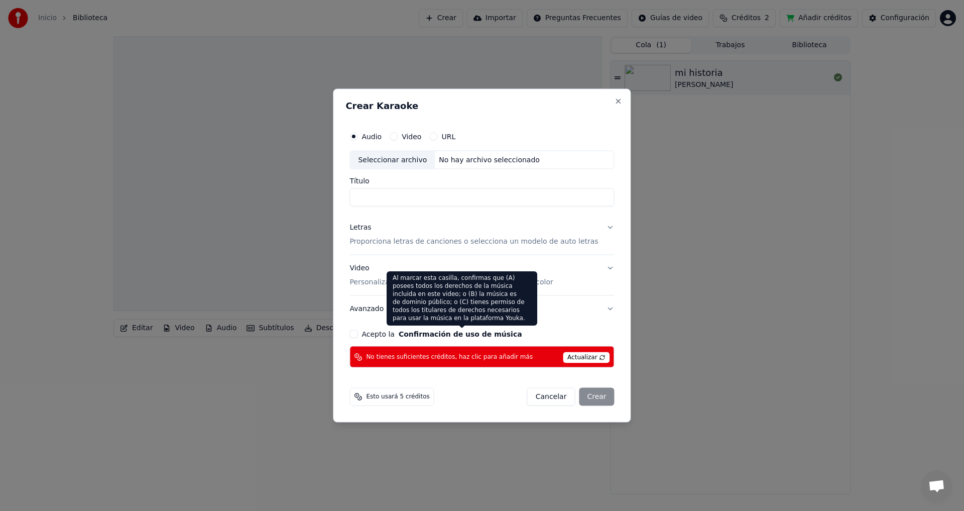
click at [413, 335] on button "Confirmación de uso de música" at bounding box center [460, 333] width 123 height 7
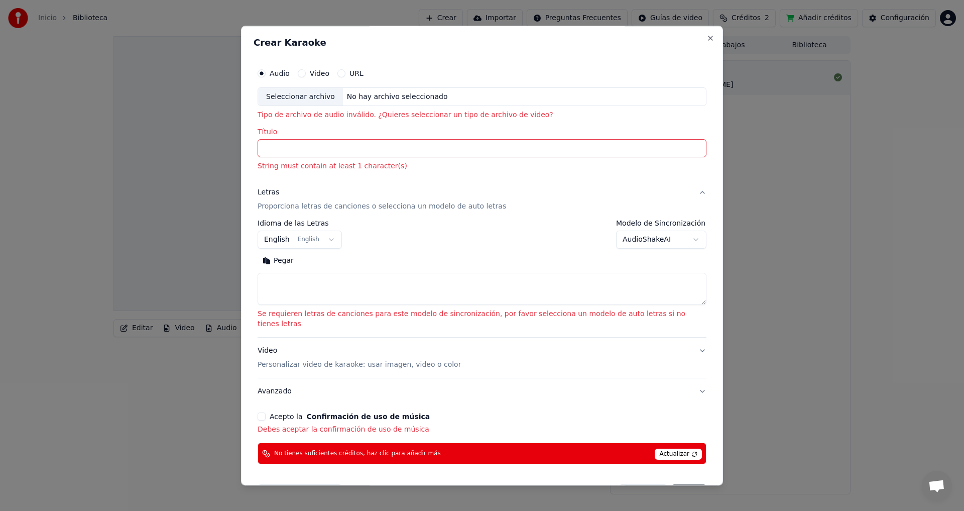
click at [356, 289] on textarea at bounding box center [482, 289] width 449 height 32
click at [318, 147] on input "Título" at bounding box center [482, 149] width 449 height 18
click at [321, 73] on div "Video" at bounding box center [314, 73] width 32 height 8
click at [325, 94] on div "Seleccionar archivo" at bounding box center [300, 97] width 85 height 18
click at [322, 73] on div "Video" at bounding box center [314, 73] width 32 height 8
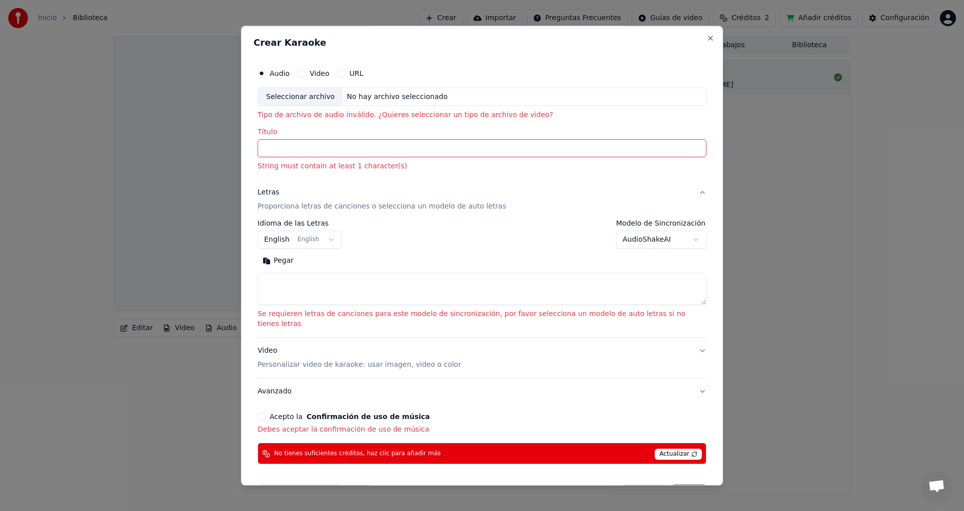
click at [306, 72] on button "Video" at bounding box center [302, 73] width 8 height 8
click at [316, 98] on div "Seleccionar archivo" at bounding box center [300, 97] width 85 height 18
click at [325, 151] on input "Título" at bounding box center [482, 149] width 449 height 18
click at [322, 236] on body "**********" at bounding box center [482, 255] width 964 height 511
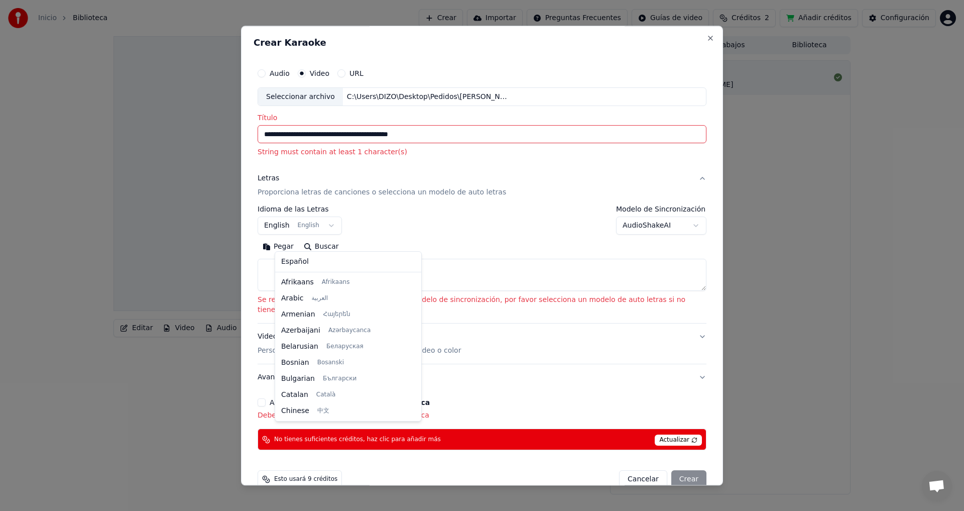
type input "**********"
select select "**"
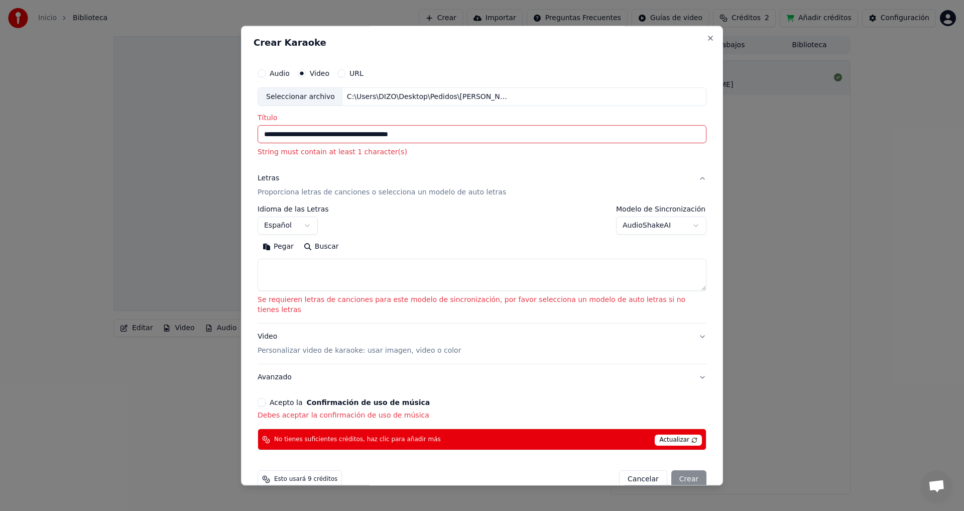
click at [321, 270] on textarea at bounding box center [482, 275] width 449 height 32
click at [266, 399] on button "Acepto la Confirmación de uso de música" at bounding box center [262, 403] width 8 height 8
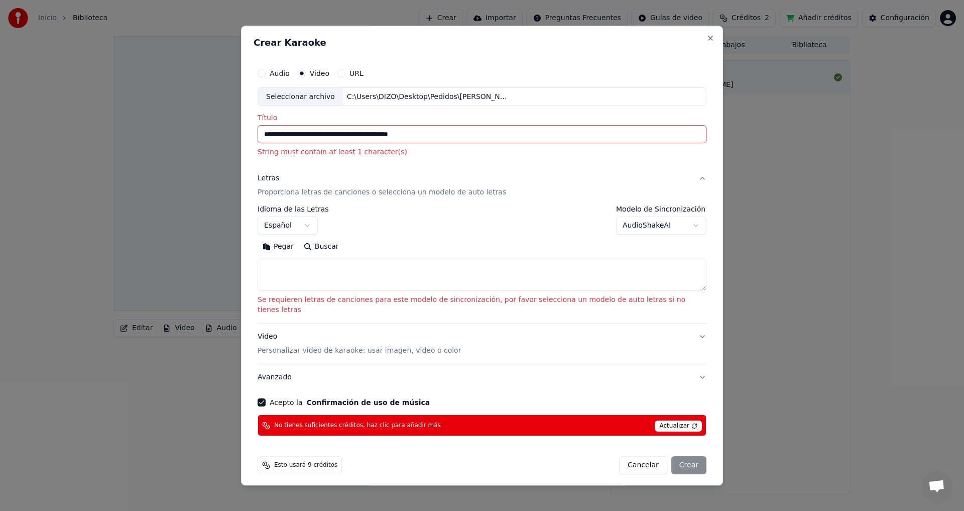
click at [666, 456] on div "Cancelar Crear" at bounding box center [662, 465] width 87 height 18
click at [668, 457] on div "Cancelar Crear" at bounding box center [662, 465] width 87 height 18
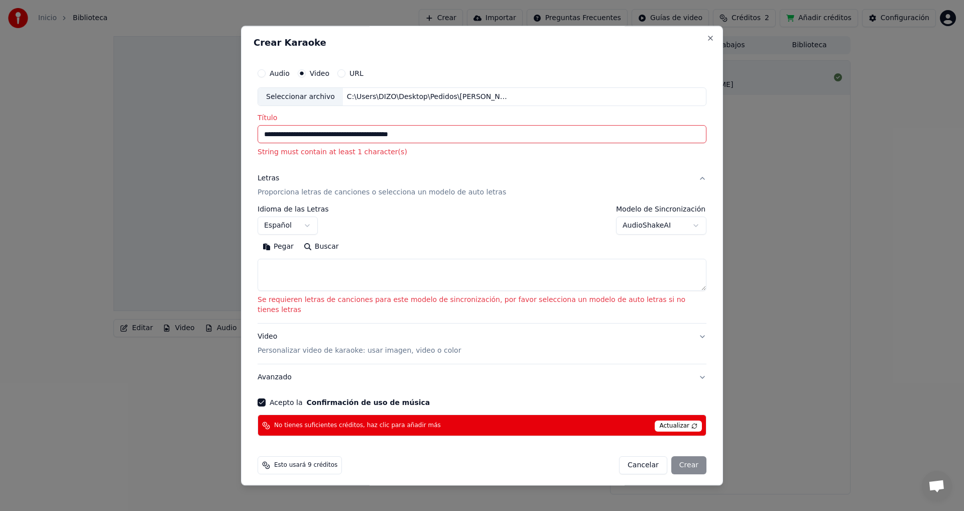
click at [307, 461] on span "Esto usará 9 créditos" at bounding box center [305, 465] width 63 height 8
click at [706, 42] on button "Close" at bounding box center [710, 38] width 8 height 8
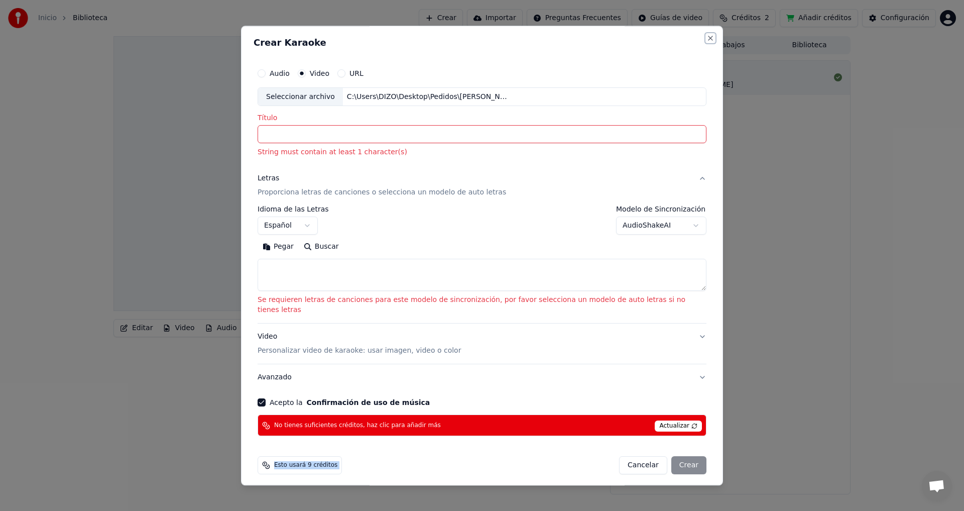
select select
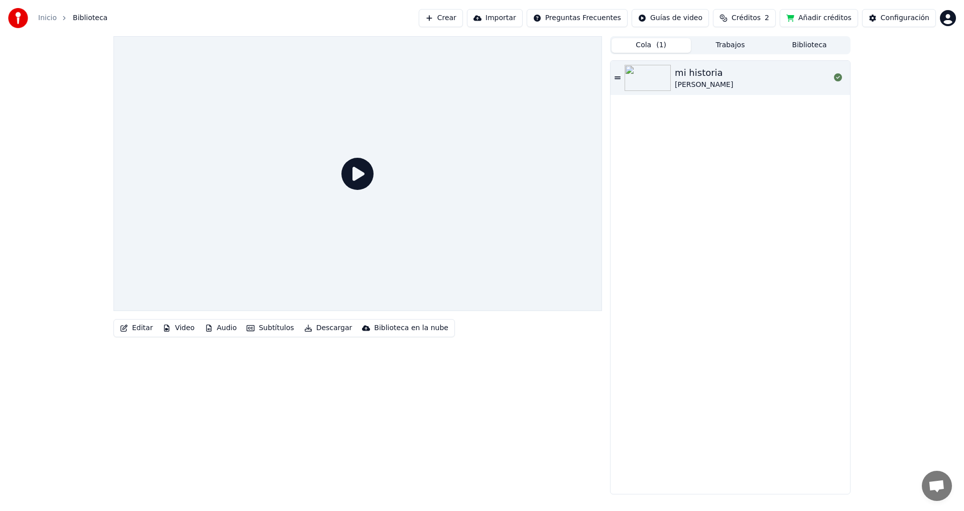
click at [731, 263] on div "mi historia [PERSON_NAME]" at bounding box center [729, 277] width 239 height 433
click at [523, 20] on button "Importar" at bounding box center [495, 18] width 56 height 18
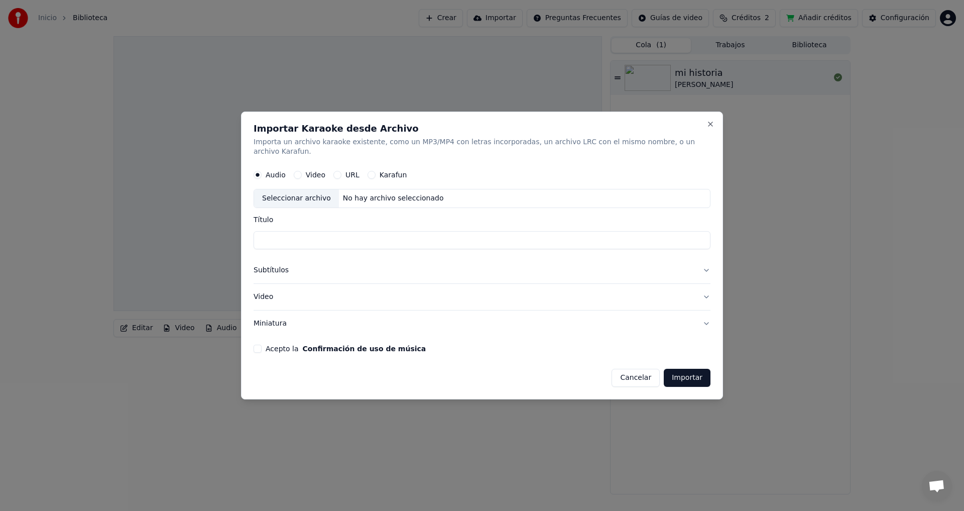
click at [302, 171] on button "Video" at bounding box center [298, 175] width 8 height 8
click at [319, 194] on div "Seleccionar archivo" at bounding box center [296, 199] width 85 height 18
type input "**********"
click at [262, 344] on button "Acepto la Confirmación de uso de música" at bounding box center [258, 348] width 8 height 8
click at [278, 268] on button "Subtítulos" at bounding box center [482, 271] width 457 height 26
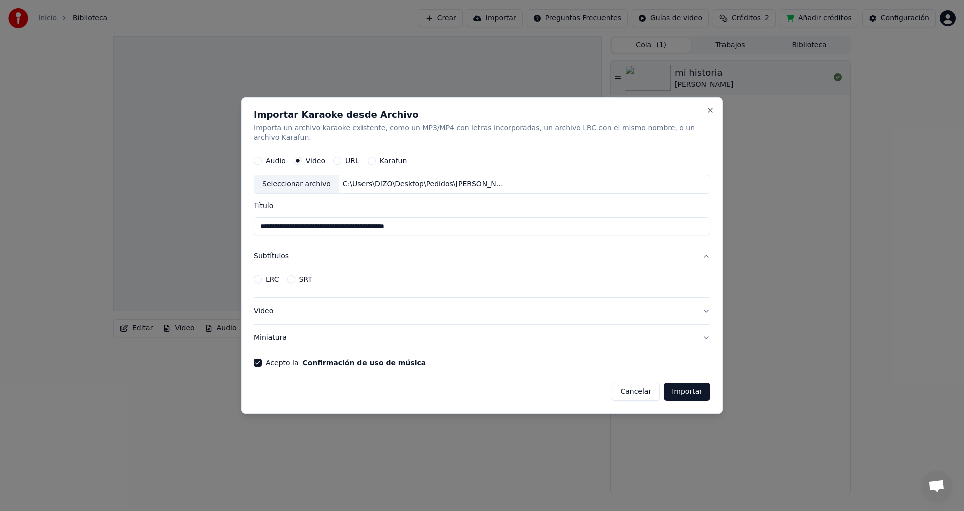
click at [262, 275] on button "LRC" at bounding box center [258, 279] width 8 height 8
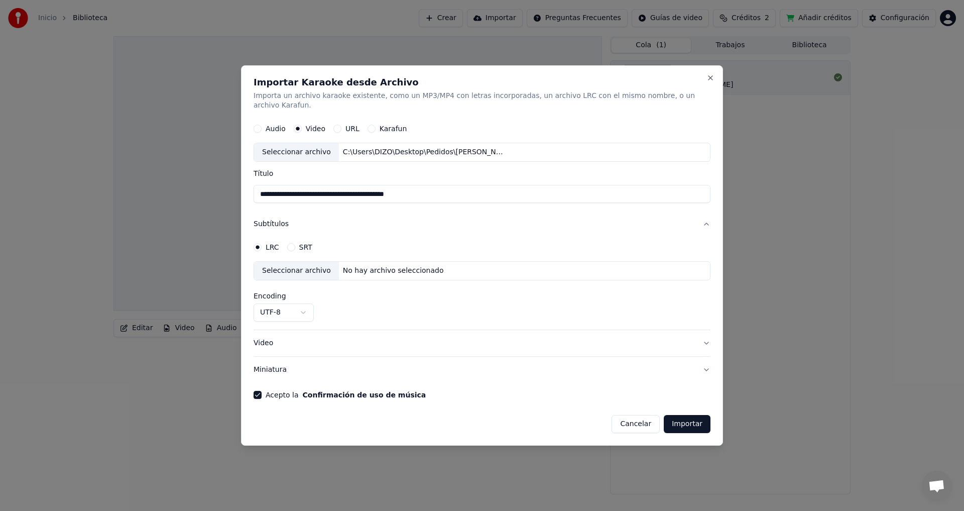
click at [422, 261] on div "Seleccionar archivo No hay archivo seleccionado" at bounding box center [482, 270] width 457 height 19
click at [706, 81] on button "Close" at bounding box center [710, 78] width 8 height 8
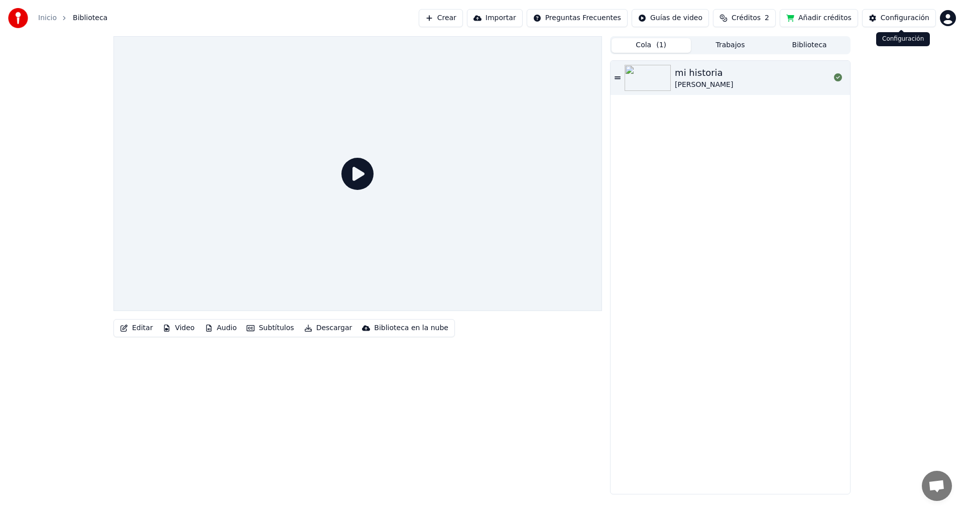
click at [889, 20] on div "Configuración" at bounding box center [905, 18] width 49 height 10
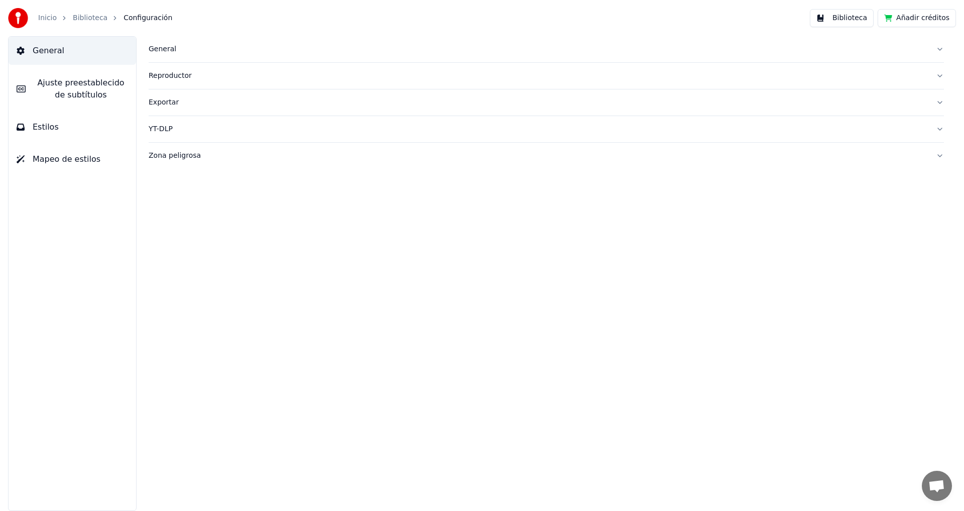
drag, startPoint x: 89, startPoint y: 88, endPoint x: 146, endPoint y: 100, distance: 57.6
click at [90, 88] on span "Ajuste preestablecido de subtítulos" at bounding box center [81, 89] width 94 height 24
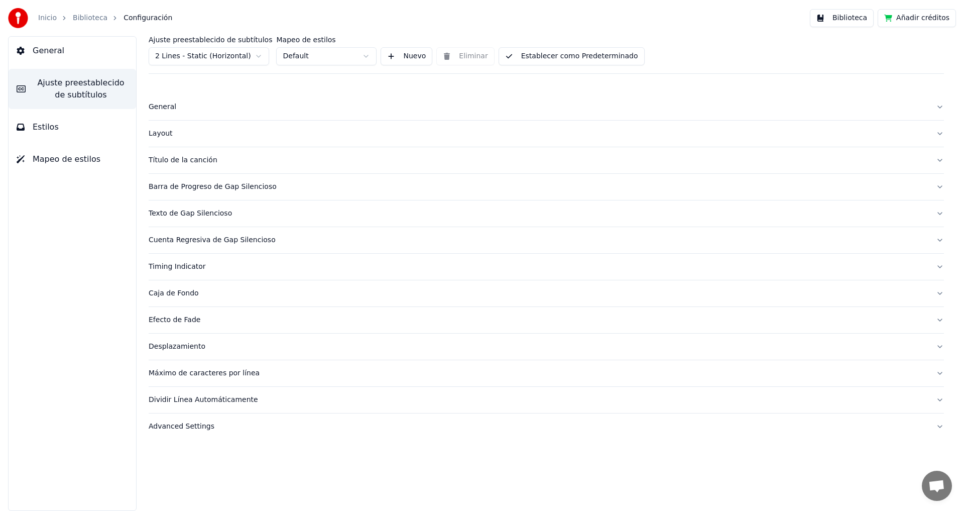
click at [55, 51] on span "General" at bounding box center [49, 51] width 32 height 12
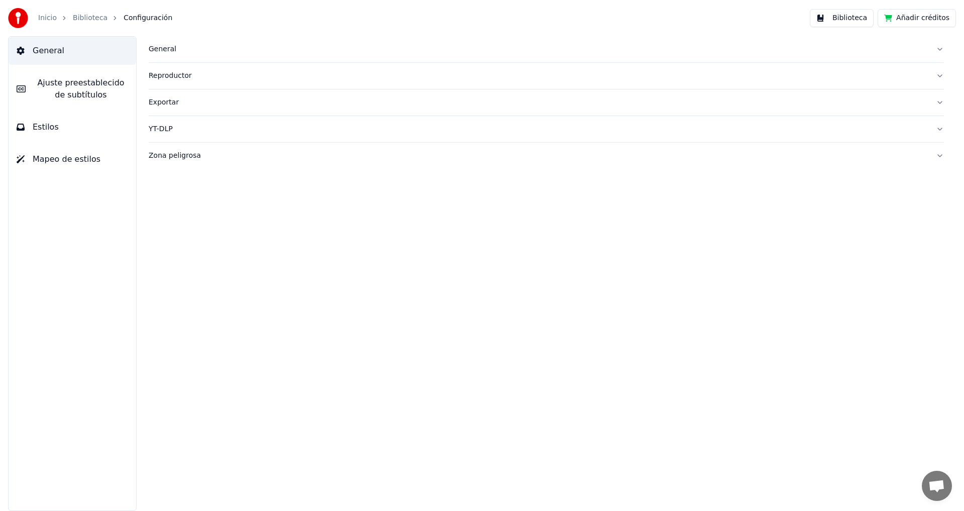
click at [855, 22] on button "Biblioteca" at bounding box center [842, 18] width 64 height 18
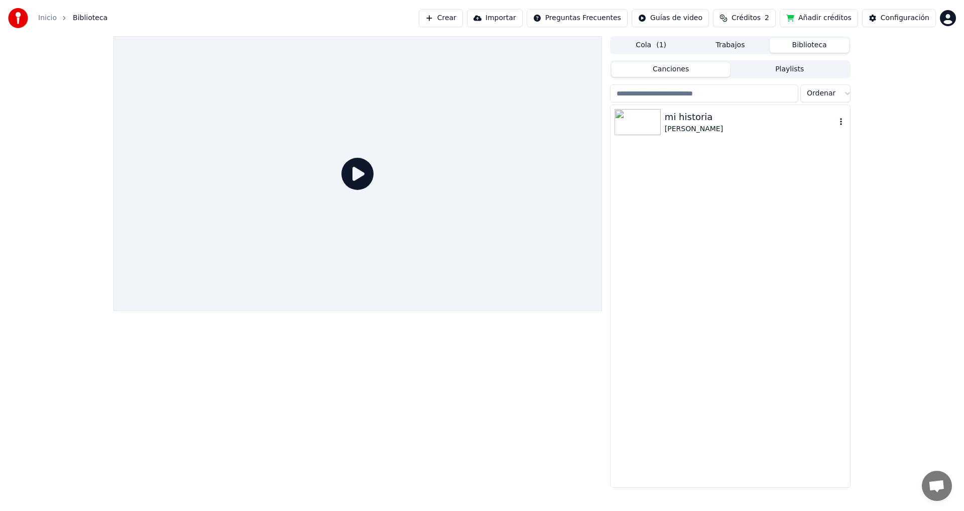
click at [683, 121] on div "mi historia" at bounding box center [750, 117] width 171 height 14
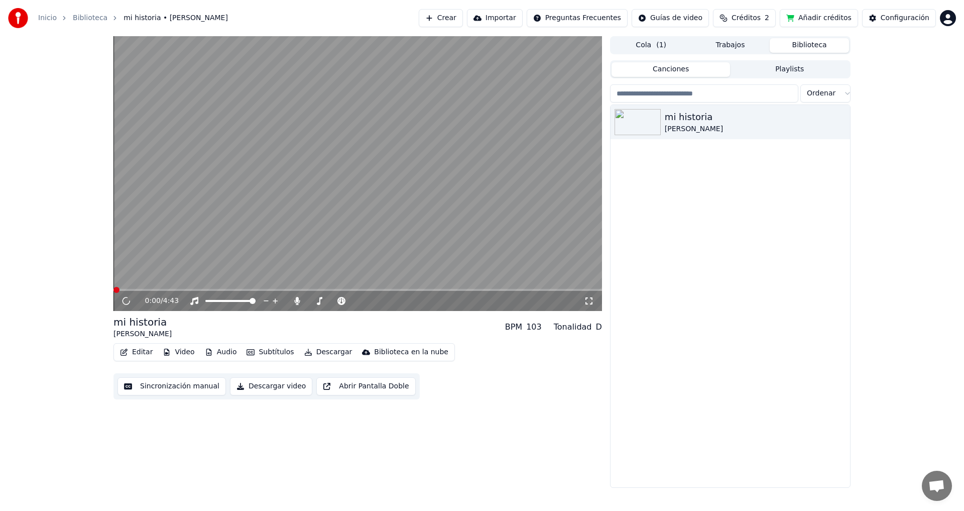
click at [761, 72] on button "Playlists" at bounding box center [789, 69] width 119 height 15
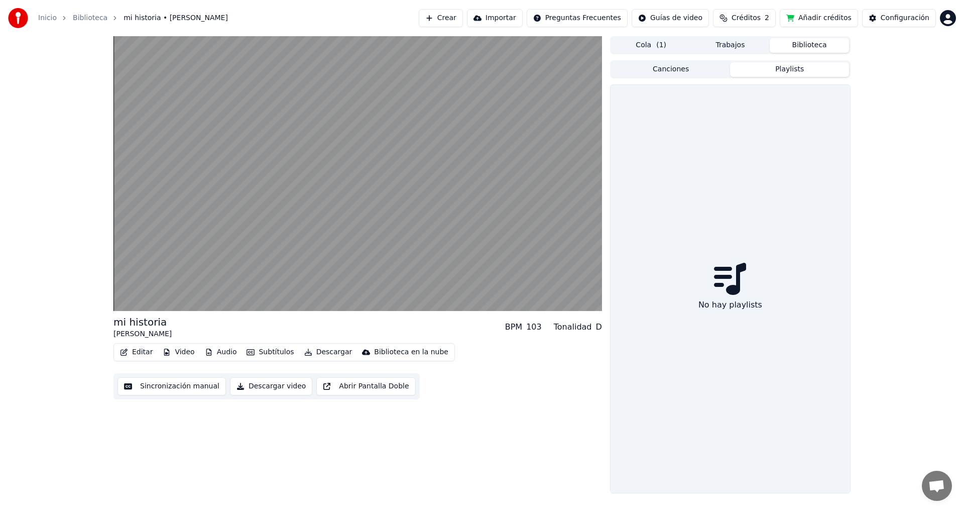
click at [667, 74] on button "Canciones" at bounding box center [670, 69] width 119 height 15
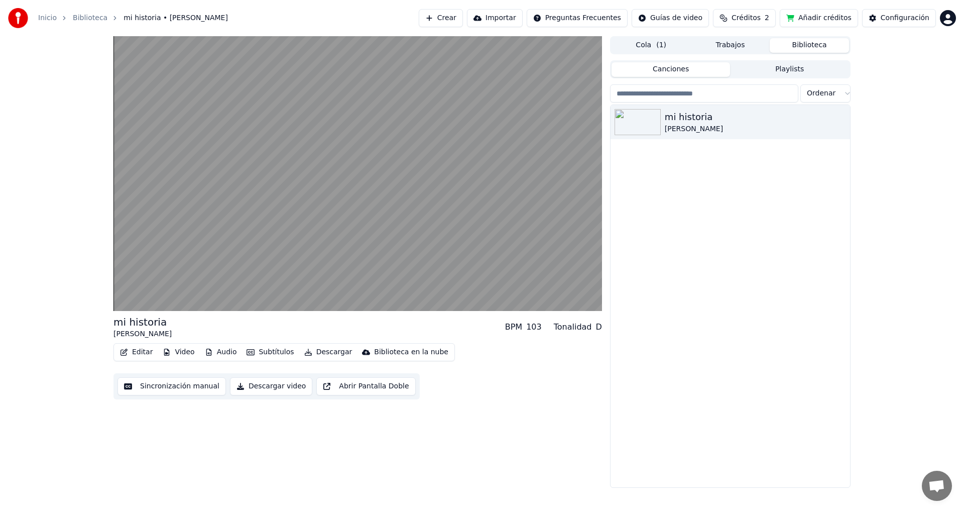
click at [728, 46] on button "Trabajos" at bounding box center [730, 45] width 79 height 15
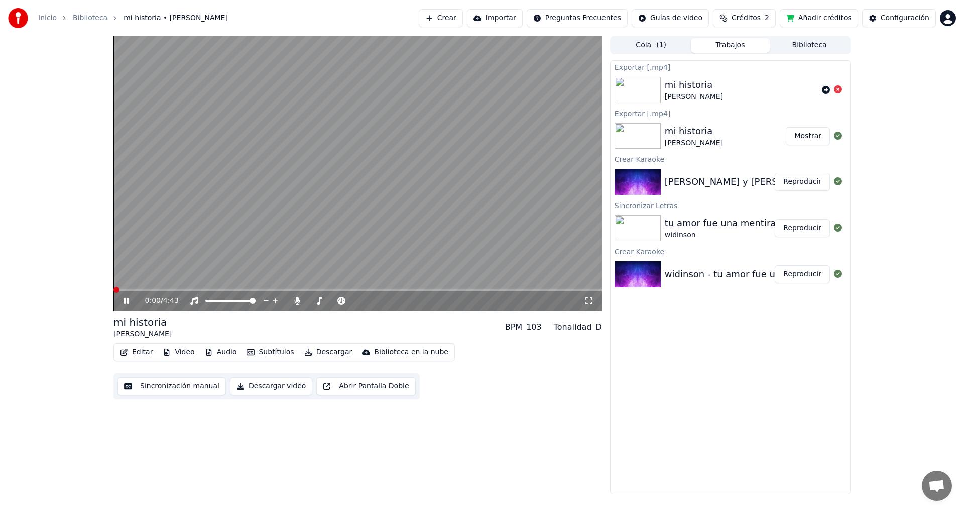
click at [82, 20] on link "Biblioteca" at bounding box center [90, 18] width 35 height 10
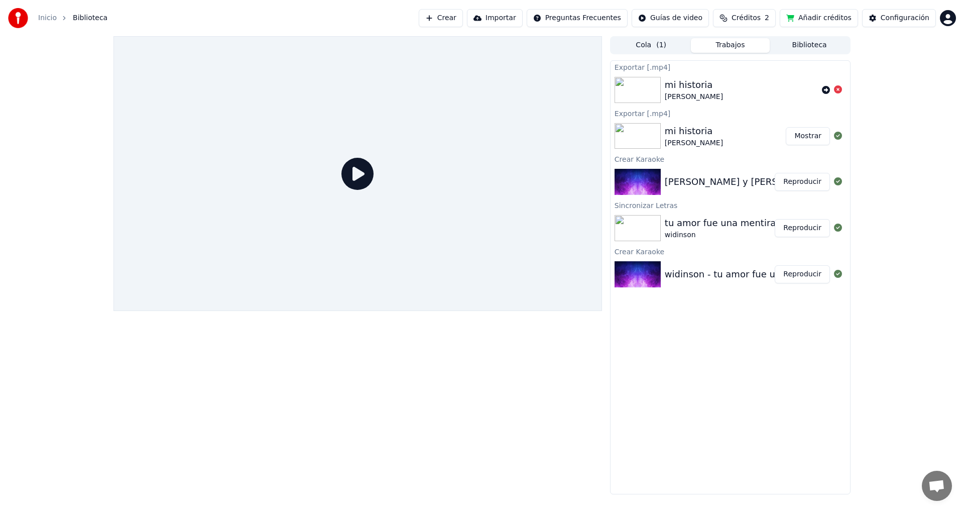
click at [43, 12] on div "Inicio Biblioteca" at bounding box center [57, 18] width 99 height 20
click at [45, 17] on link "Inicio" at bounding box center [47, 18] width 19 height 10
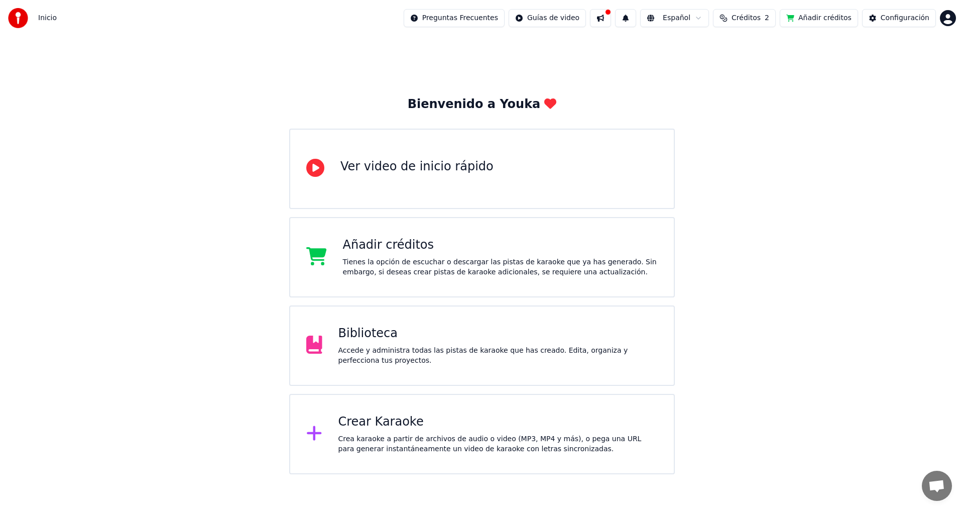
click at [428, 268] on div "Tienes la opción de escuchar o descargar las pistas de karaoke que ya has gener…" at bounding box center [500, 267] width 315 height 20
